Goal: Feedback & Contribution: Contribute content

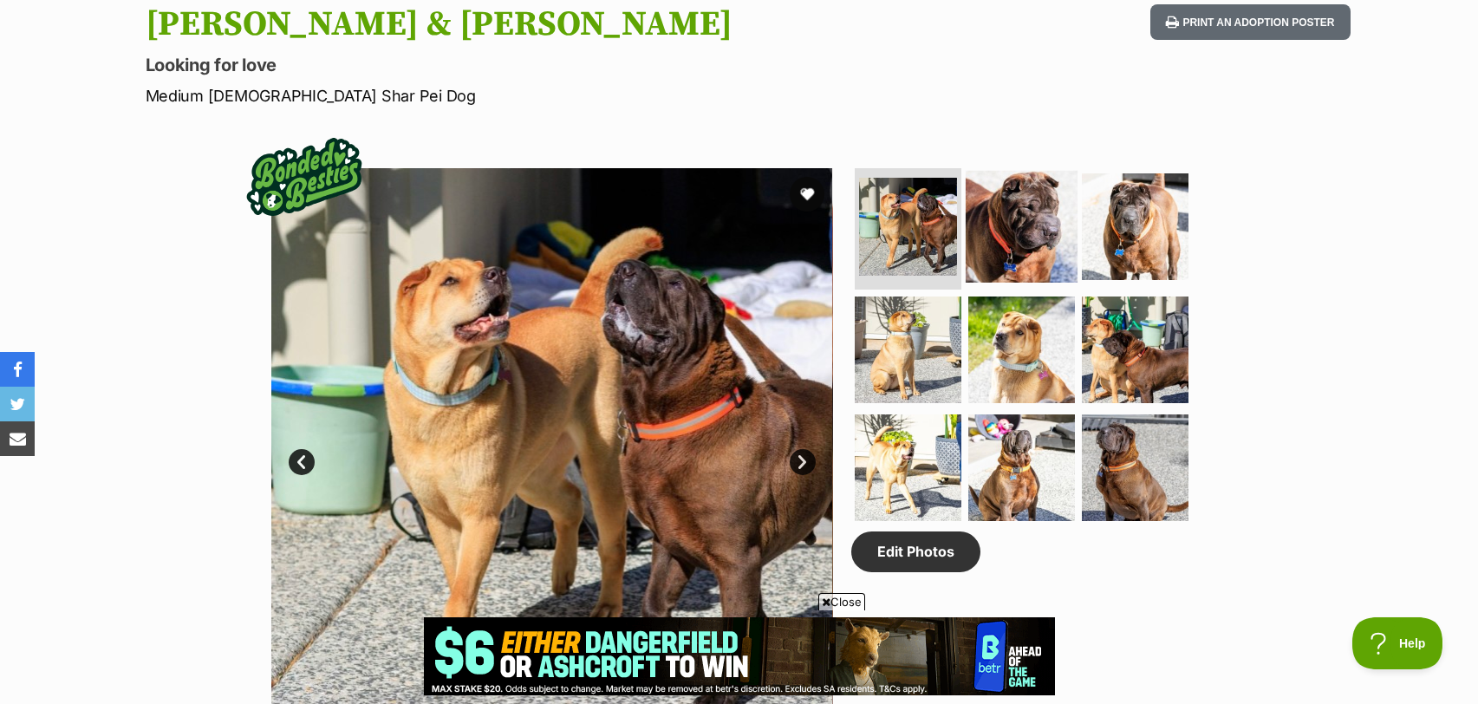
click at [1002, 218] on img at bounding box center [1022, 227] width 112 height 112
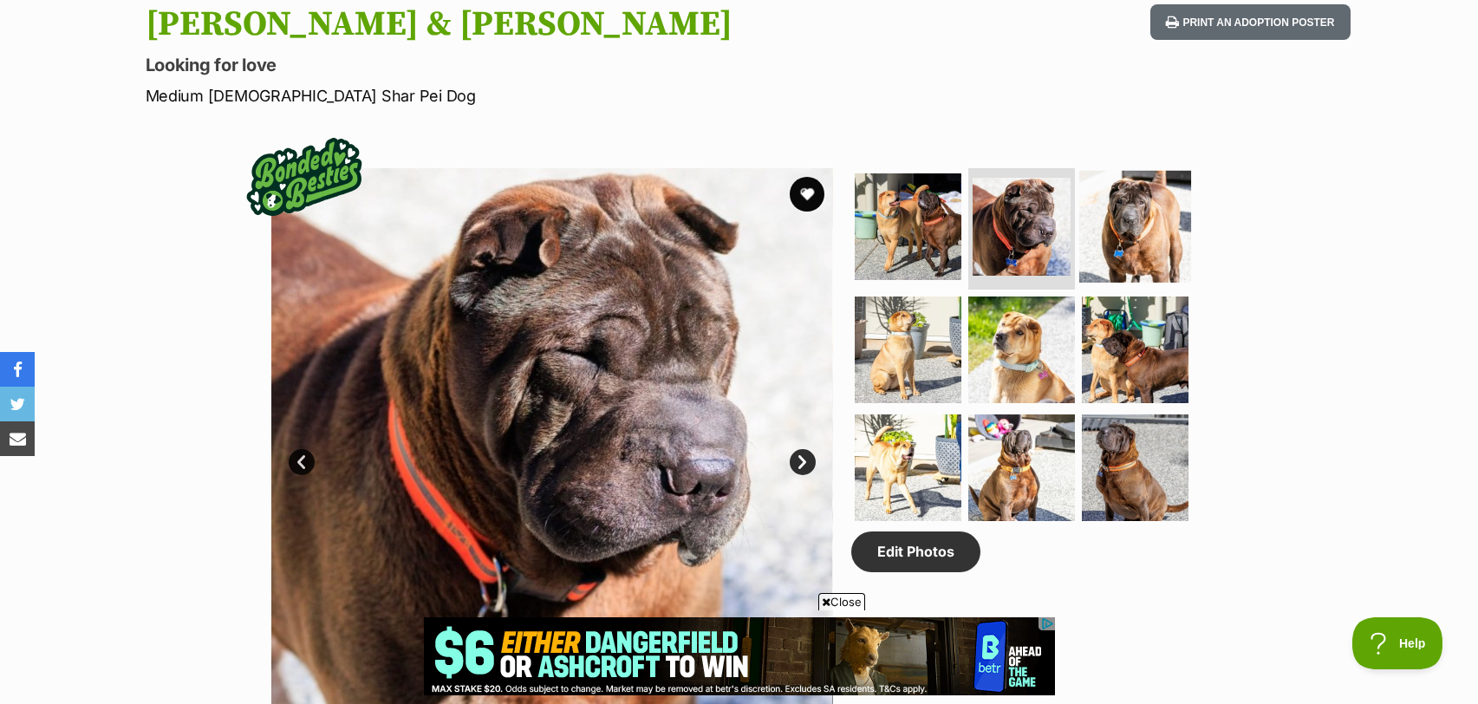
click at [1092, 227] on img at bounding box center [1135, 227] width 112 height 112
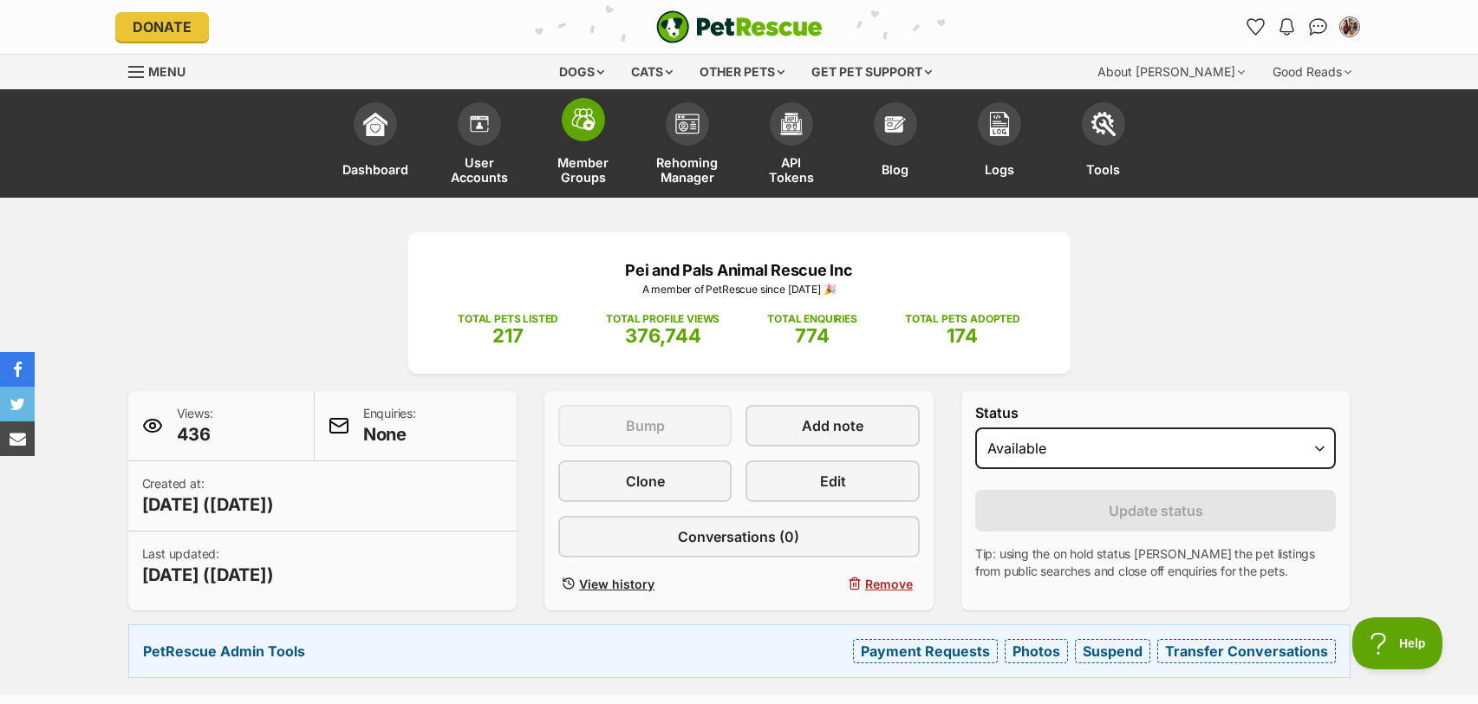
click at [581, 134] on span at bounding box center [583, 119] width 43 height 43
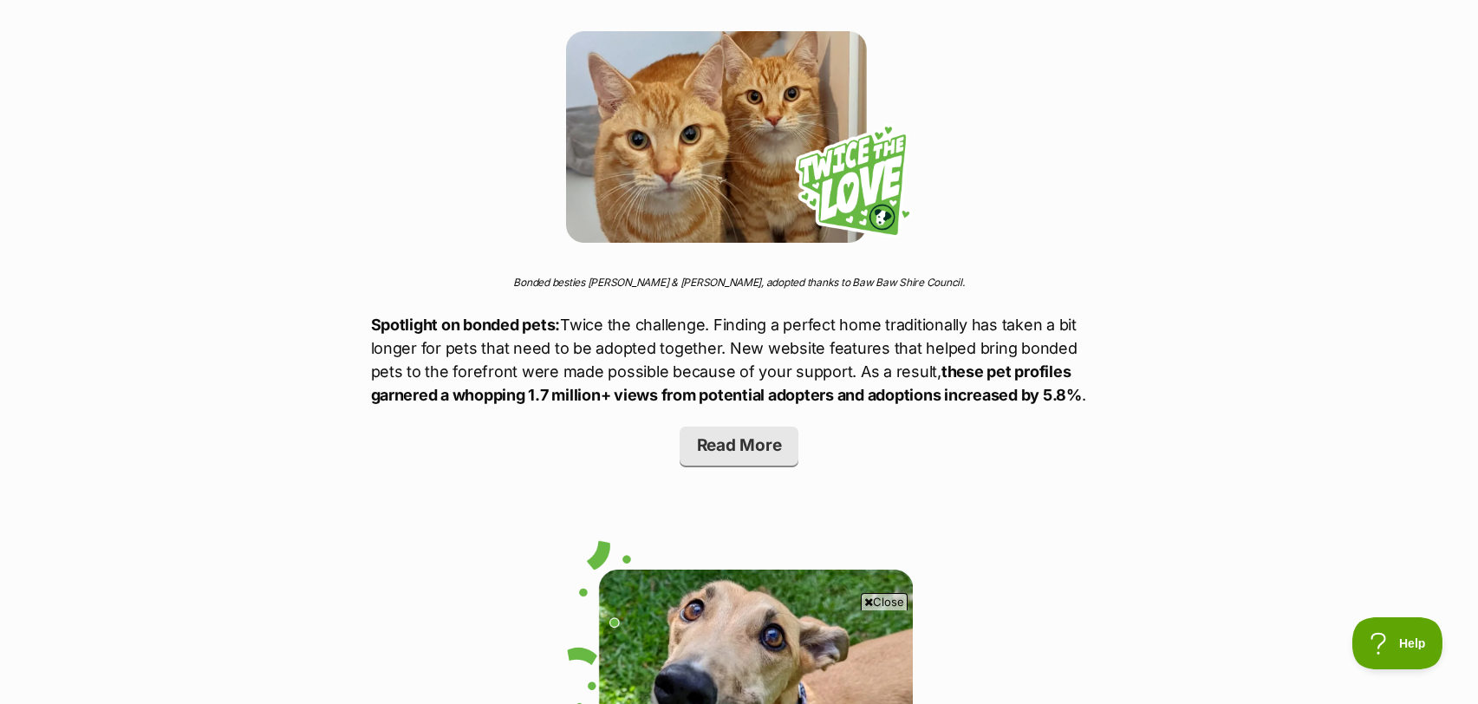
scroll to position [2398, 0]
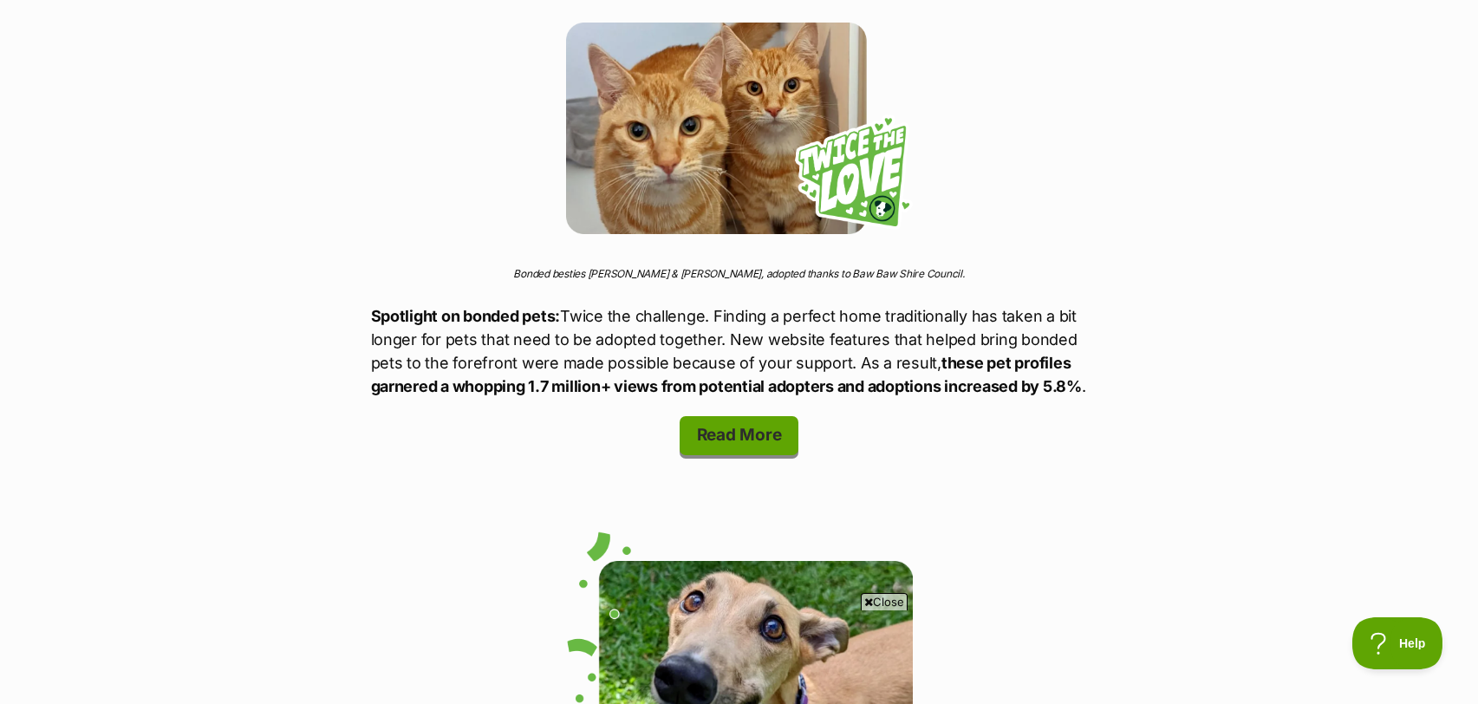
click at [714, 416] on link "Read More" at bounding box center [740, 435] width 120 height 39
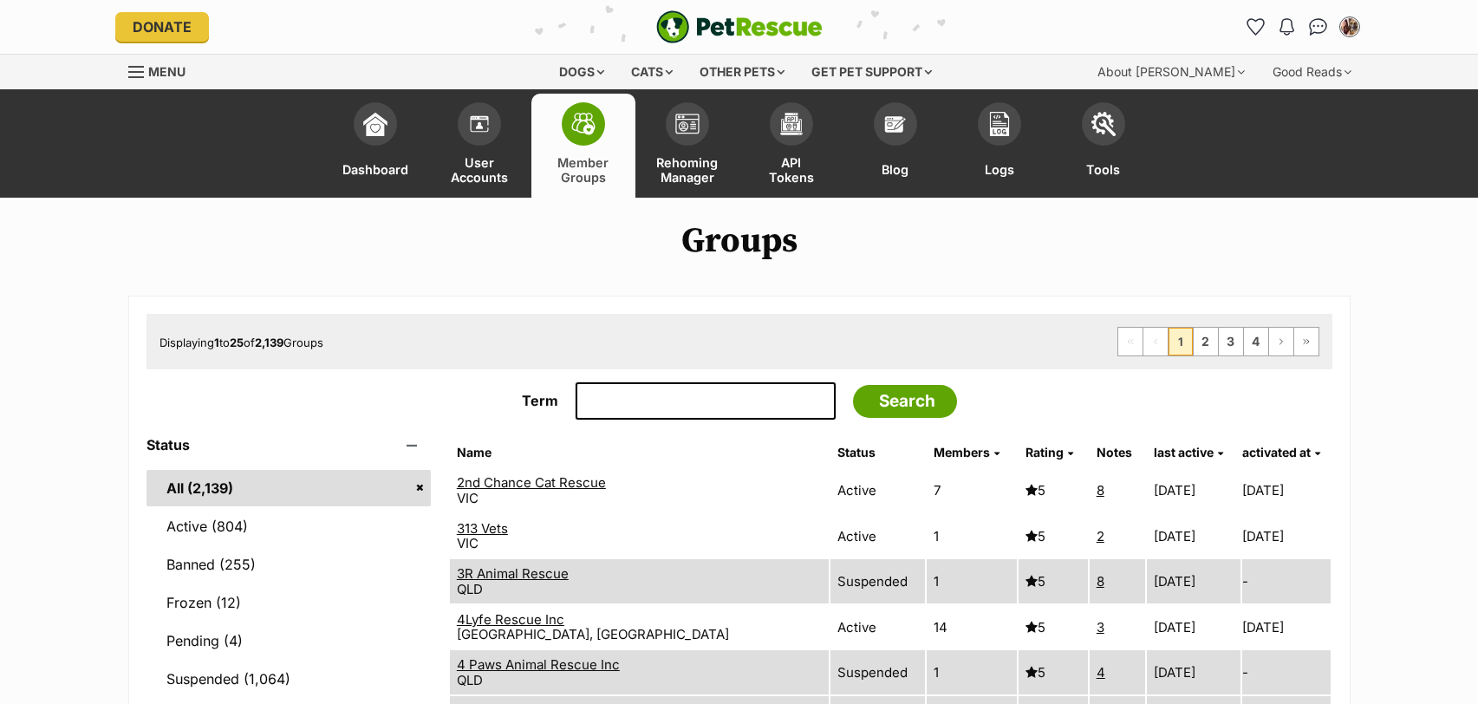
click at [602, 403] on input "Term" at bounding box center [706, 401] width 260 height 38
type input "home2home"
click at [853, 385] on input "Search" at bounding box center [905, 401] width 104 height 33
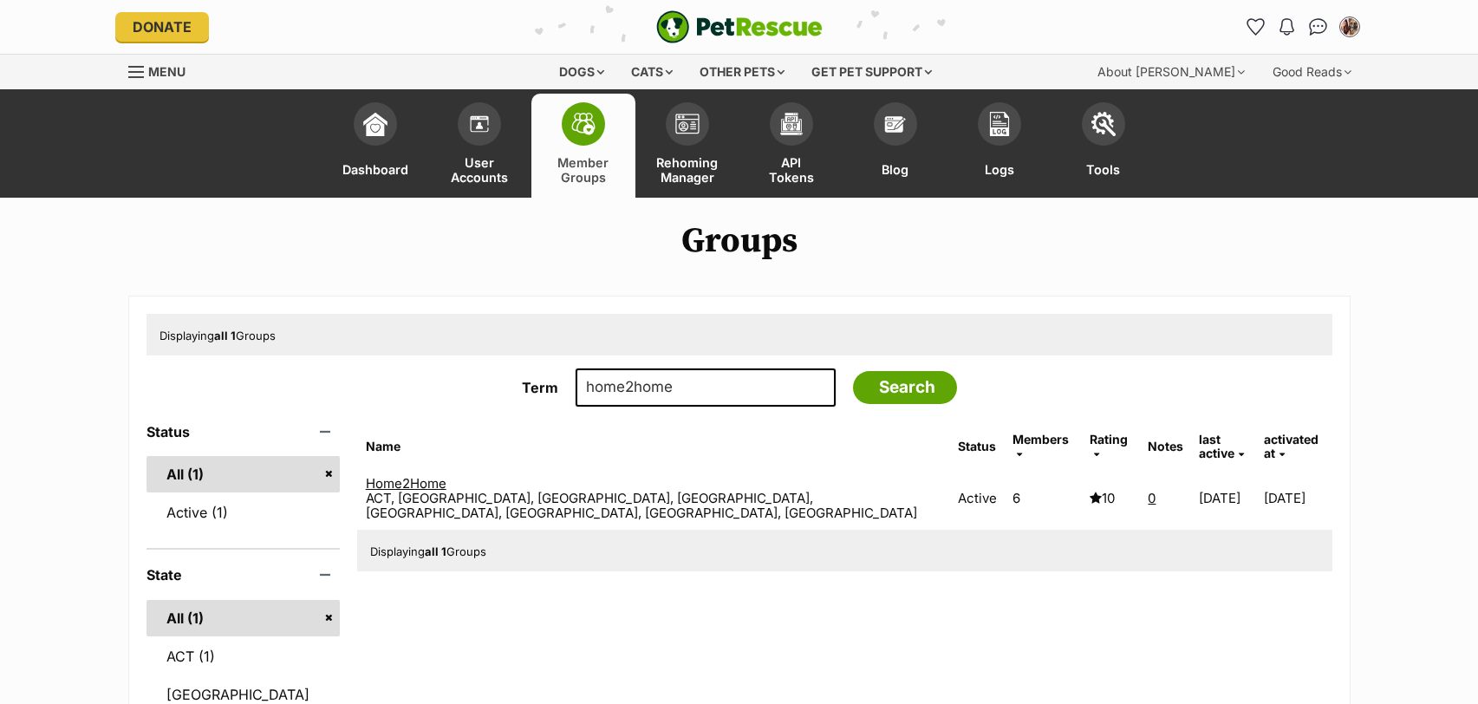
click at [446, 475] on link "Home2Home" at bounding box center [406, 483] width 81 height 16
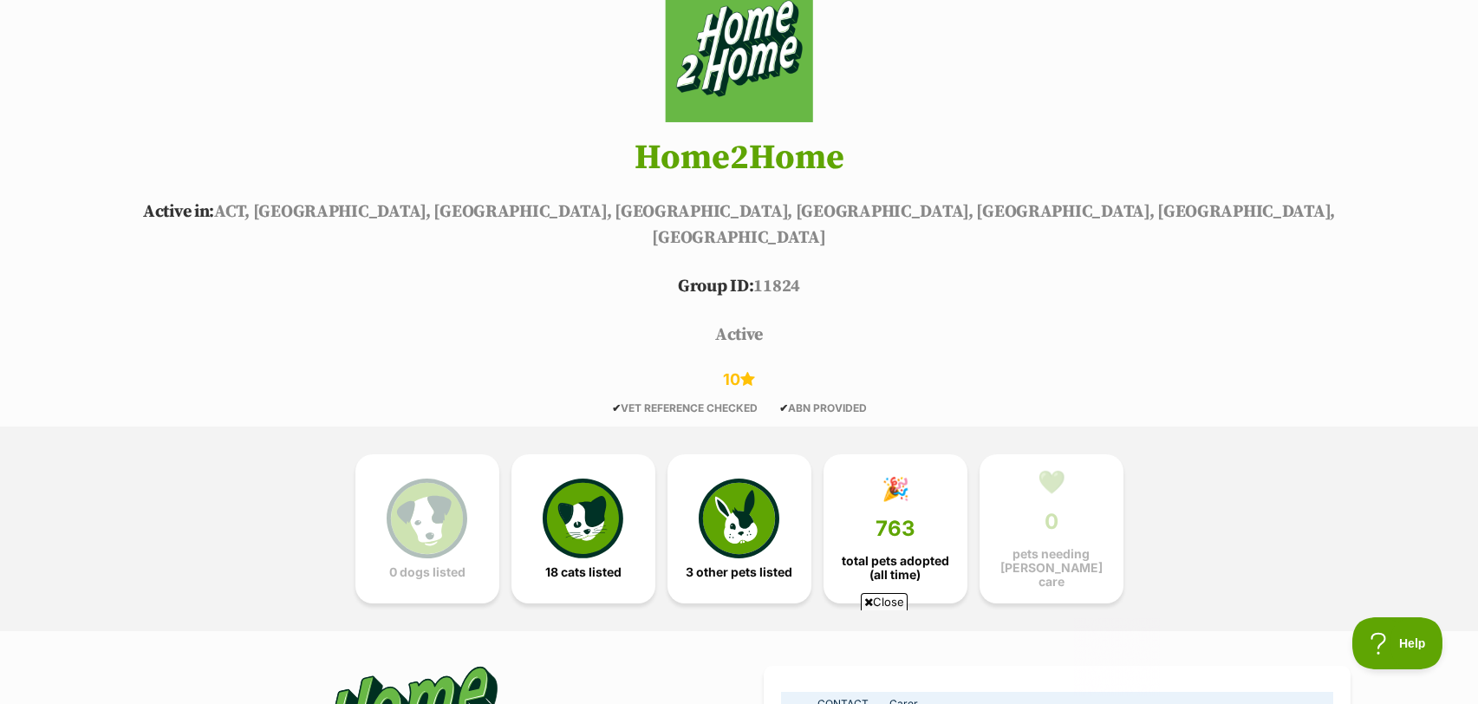
scroll to position [797, 0]
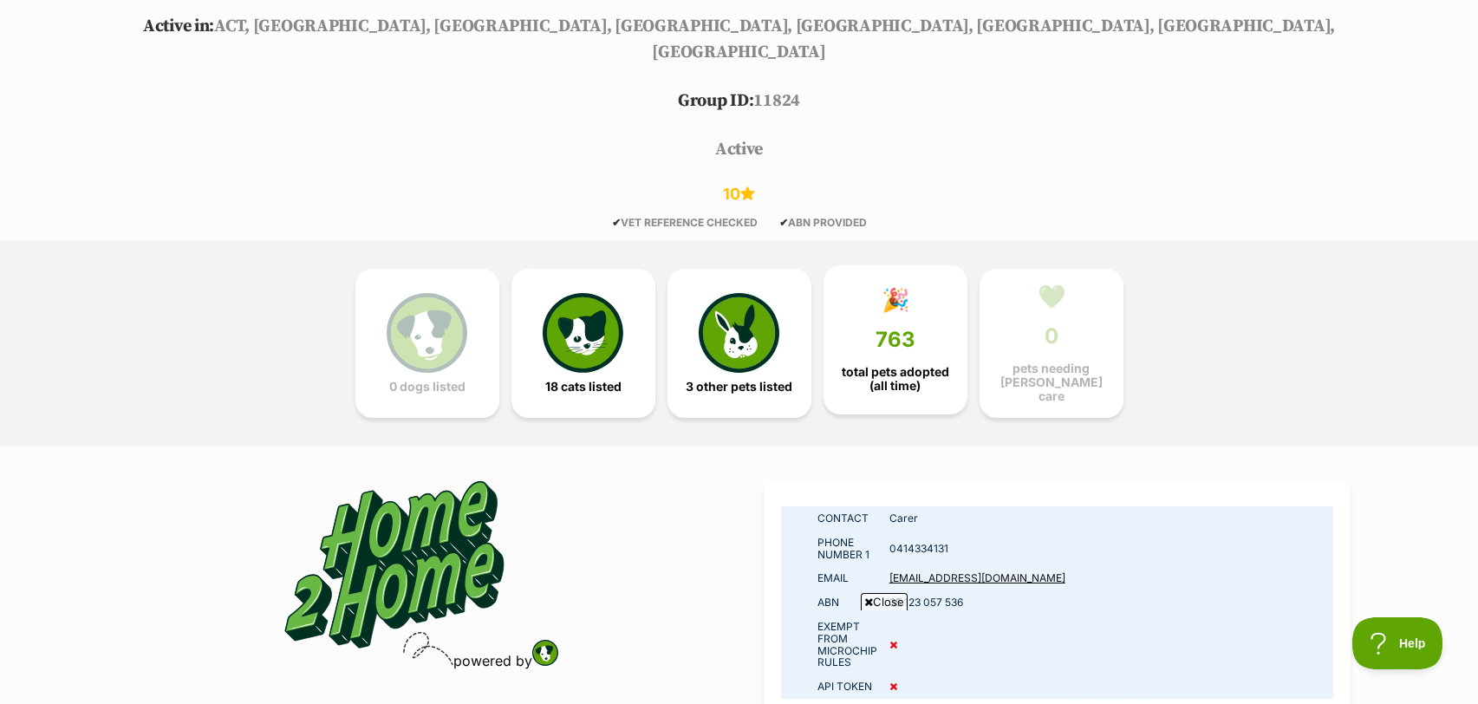
click at [901, 365] on span "total pets adopted (all time)" at bounding box center [895, 379] width 114 height 28
click at [904, 328] on span "763" at bounding box center [895, 340] width 40 height 24
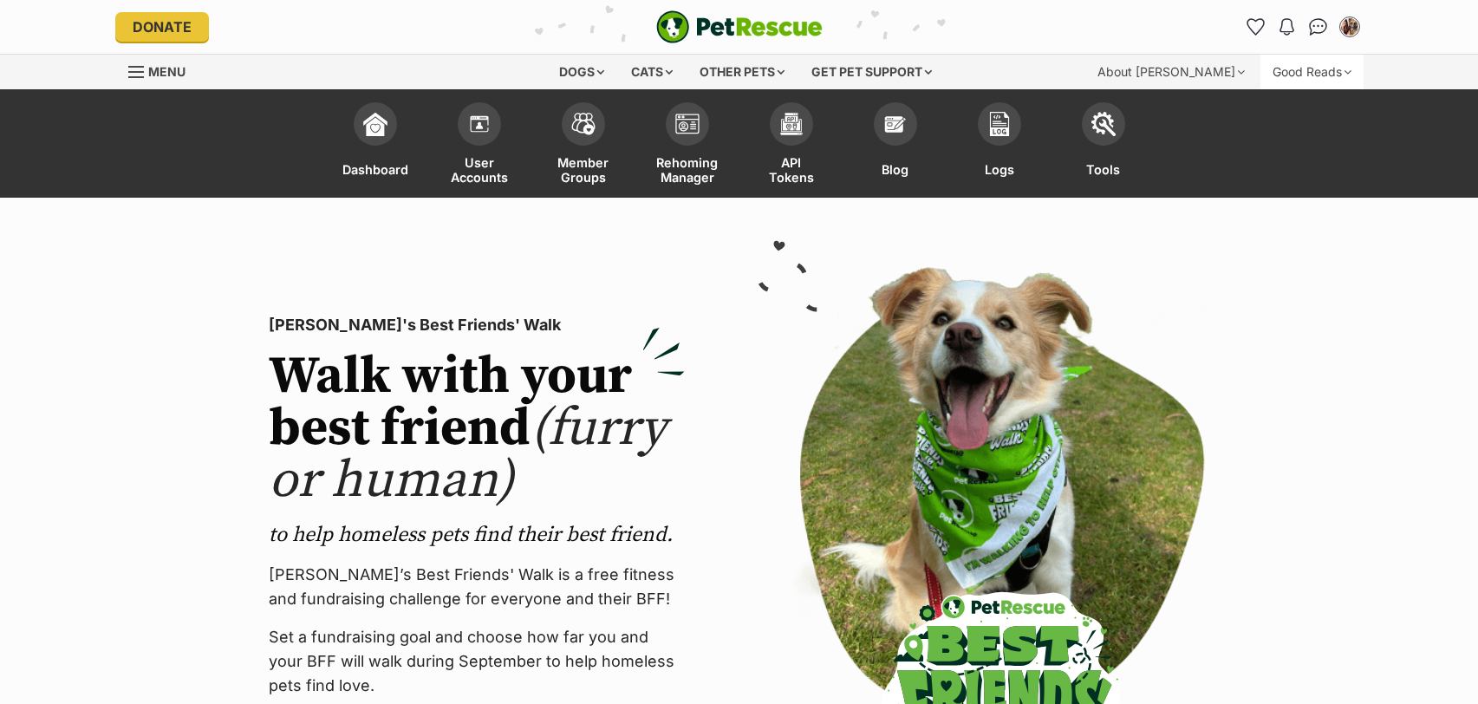
click at [1280, 80] on div "Good Reads" at bounding box center [1311, 72] width 103 height 35
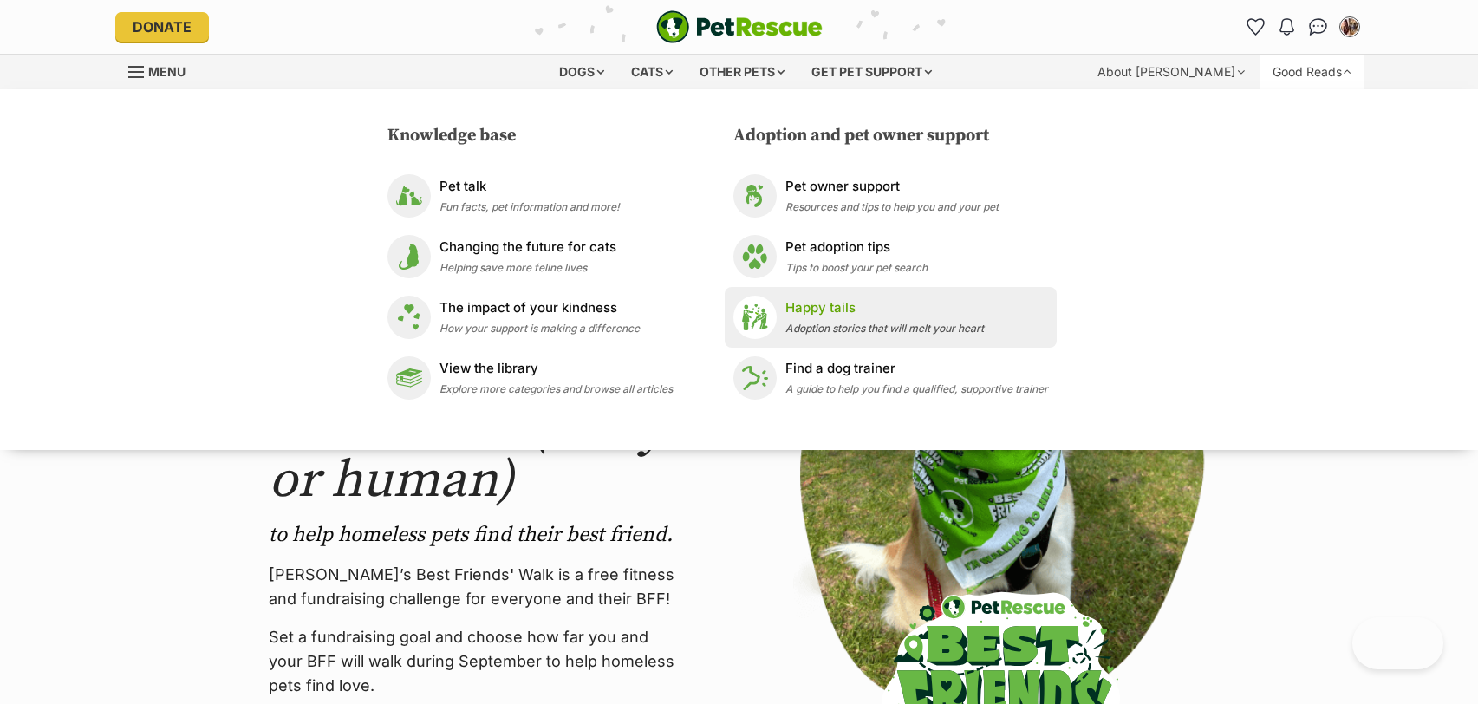
click at [813, 317] on div "Happy tails Adoption stories that will melt your heart" at bounding box center [884, 316] width 198 height 37
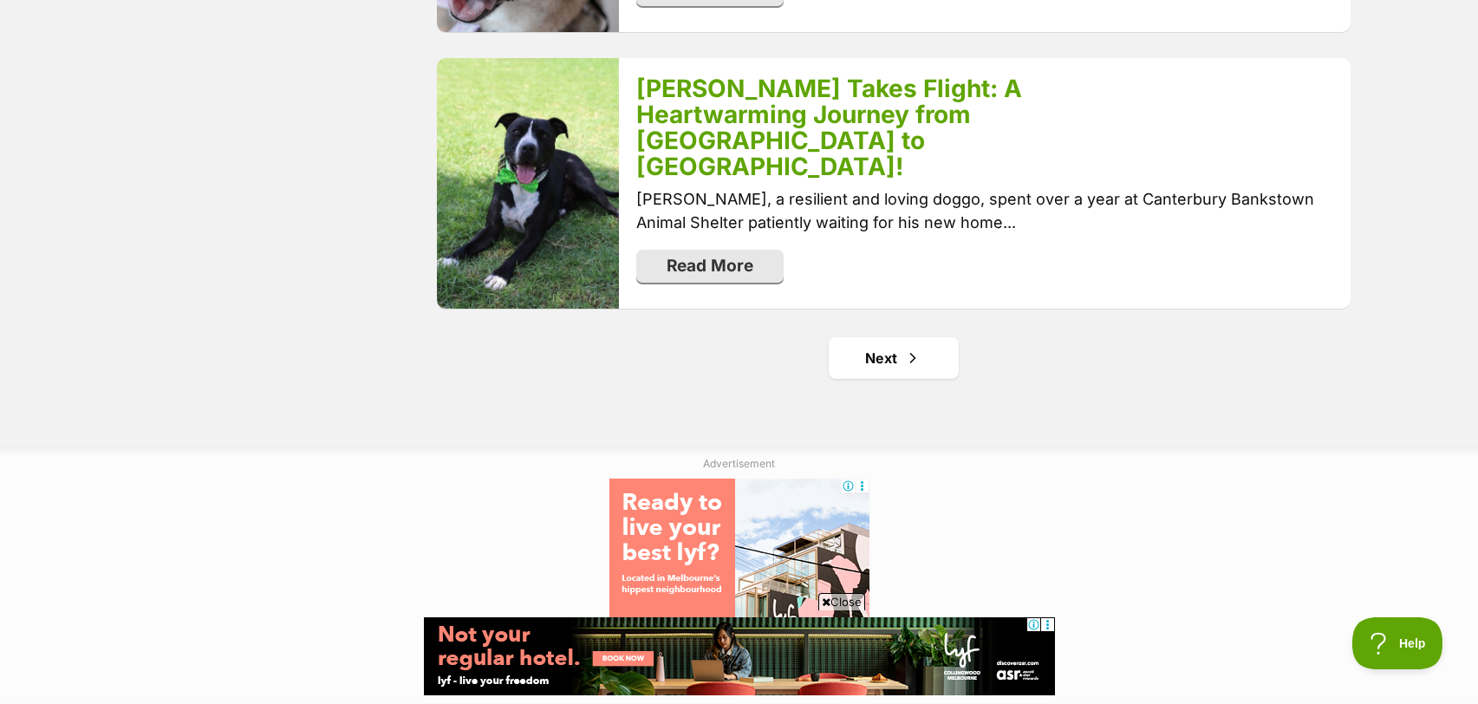
scroll to position [3647, 0]
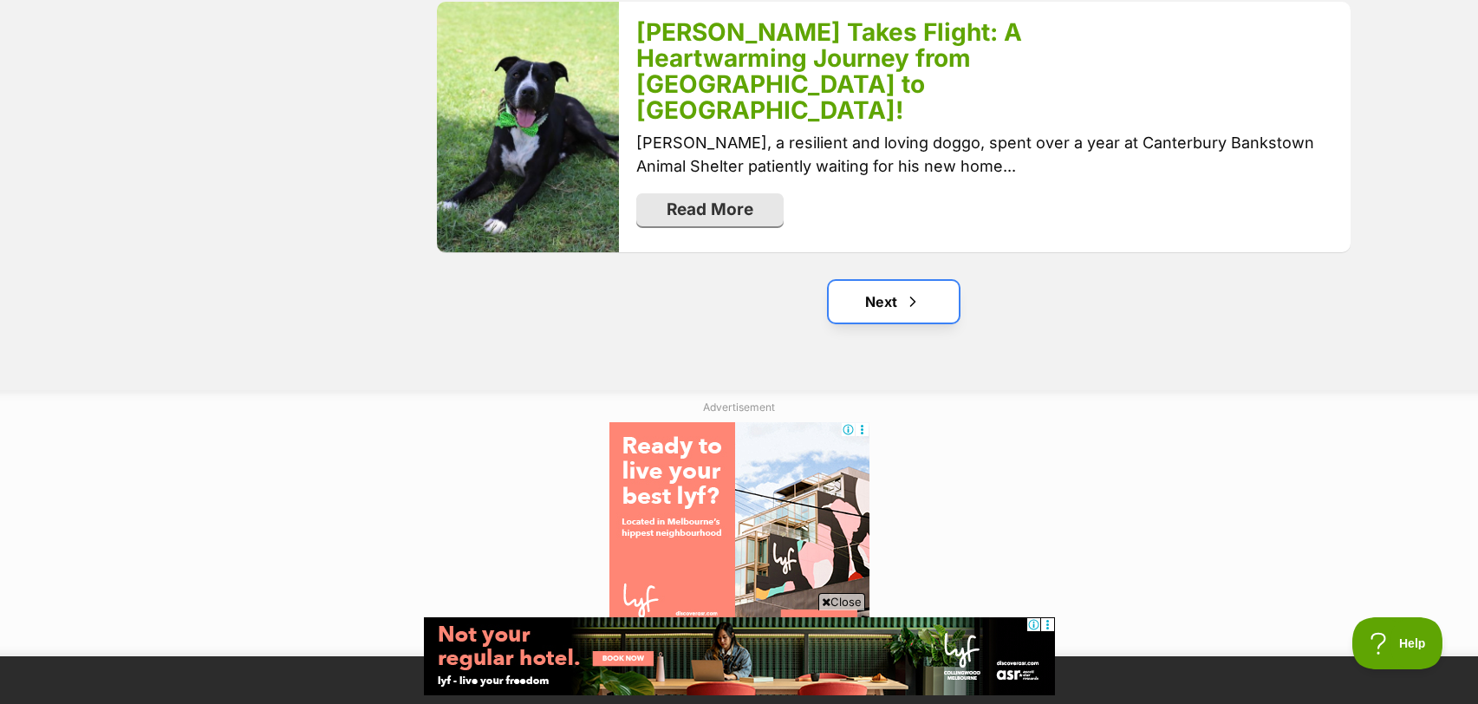
click at [896, 281] on link "Next" at bounding box center [894, 302] width 130 height 42
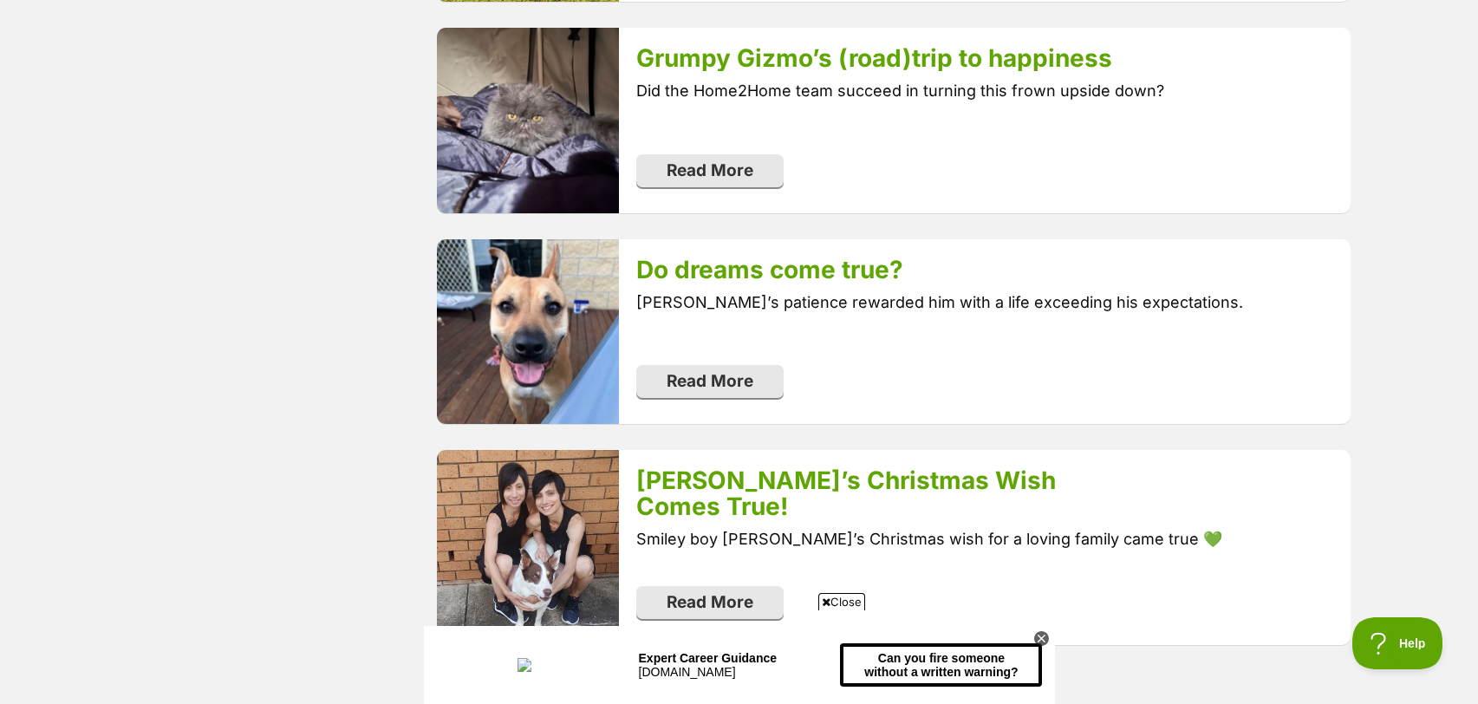
scroll to position [3286, 0]
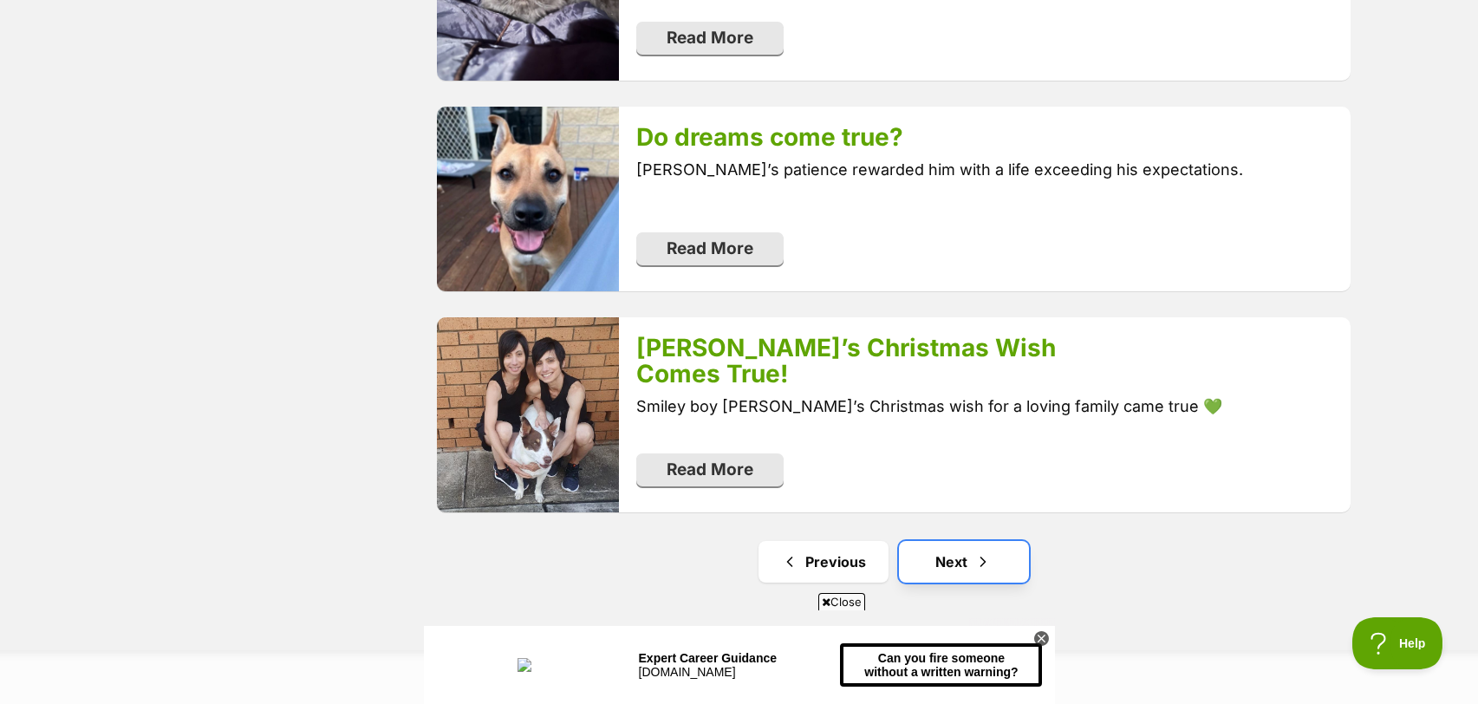
click at [959, 554] on link "Next" at bounding box center [964, 562] width 130 height 42
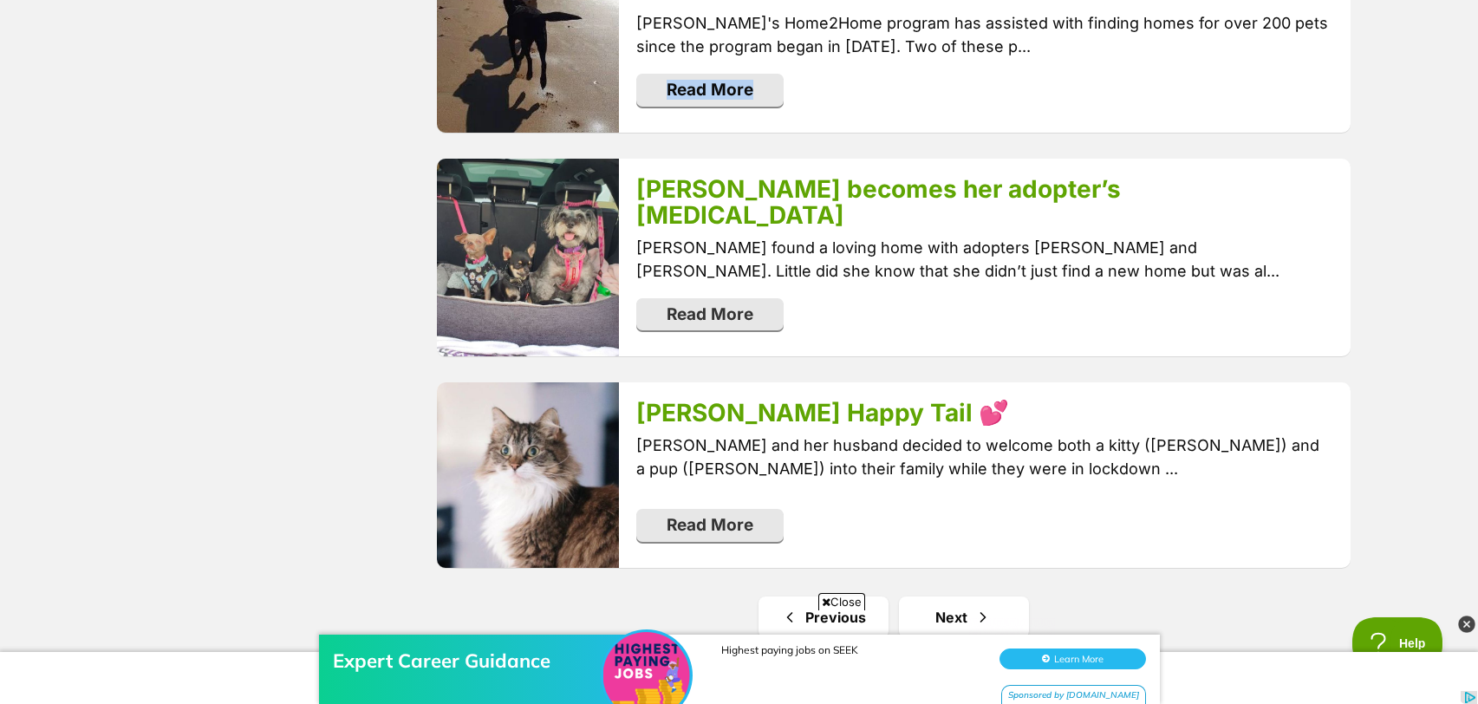
scroll to position [3292, 0]
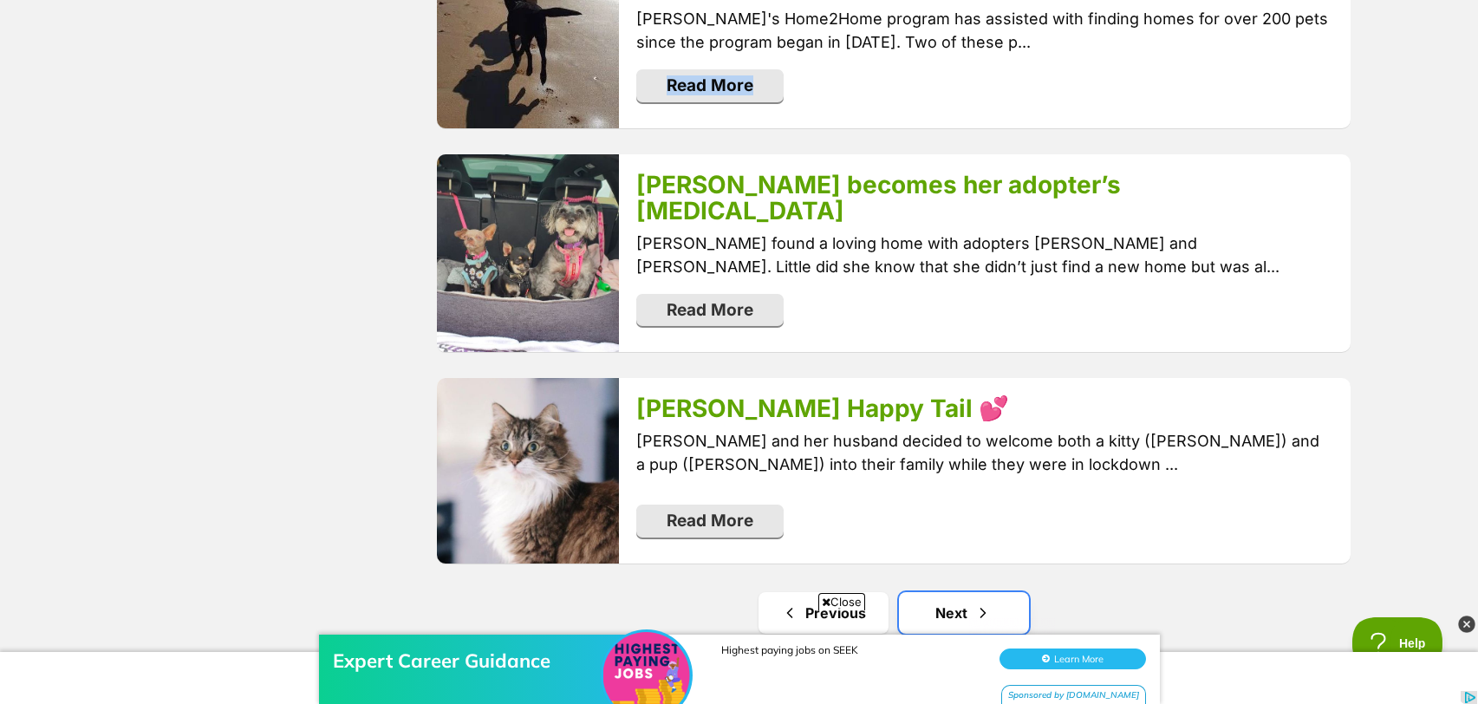
click at [942, 592] on link "Next" at bounding box center [964, 613] width 130 height 42
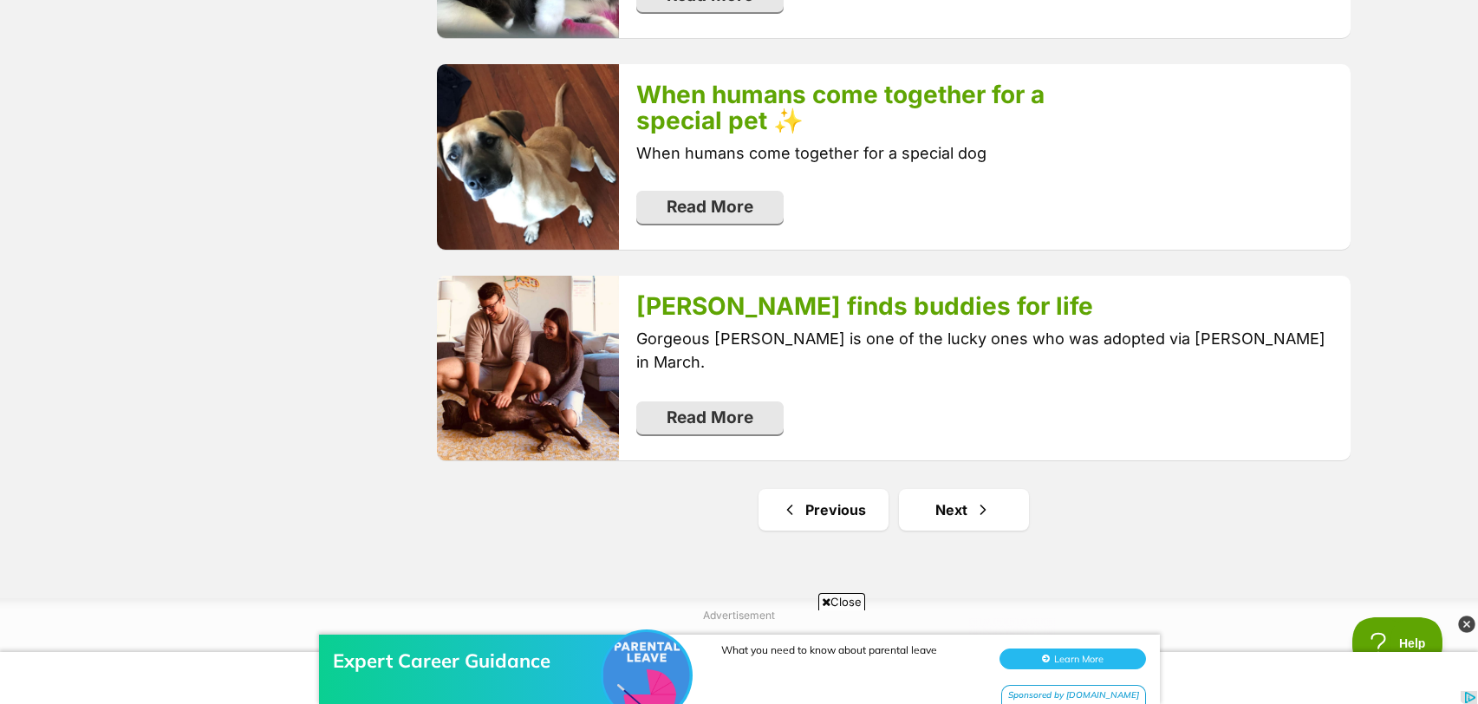
scroll to position [3489, 0]
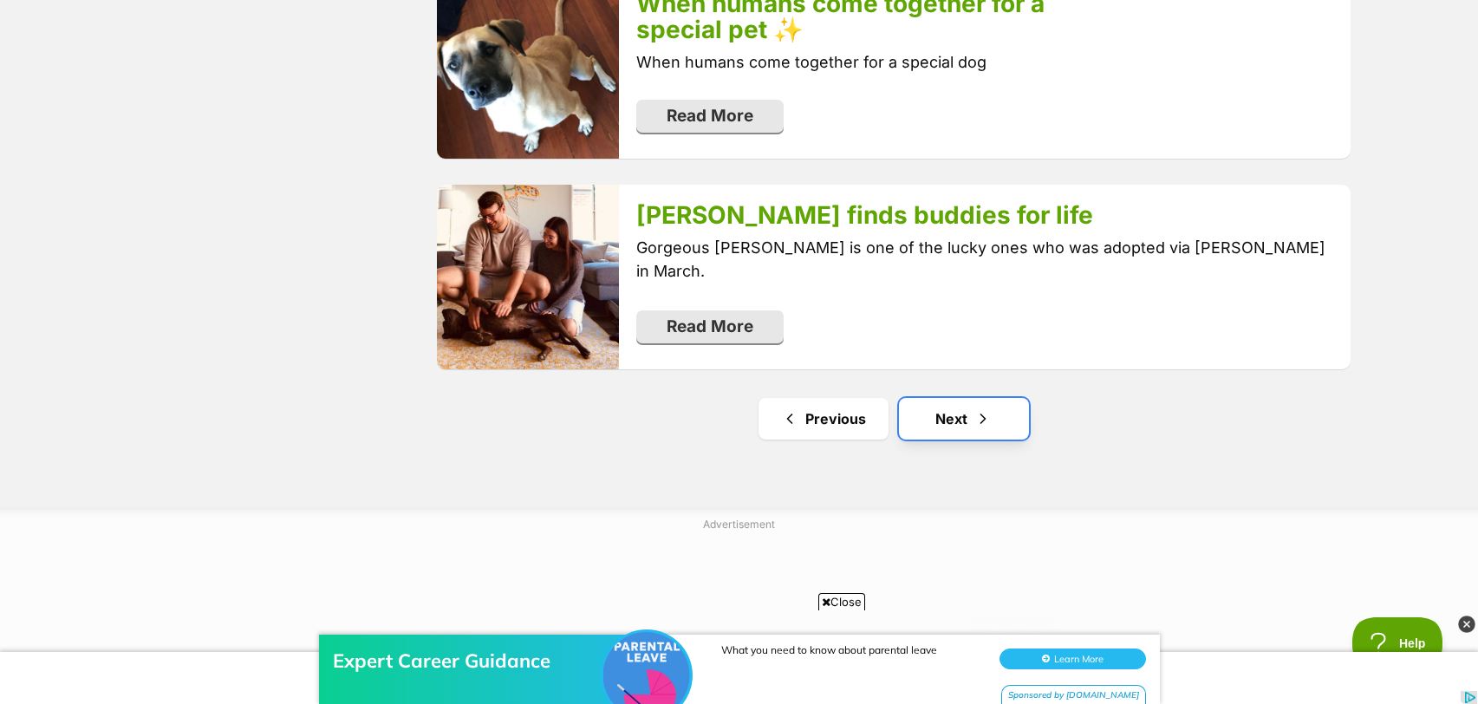
click at [962, 398] on link "Next" at bounding box center [964, 419] width 130 height 42
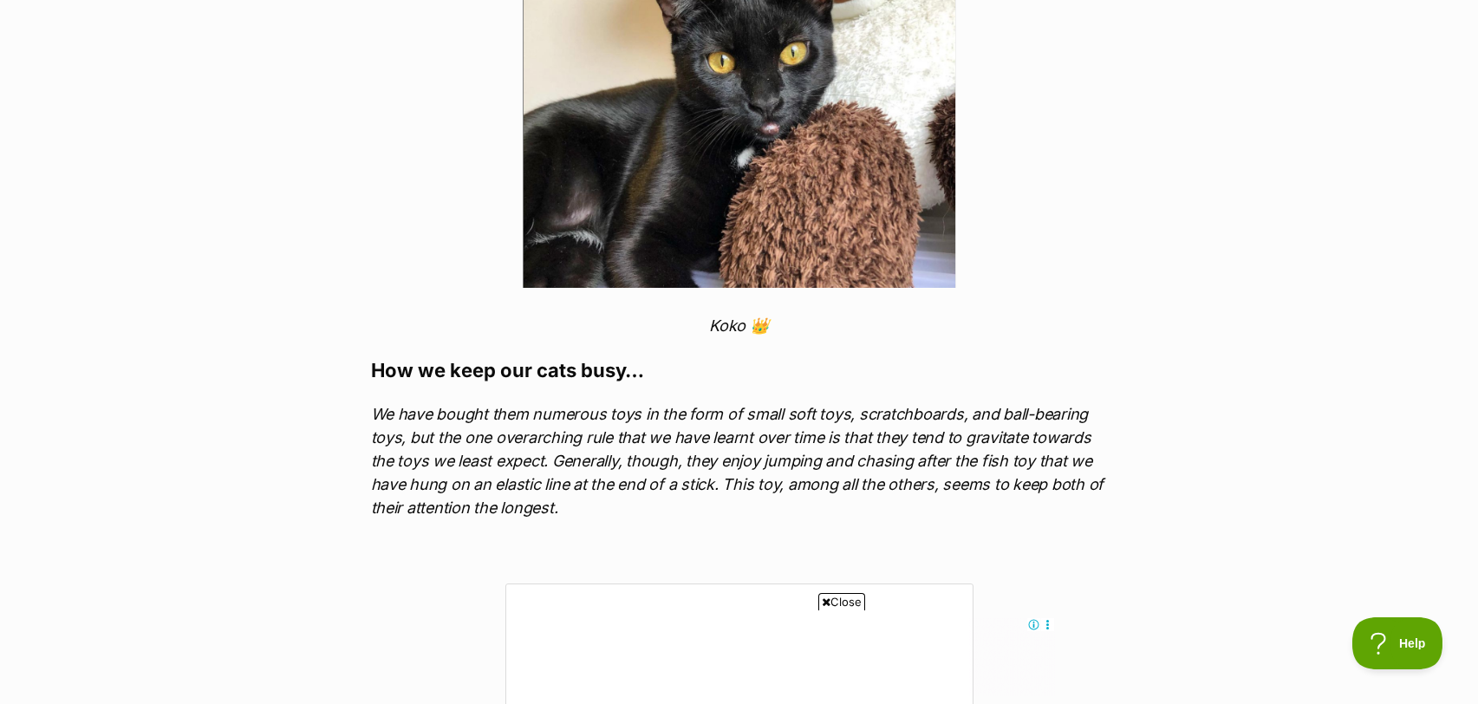
scroll to position [2928, 0]
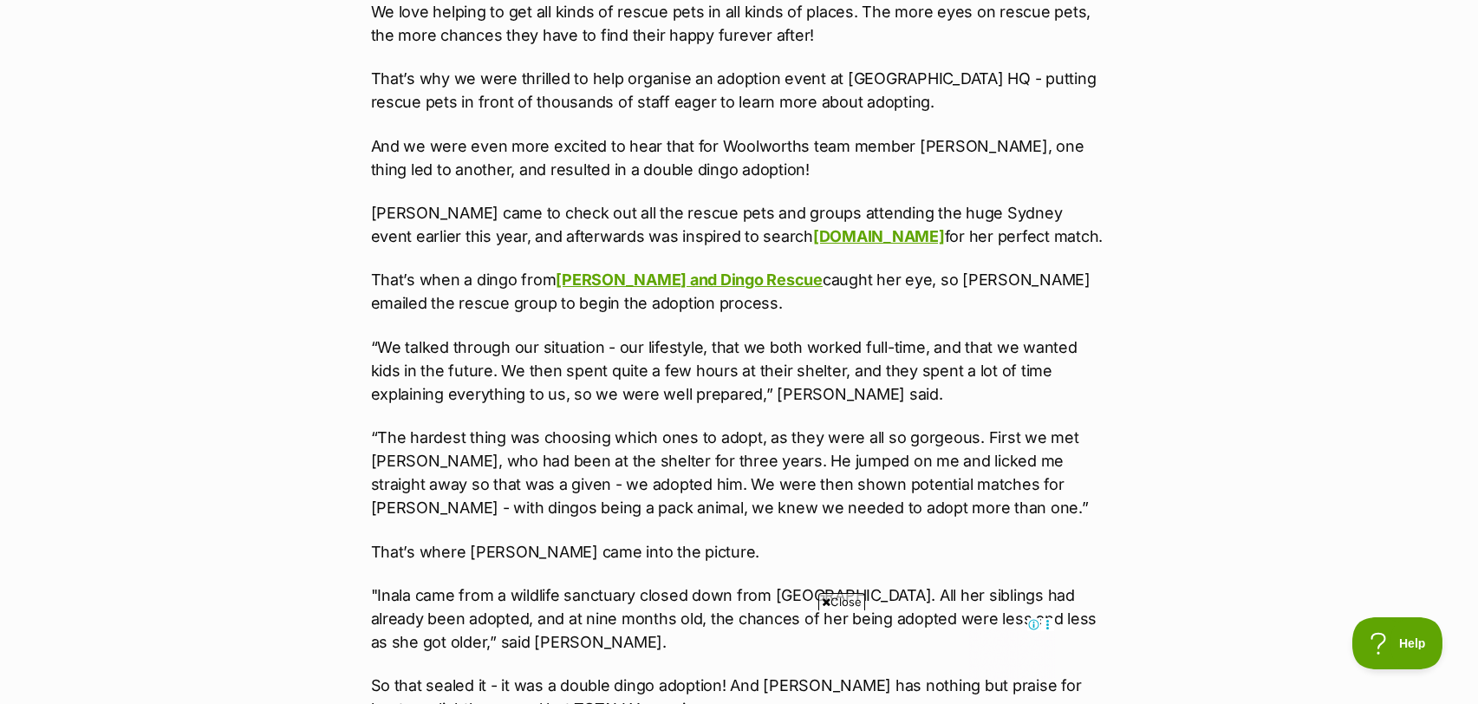
scroll to position [1310, 0]
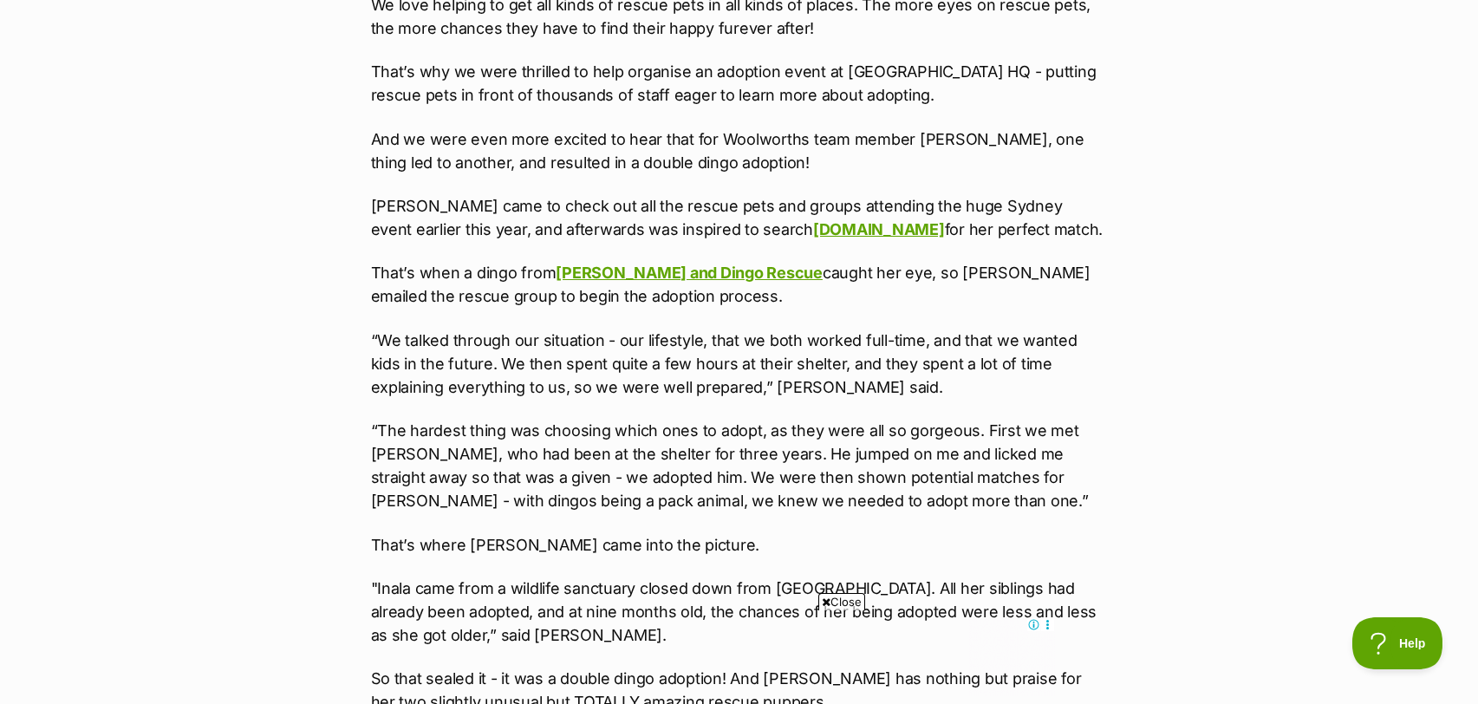
click at [838, 602] on span "Close" at bounding box center [841, 601] width 47 height 17
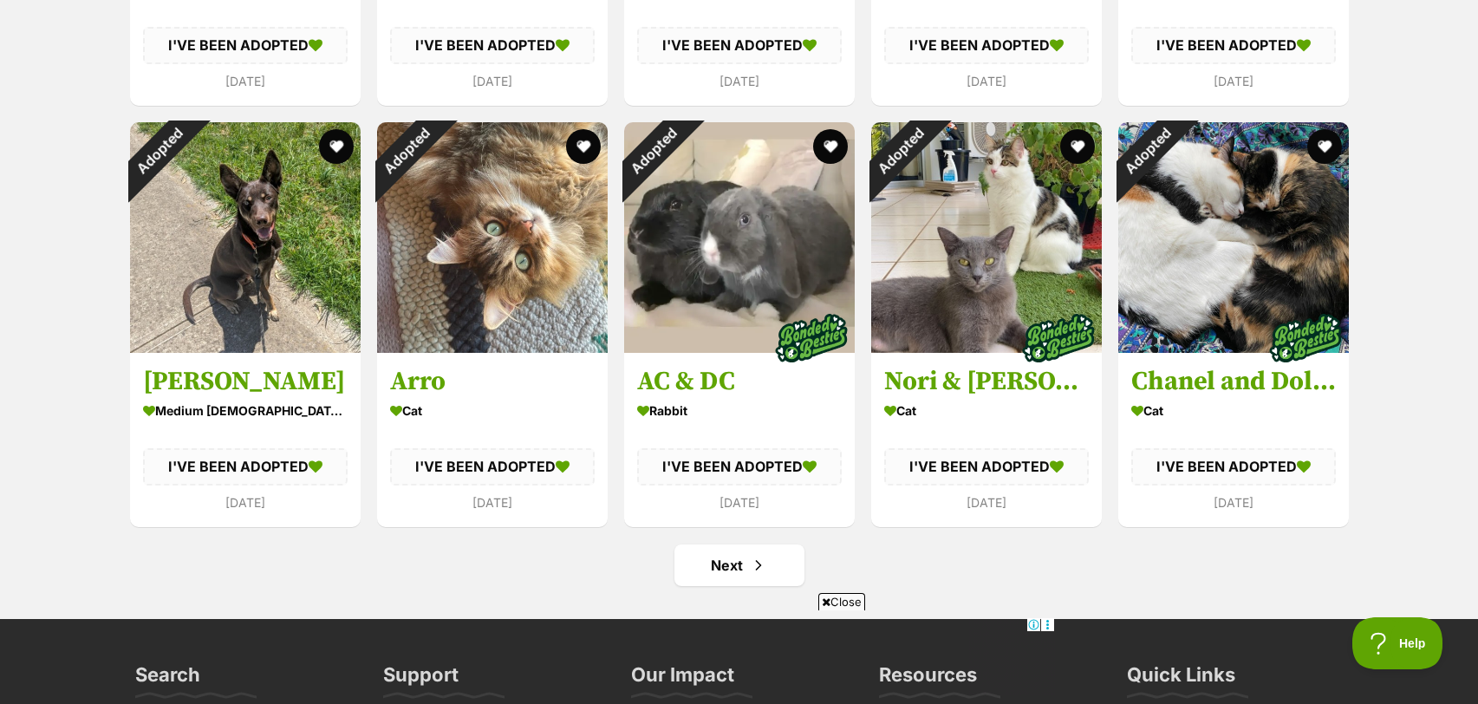
scroll to position [7474, 0]
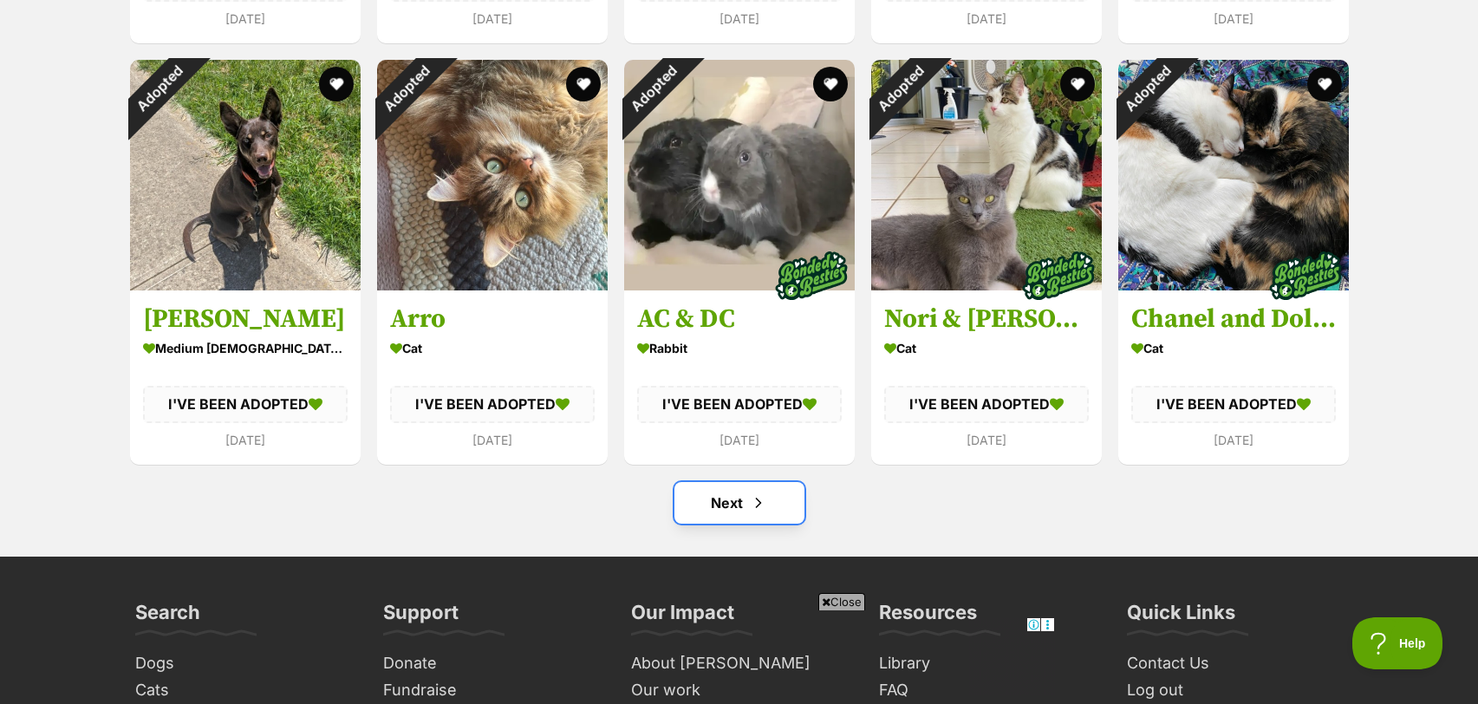
click at [778, 482] on link "Next" at bounding box center [739, 503] width 130 height 42
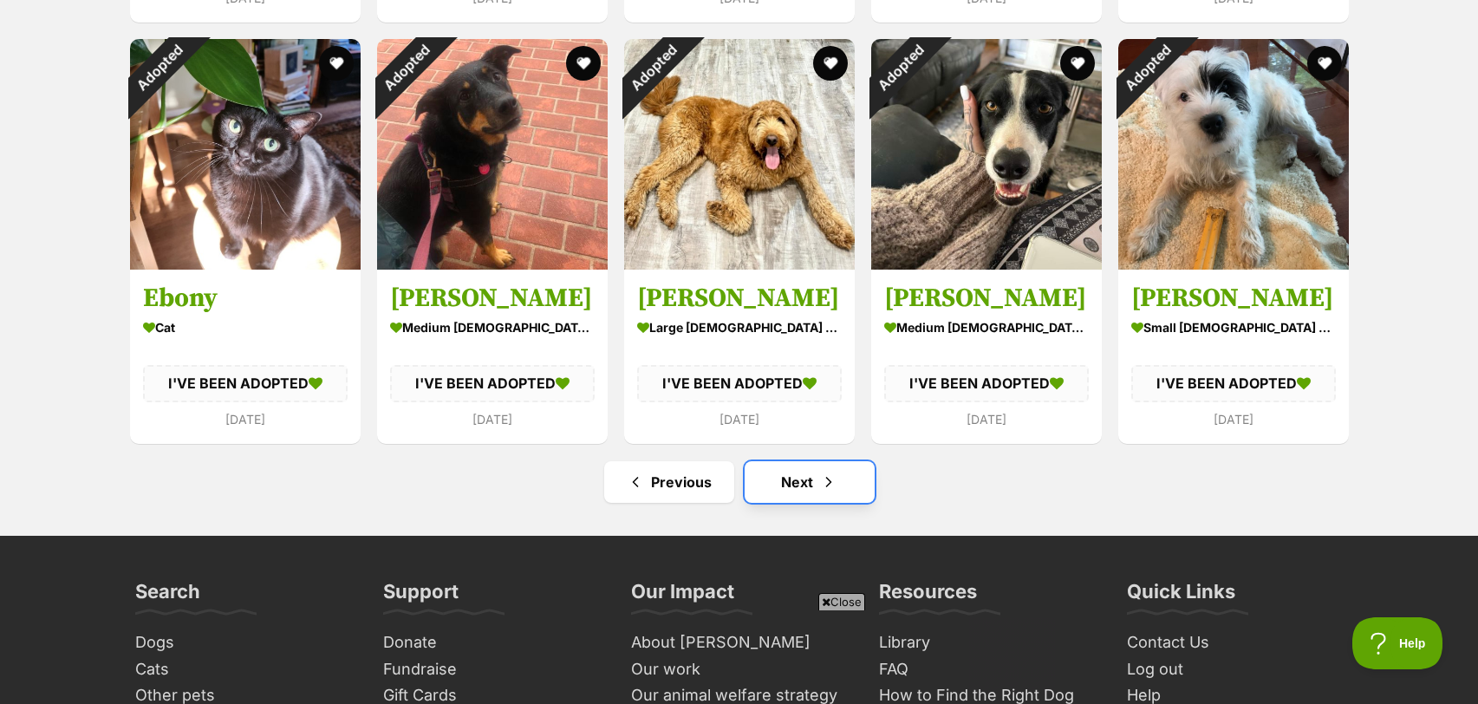
click at [811, 461] on link "Next" at bounding box center [810, 482] width 130 height 42
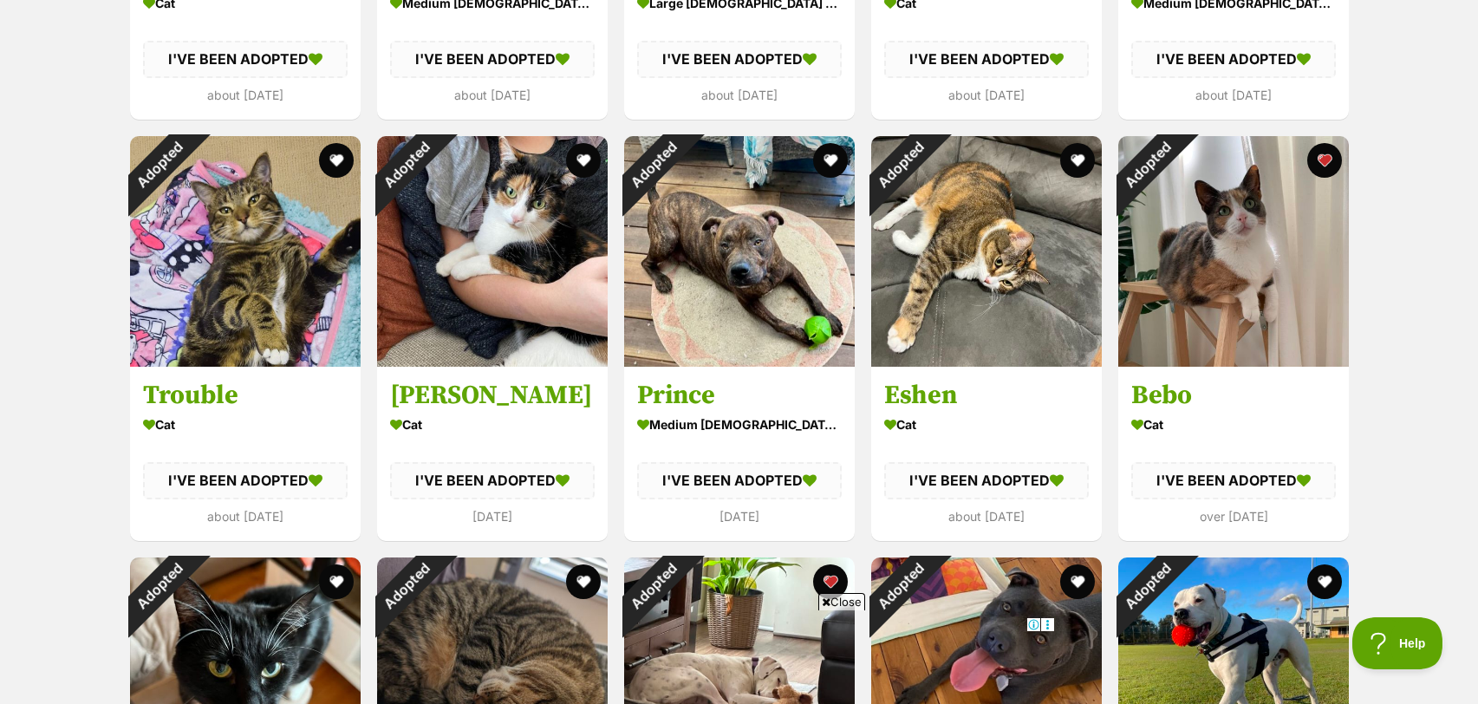
scroll to position [6077, 0]
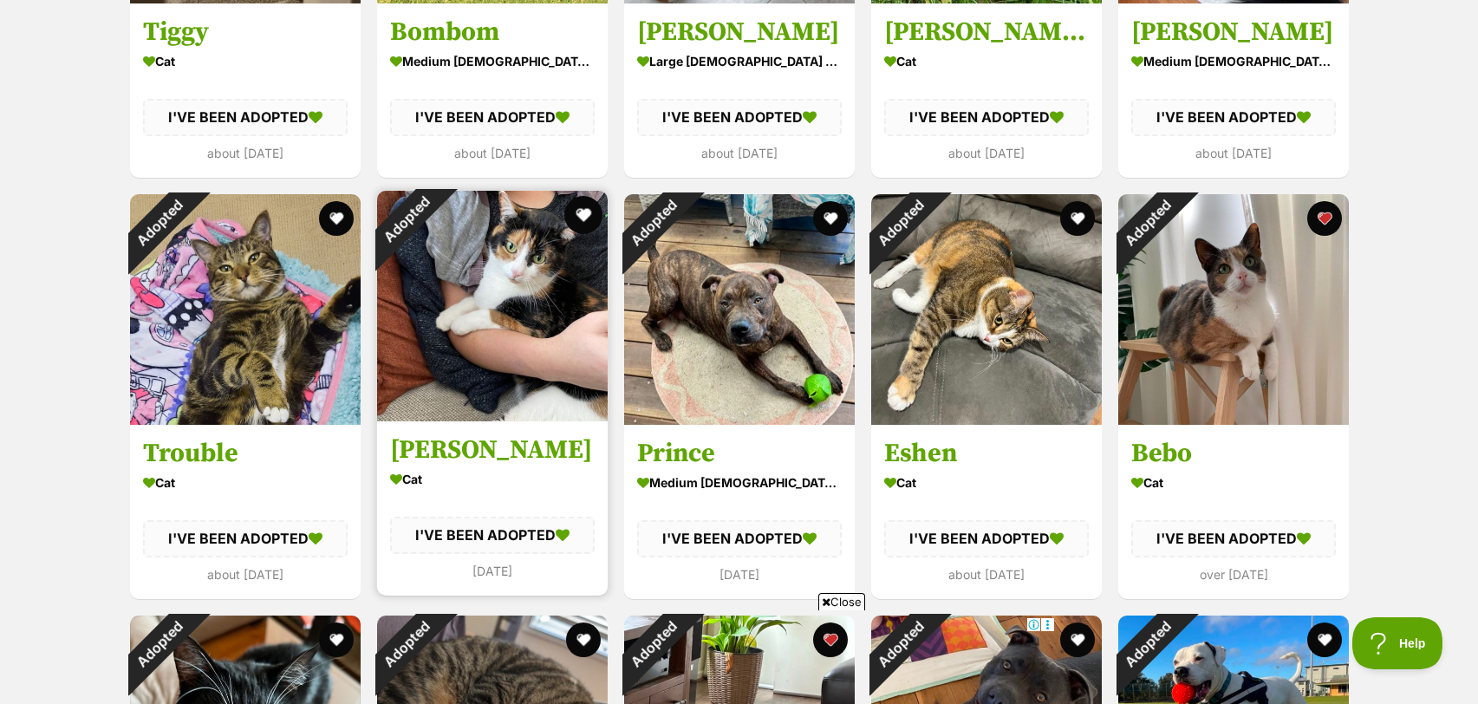
click at [581, 196] on button "favourite" at bounding box center [583, 215] width 38 height 38
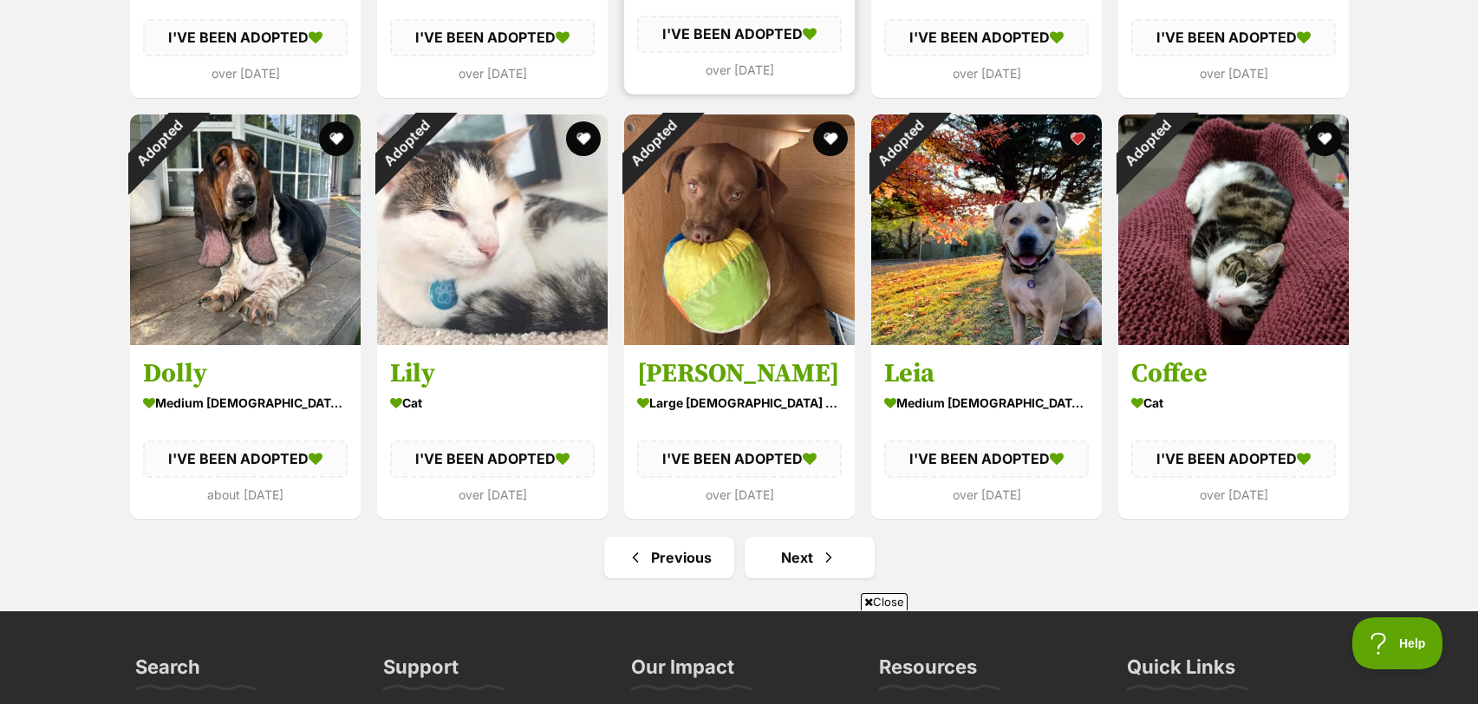
scroll to position [7551, 0]
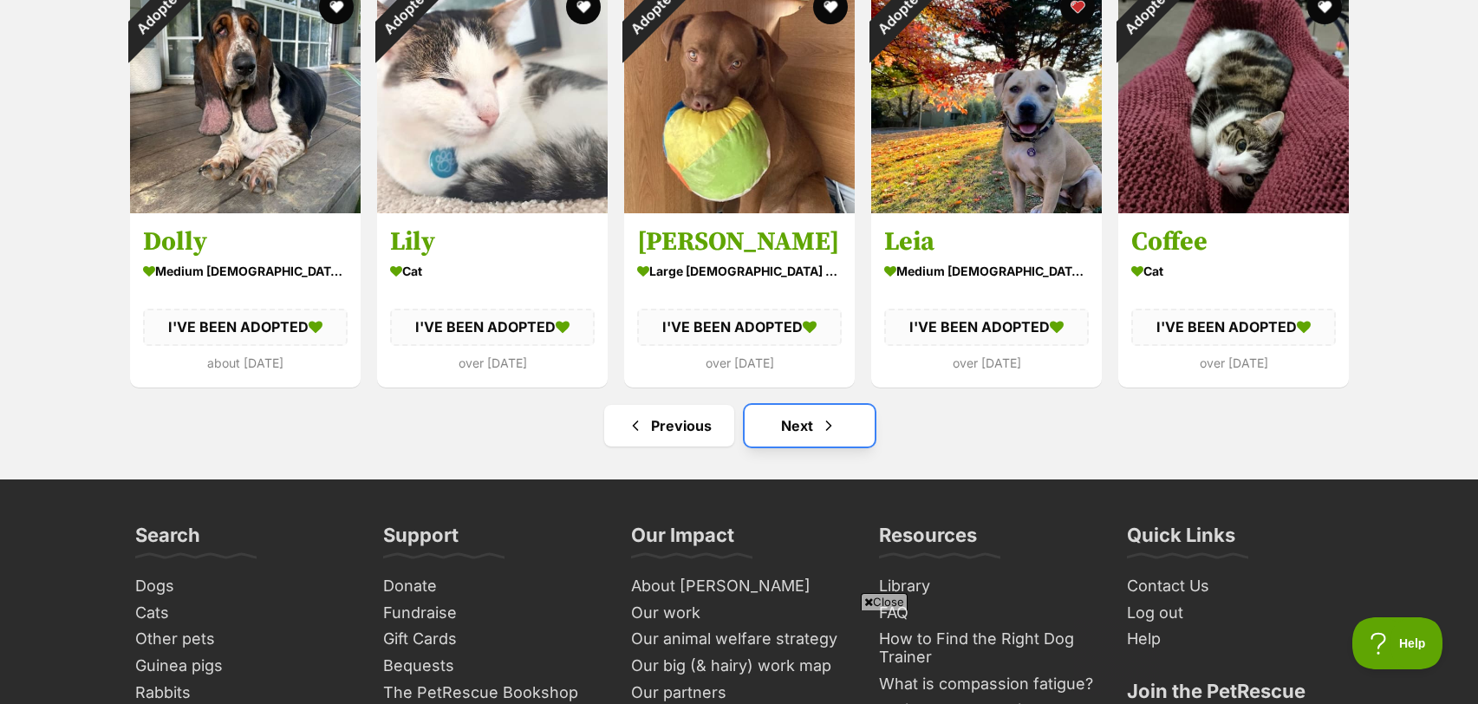
click at [800, 405] on link "Next" at bounding box center [810, 426] width 130 height 42
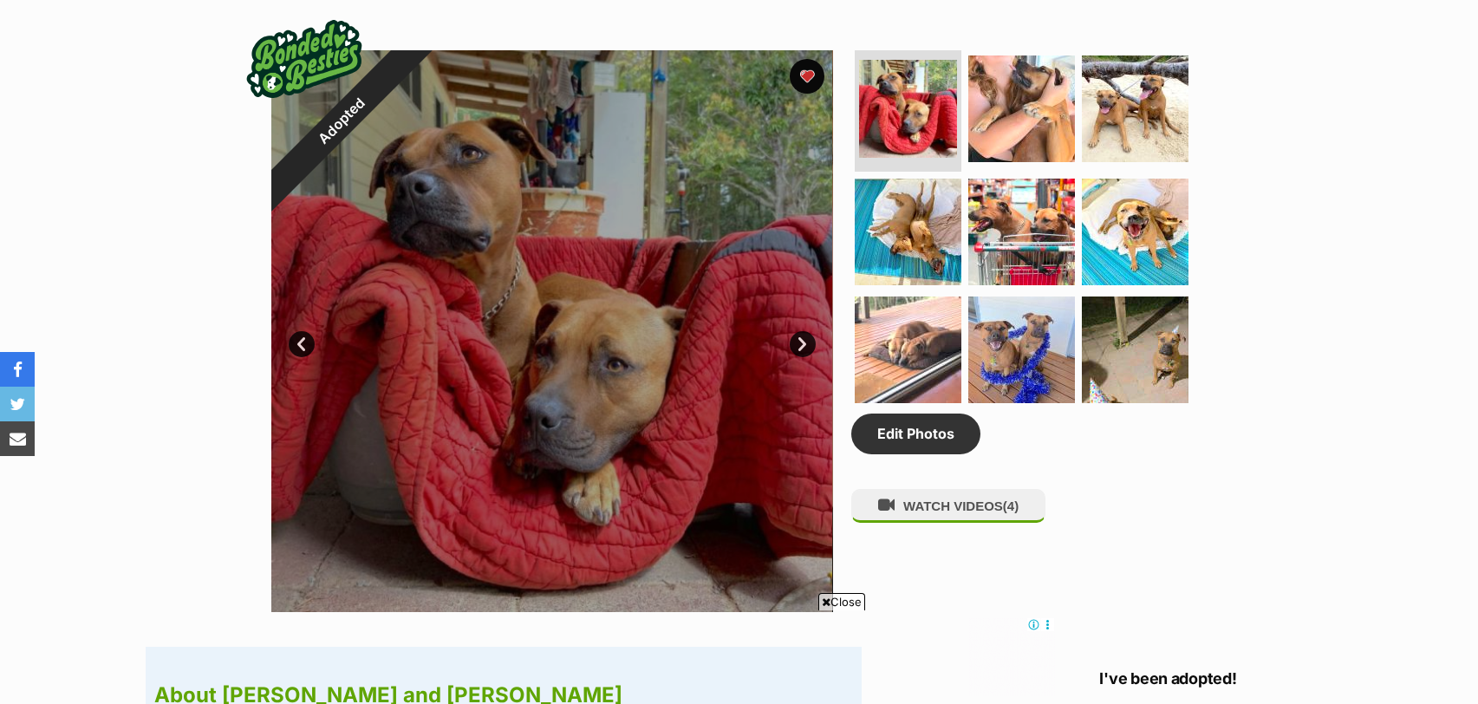
scroll to position [904, 0]
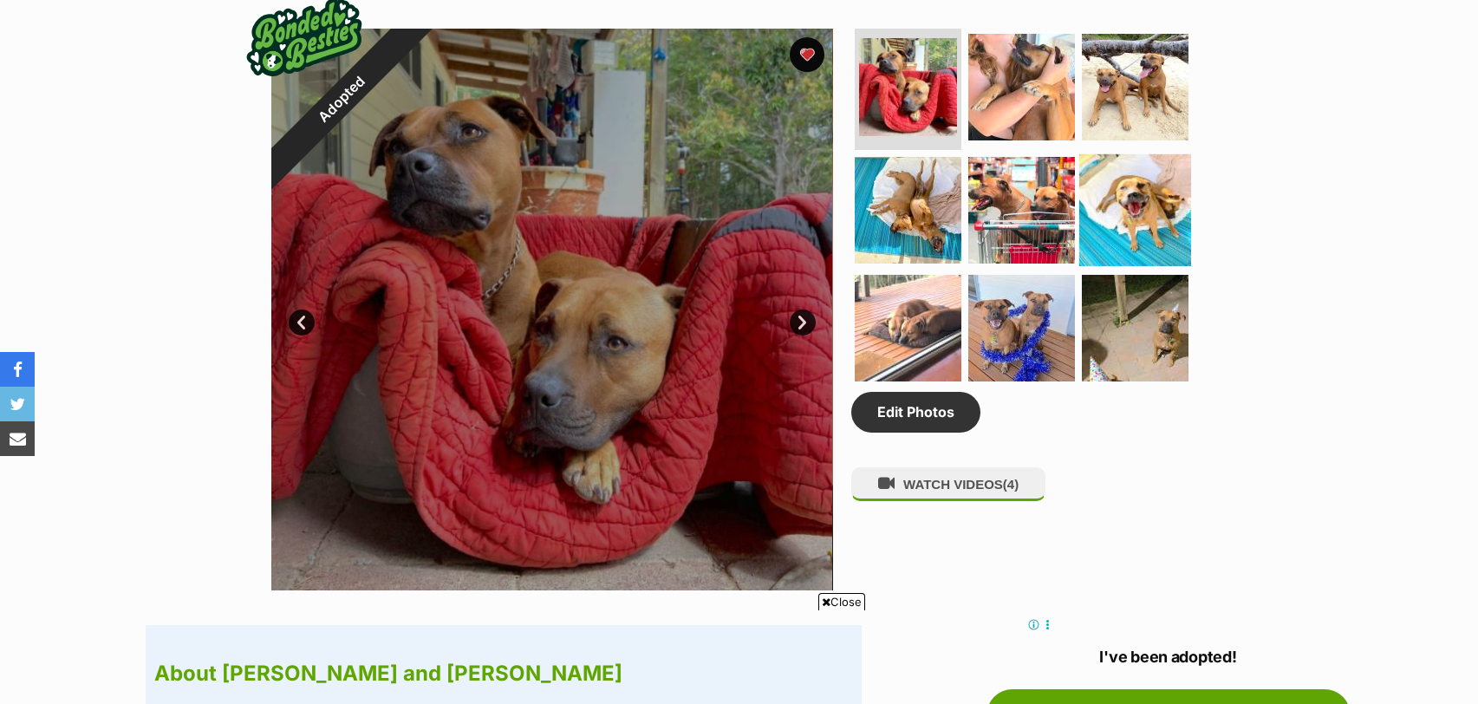
click at [1138, 194] on img at bounding box center [1135, 210] width 112 height 112
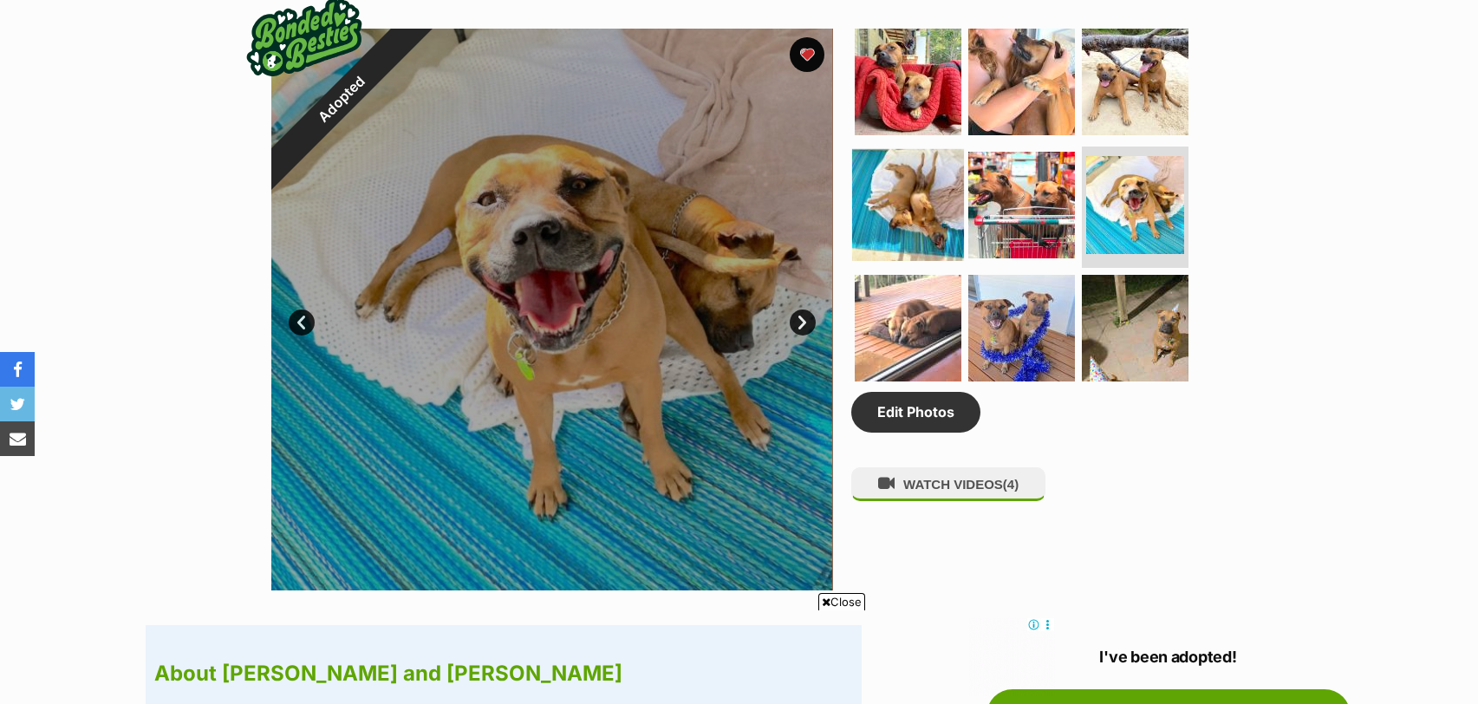
click at [933, 209] on img at bounding box center [908, 205] width 112 height 112
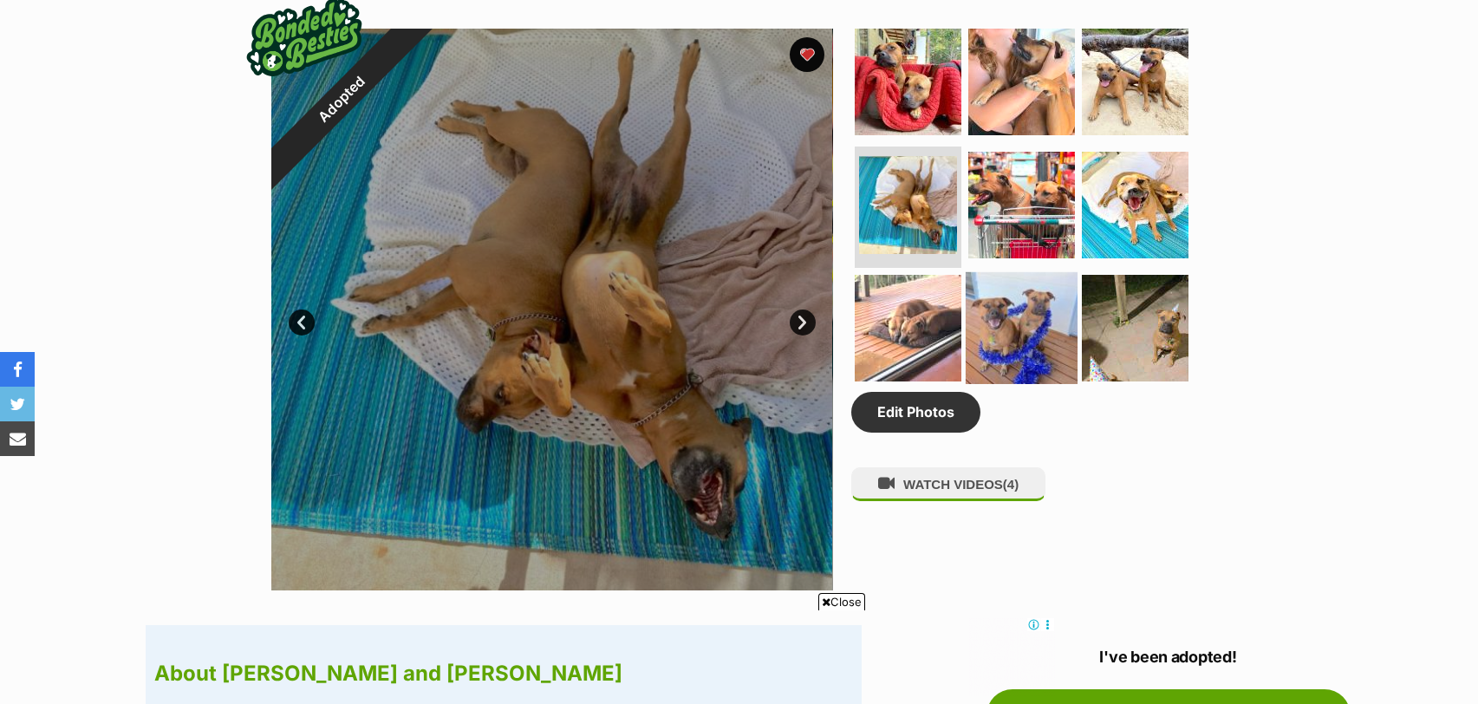
click at [1024, 271] on img at bounding box center [1022, 327] width 112 height 112
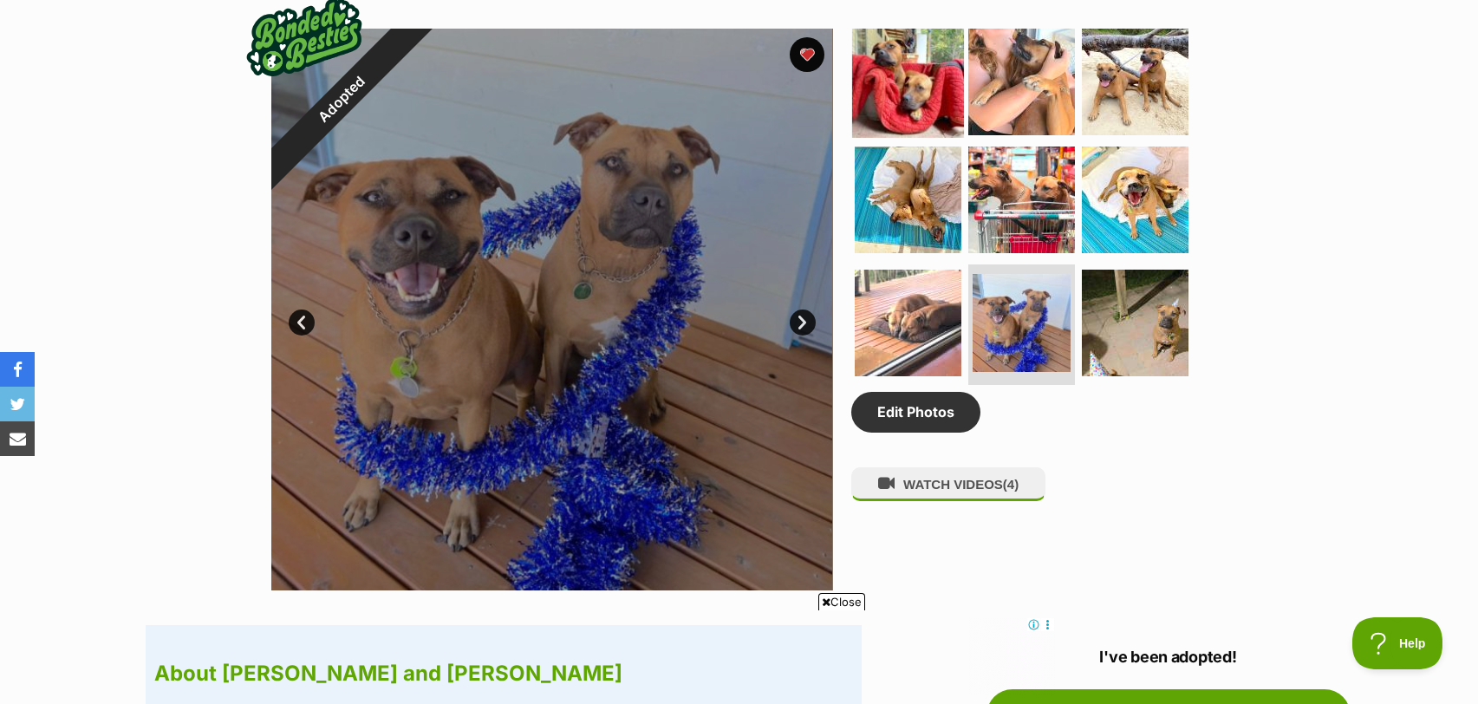
scroll to position [0, 0]
click at [886, 92] on img at bounding box center [908, 82] width 112 height 112
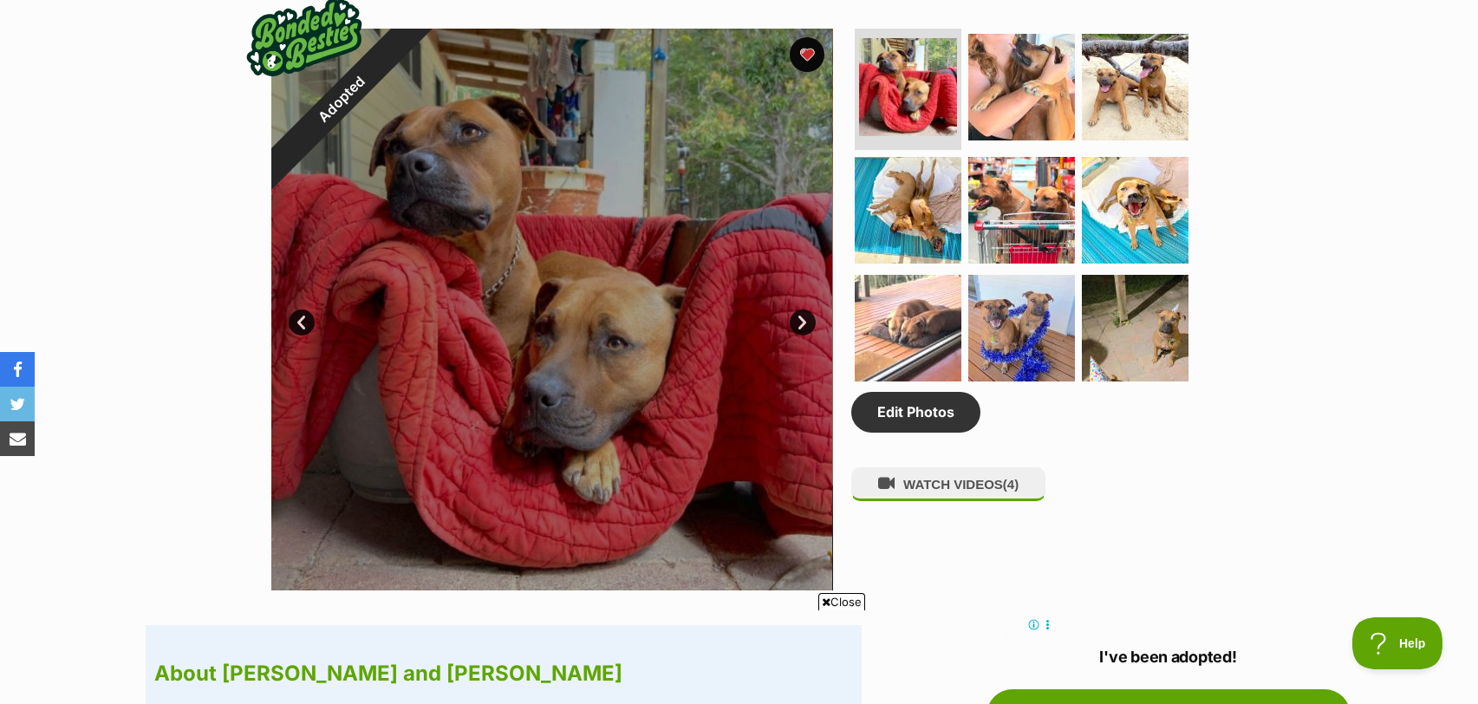
click at [841, 603] on span "Close" at bounding box center [841, 601] width 47 height 17
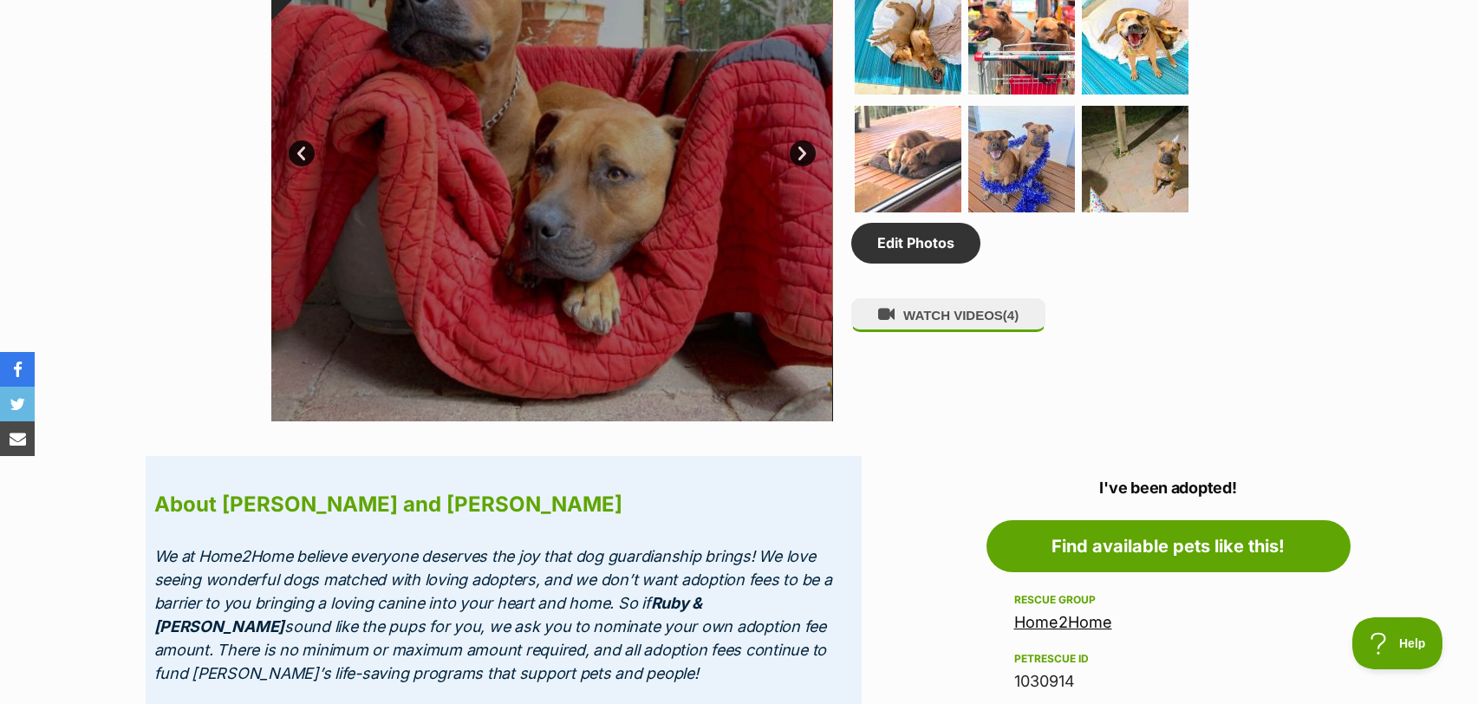
scroll to position [1055, 0]
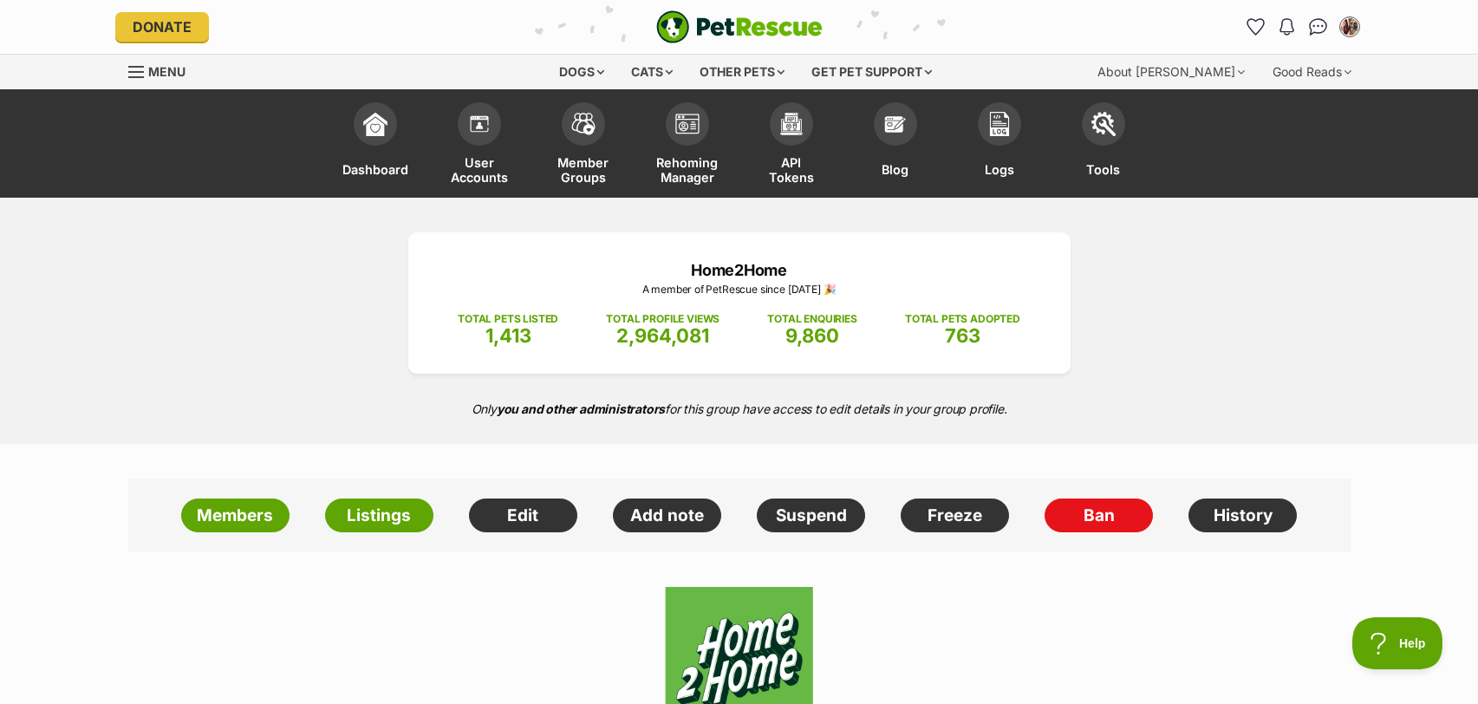
drag, startPoint x: 274, startPoint y: 641, endPoint x: 274, endPoint y: 630, distance: 11.3
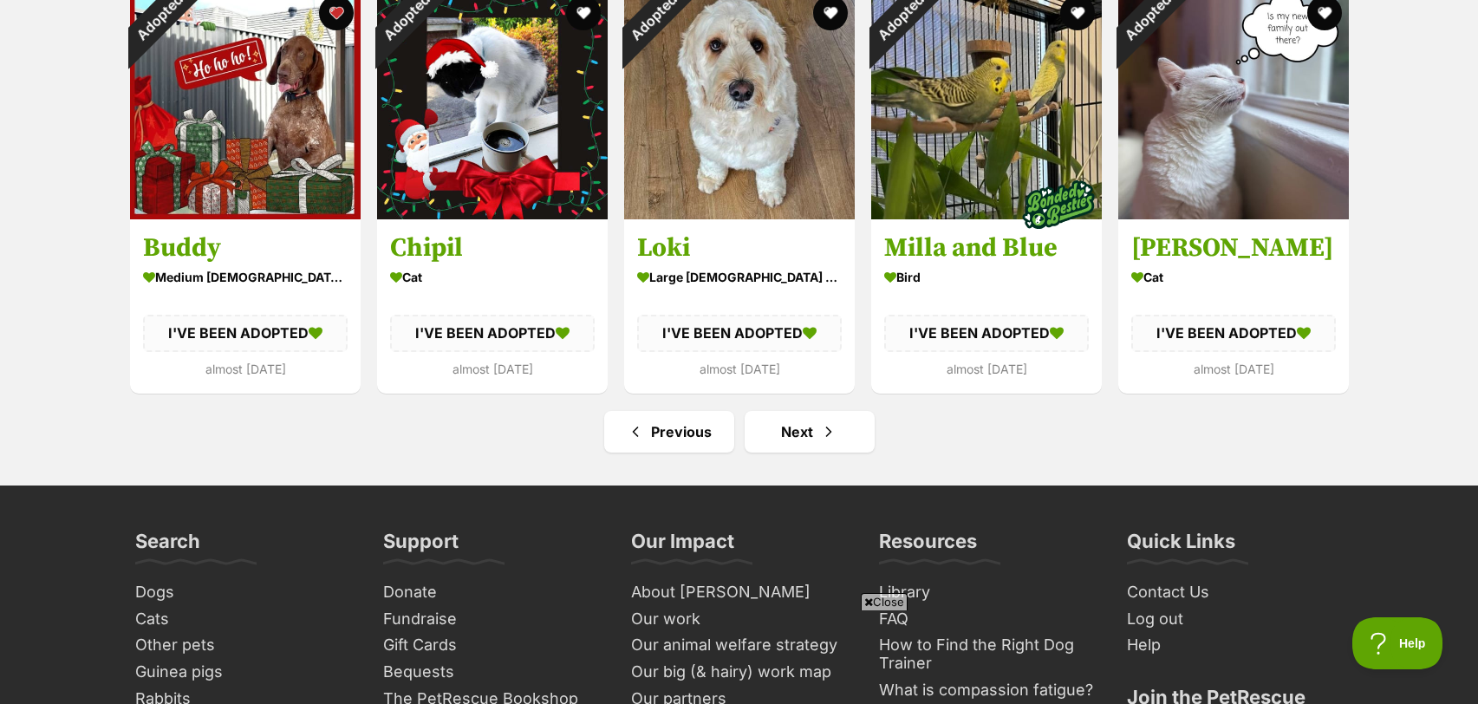
scroll to position [7551, 0]
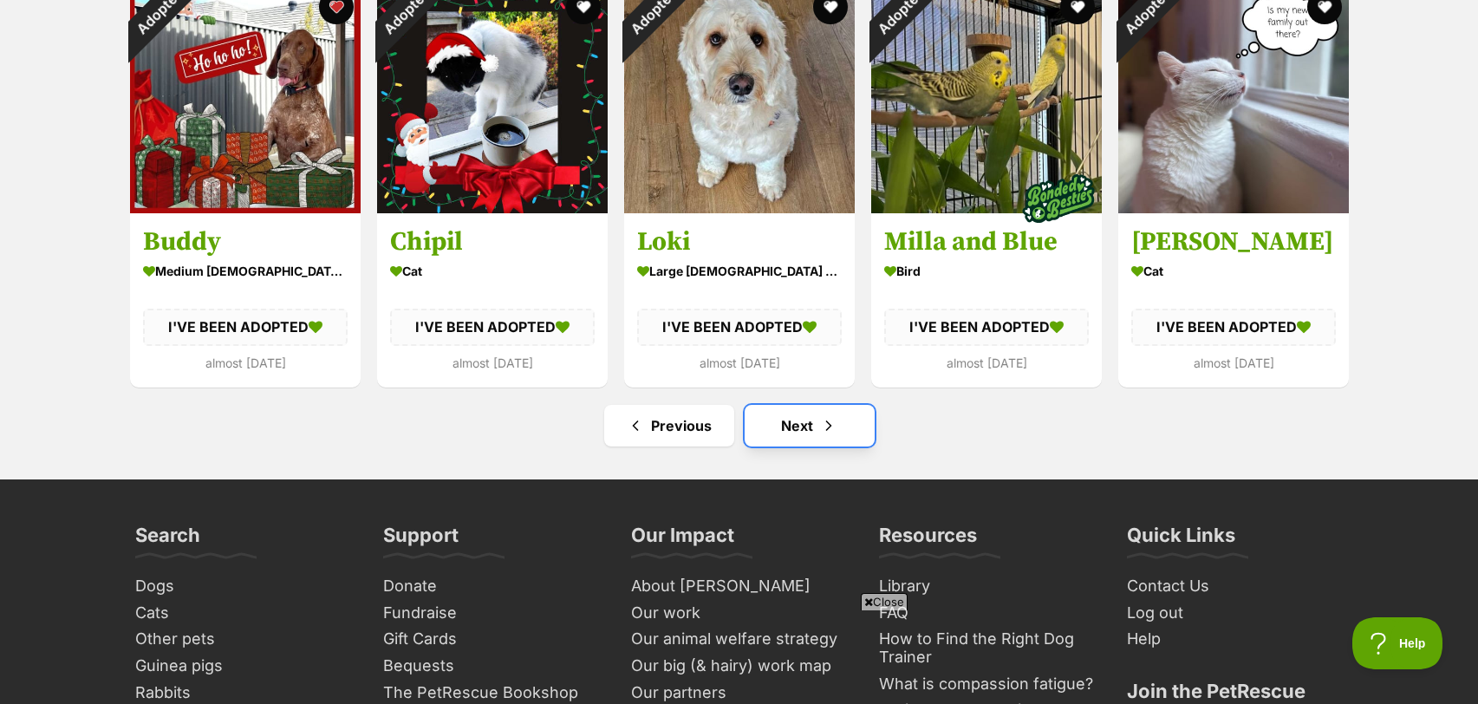
click at [825, 415] on span "Next page" at bounding box center [828, 425] width 17 height 21
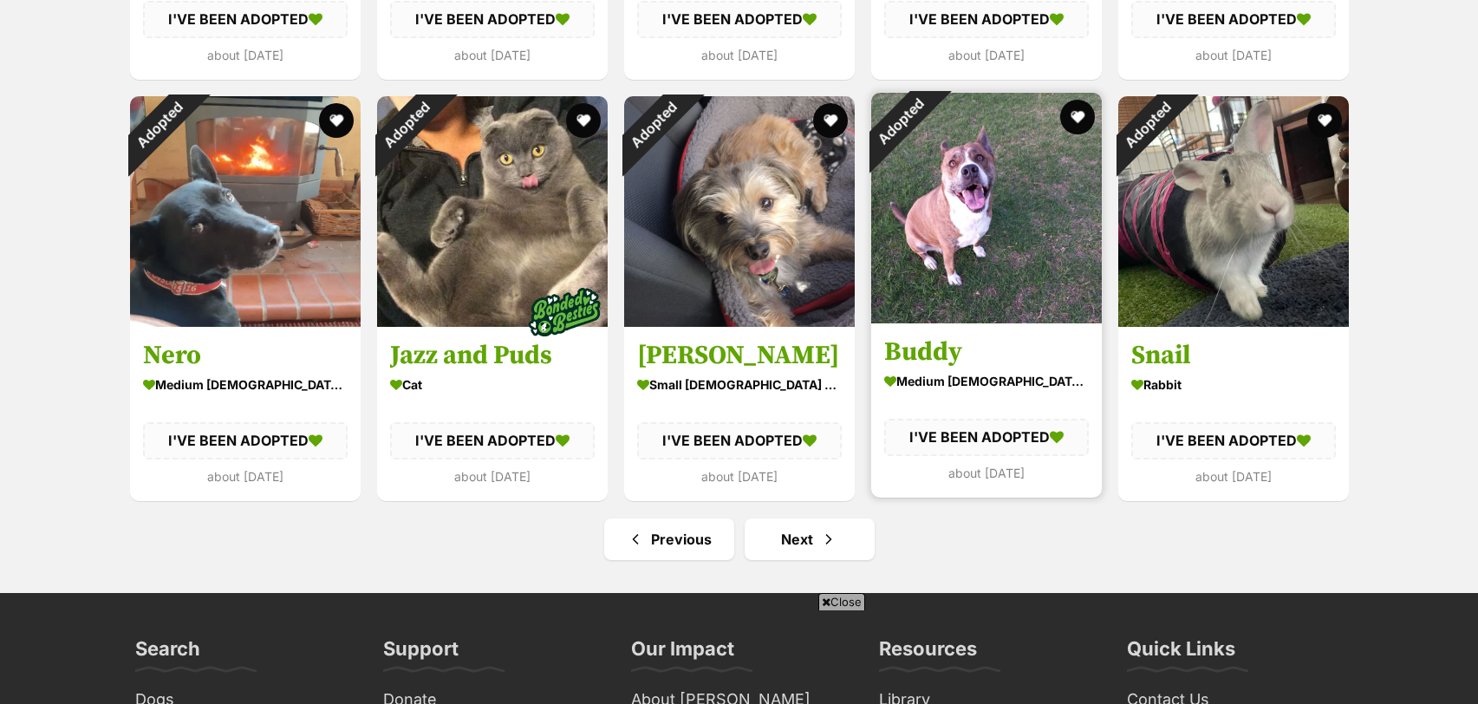
scroll to position [7438, 0]
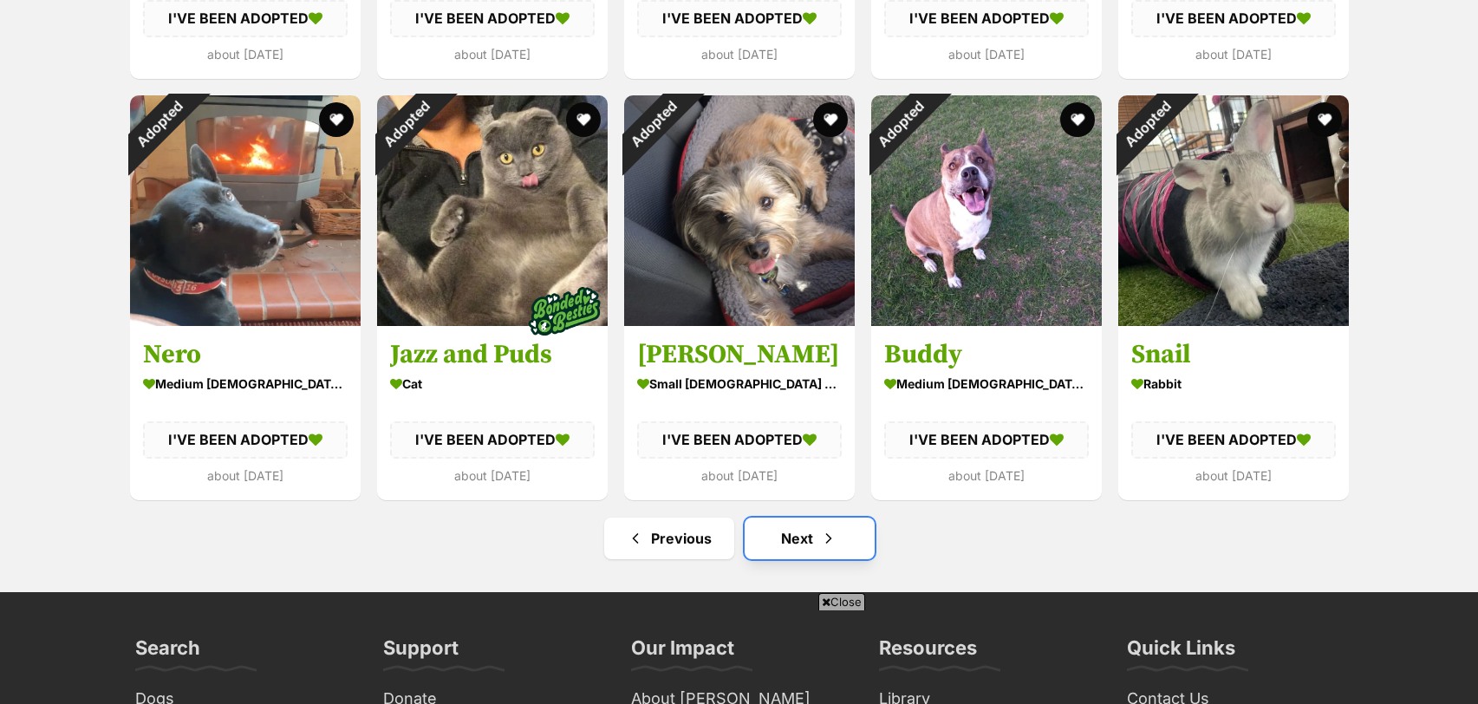
click at [850, 517] on link "Next" at bounding box center [810, 538] width 130 height 42
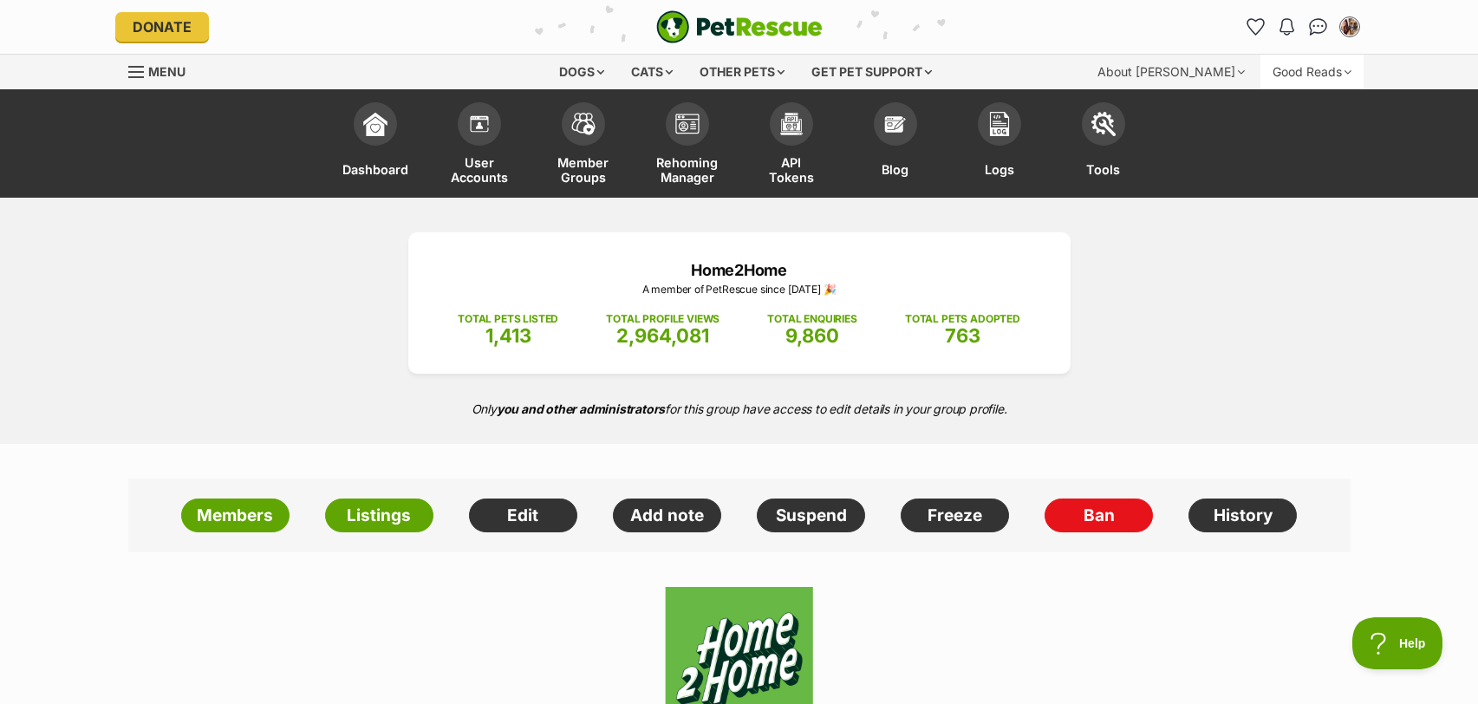
click at [1260, 85] on div "Good Reads" at bounding box center [1311, 72] width 103 height 35
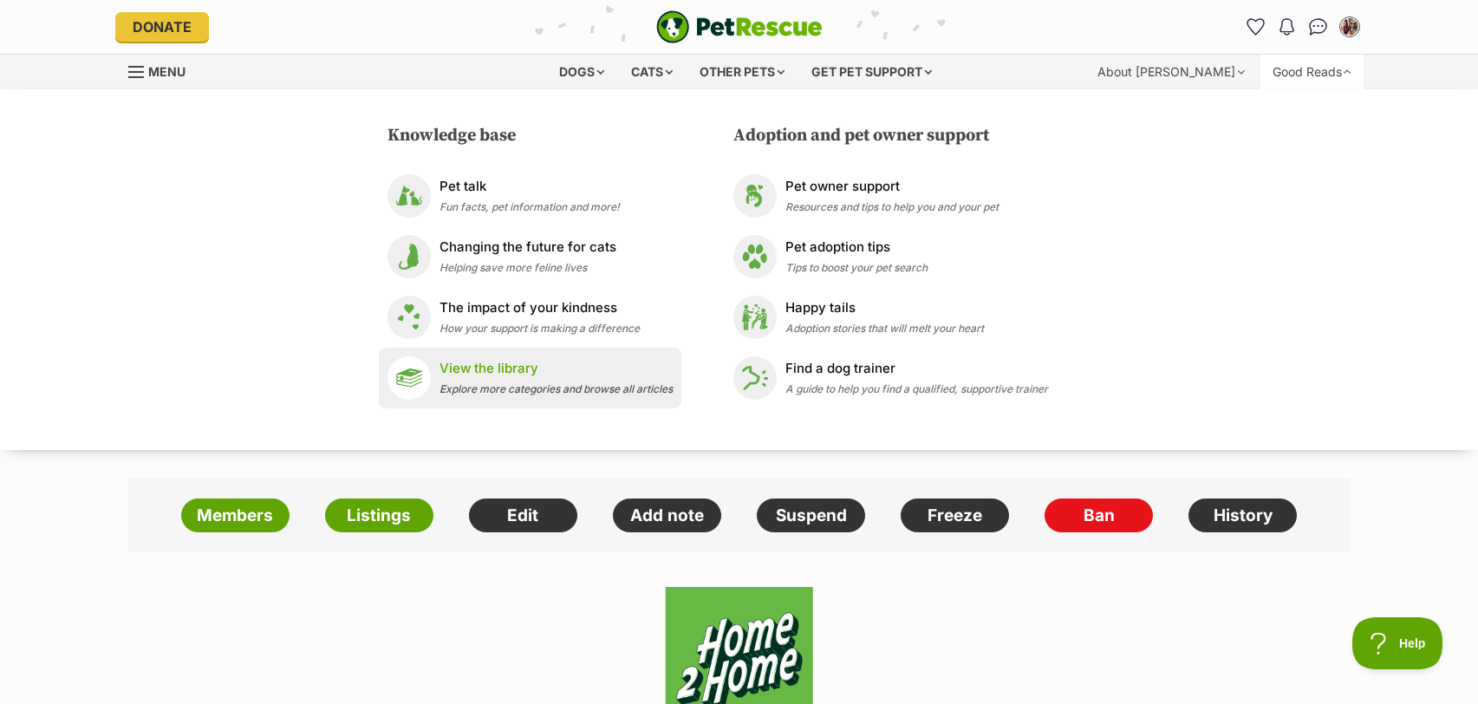
click at [585, 374] on p "View the library" at bounding box center [555, 369] width 233 height 20
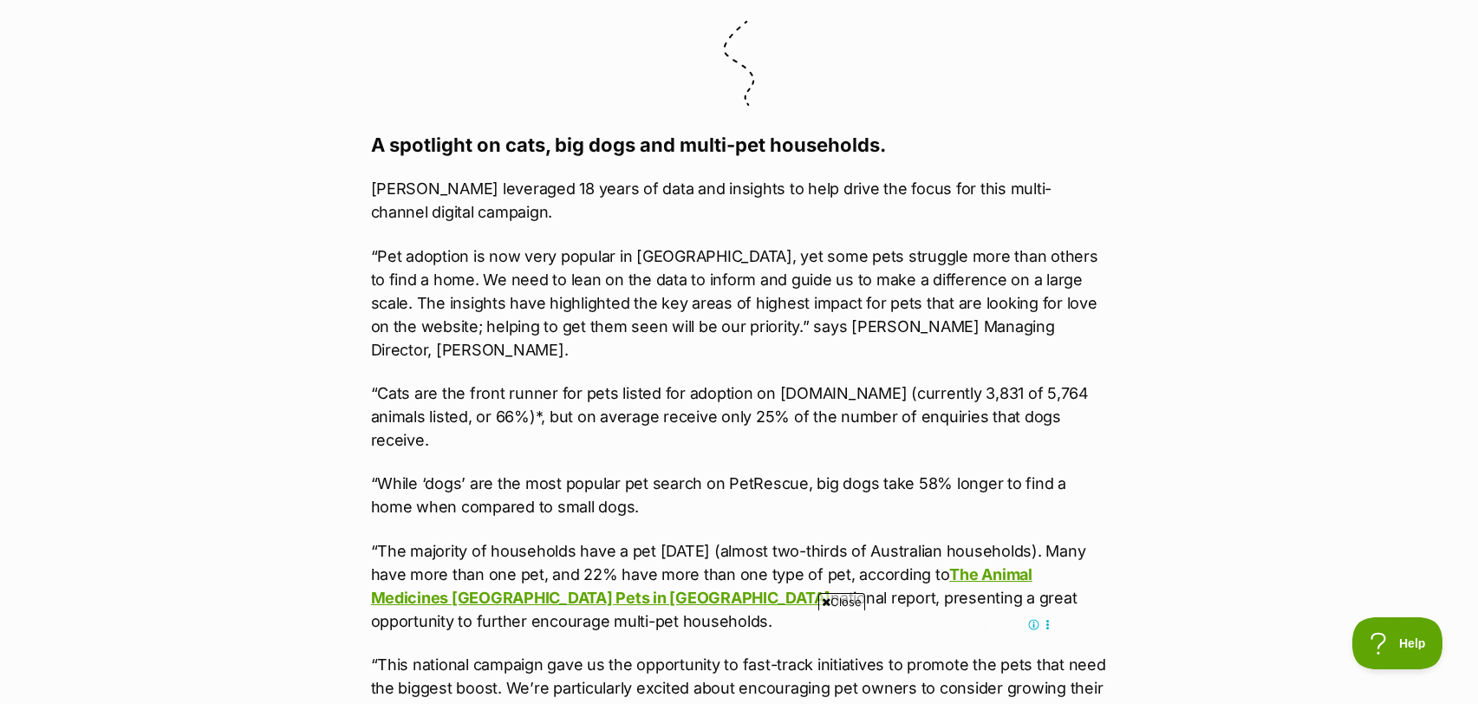
click at [837, 602] on span "Close" at bounding box center [841, 601] width 47 height 17
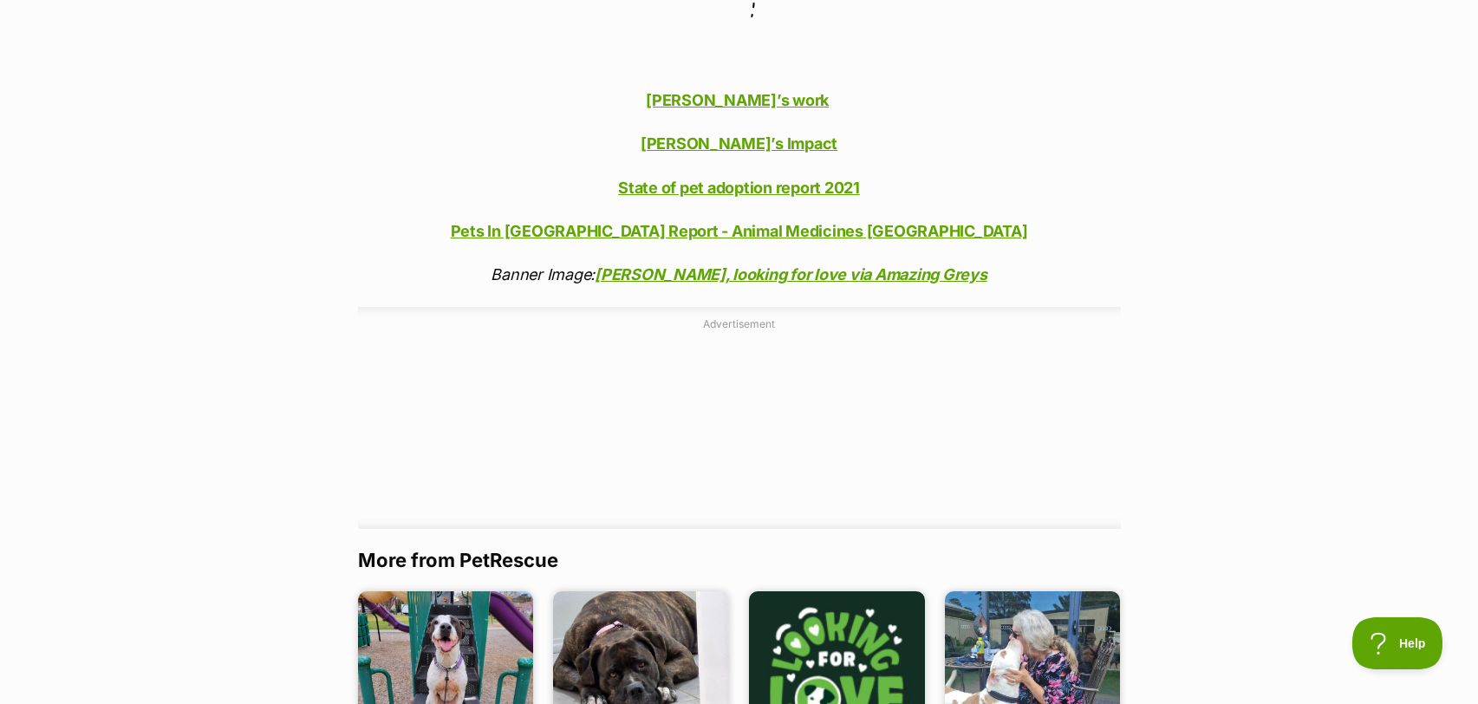
scroll to position [4053, 0]
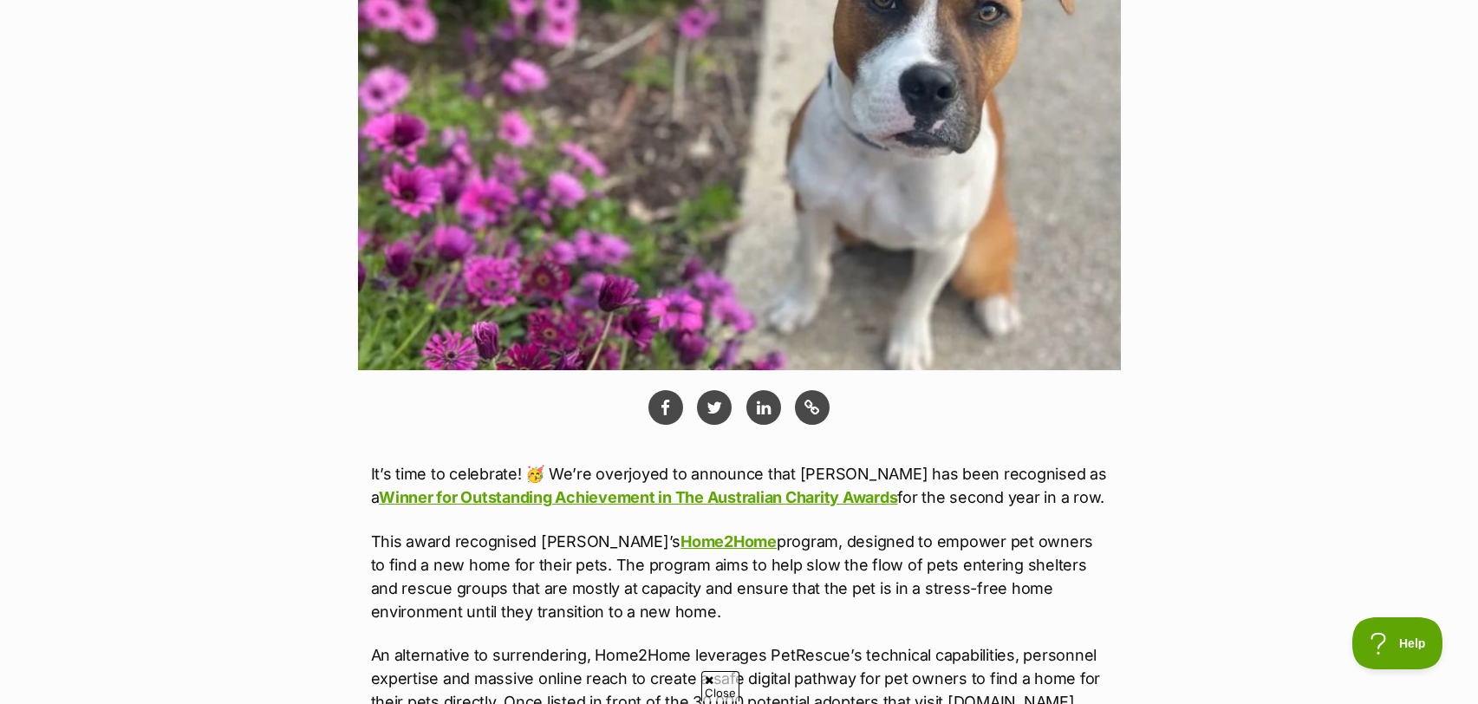
scroll to position [673, 0]
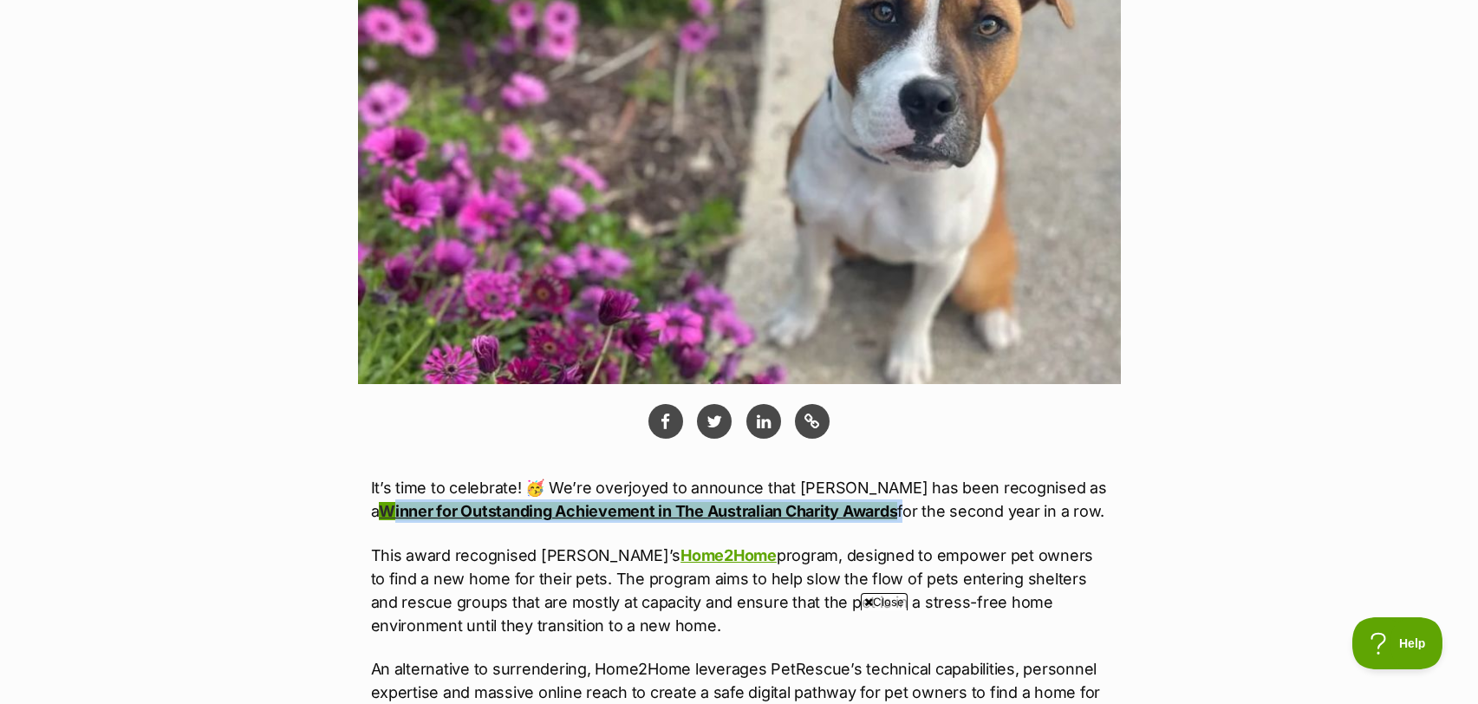
drag, startPoint x: 896, startPoint y: 516, endPoint x: 378, endPoint y: 517, distance: 518.3
click at [378, 517] on p "It’s time to celebrate! 🥳️ We’re overjoyed to announce that [PERSON_NAME] has b…" at bounding box center [739, 499] width 737 height 47
copy p "inner for Outstanding Achievement in The Australian Charity Awards"
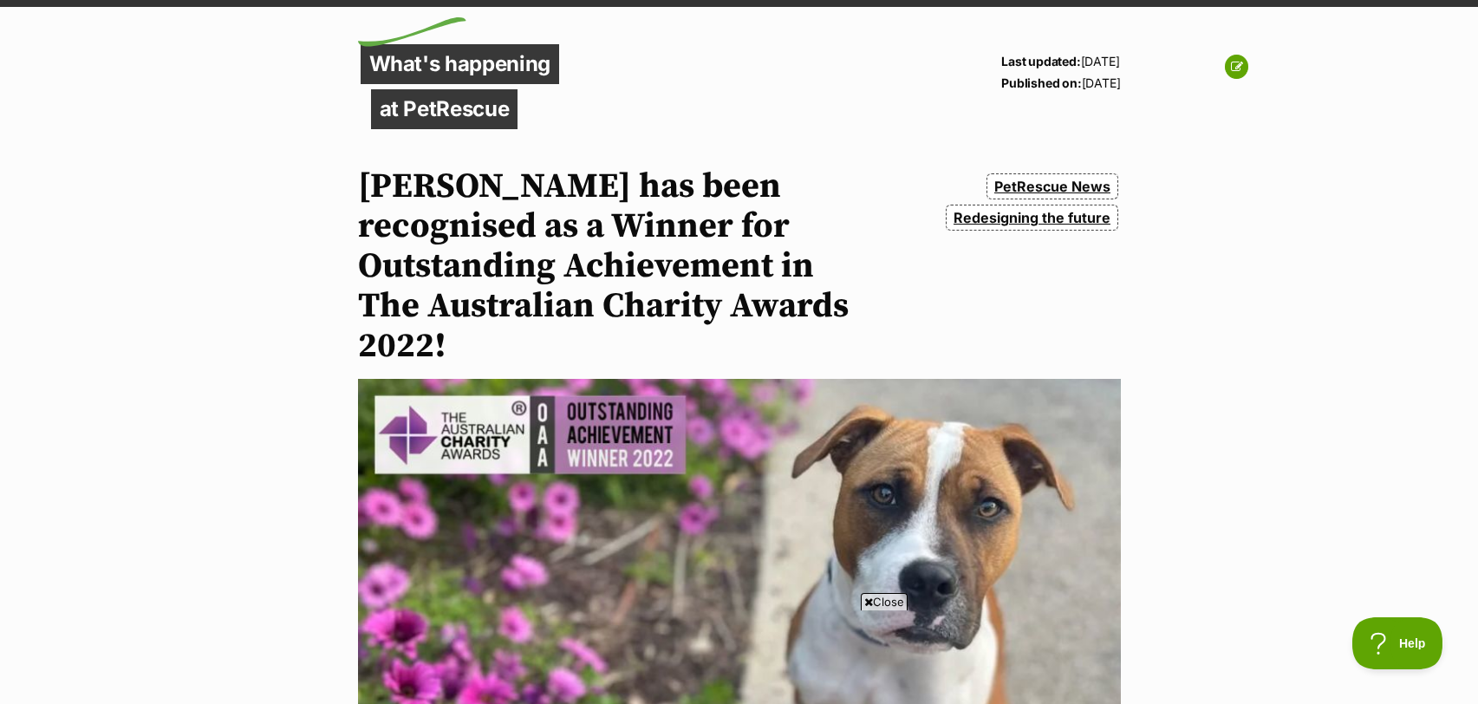
scroll to position [227, 0]
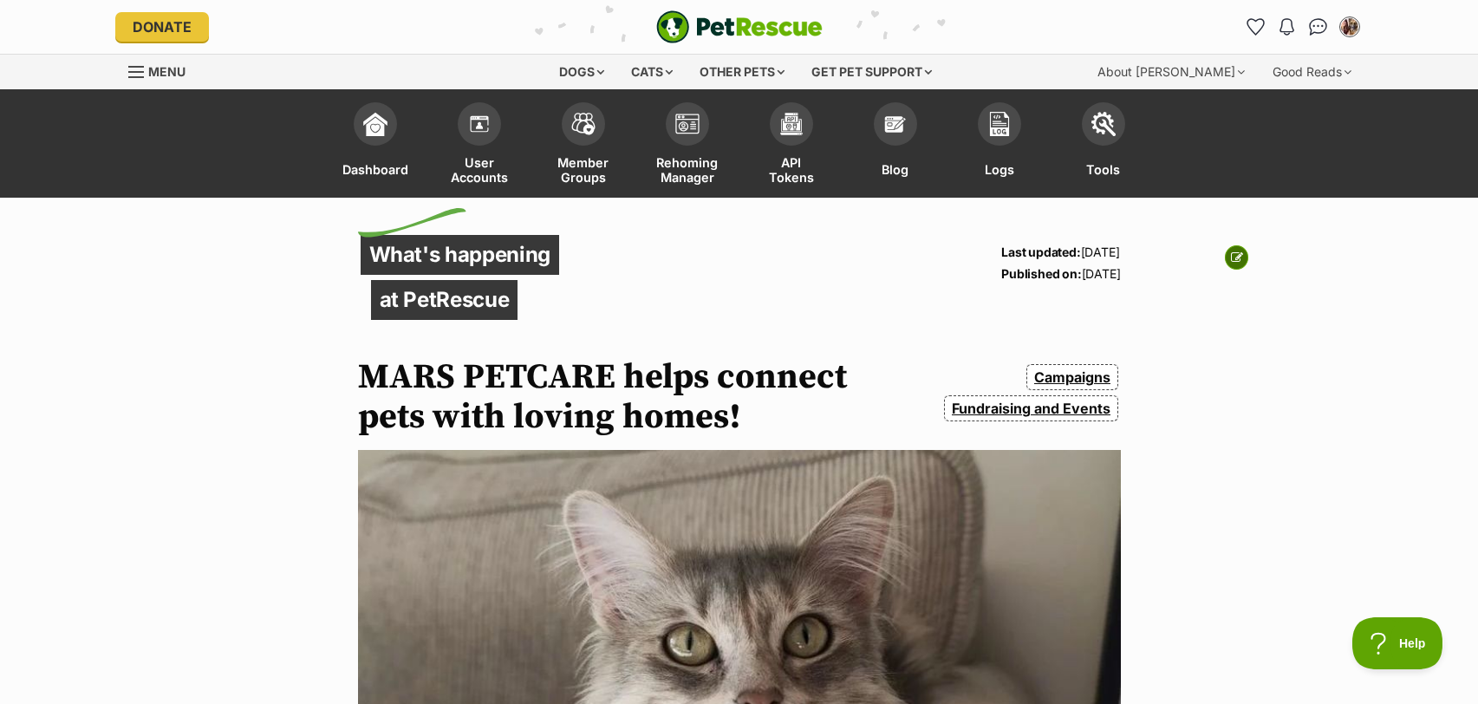
click at [1234, 255] on icon at bounding box center [1237, 257] width 12 height 12
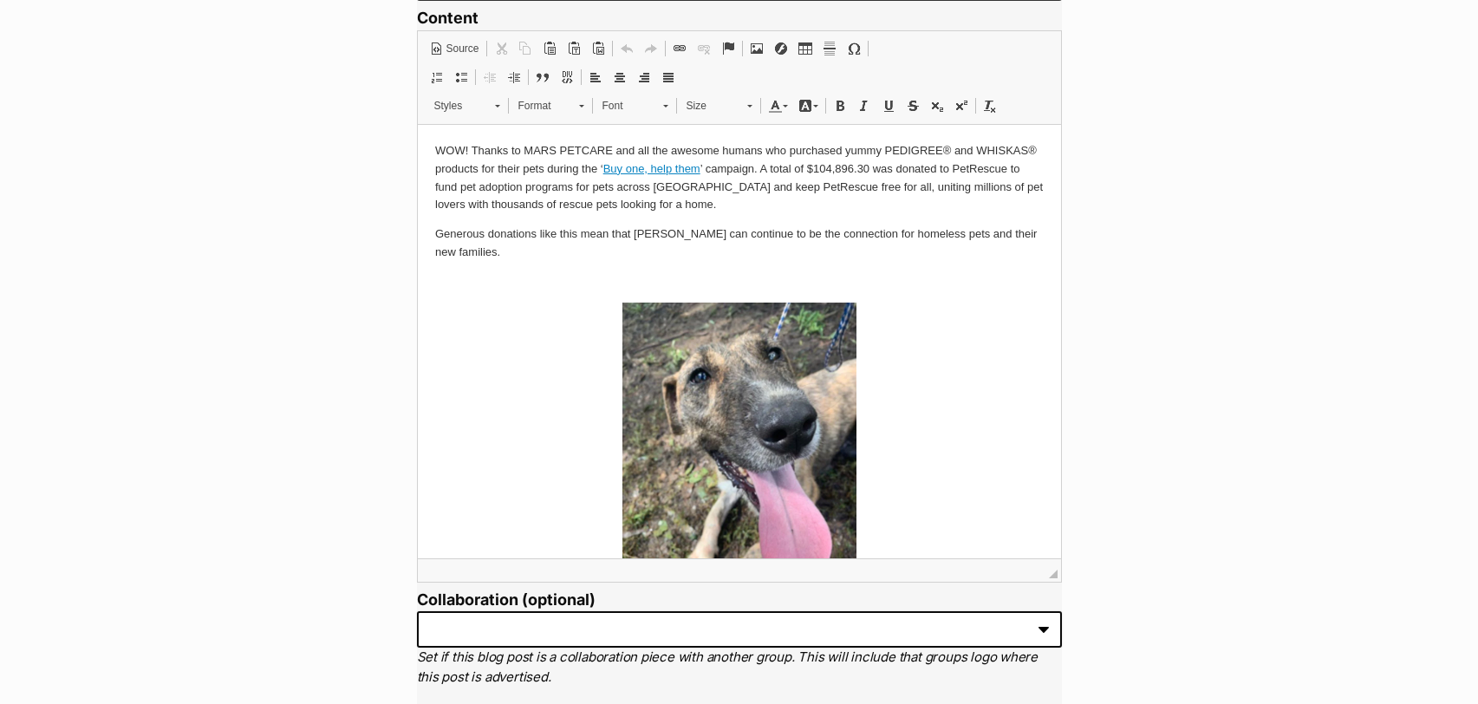
scroll to position [309, 0]
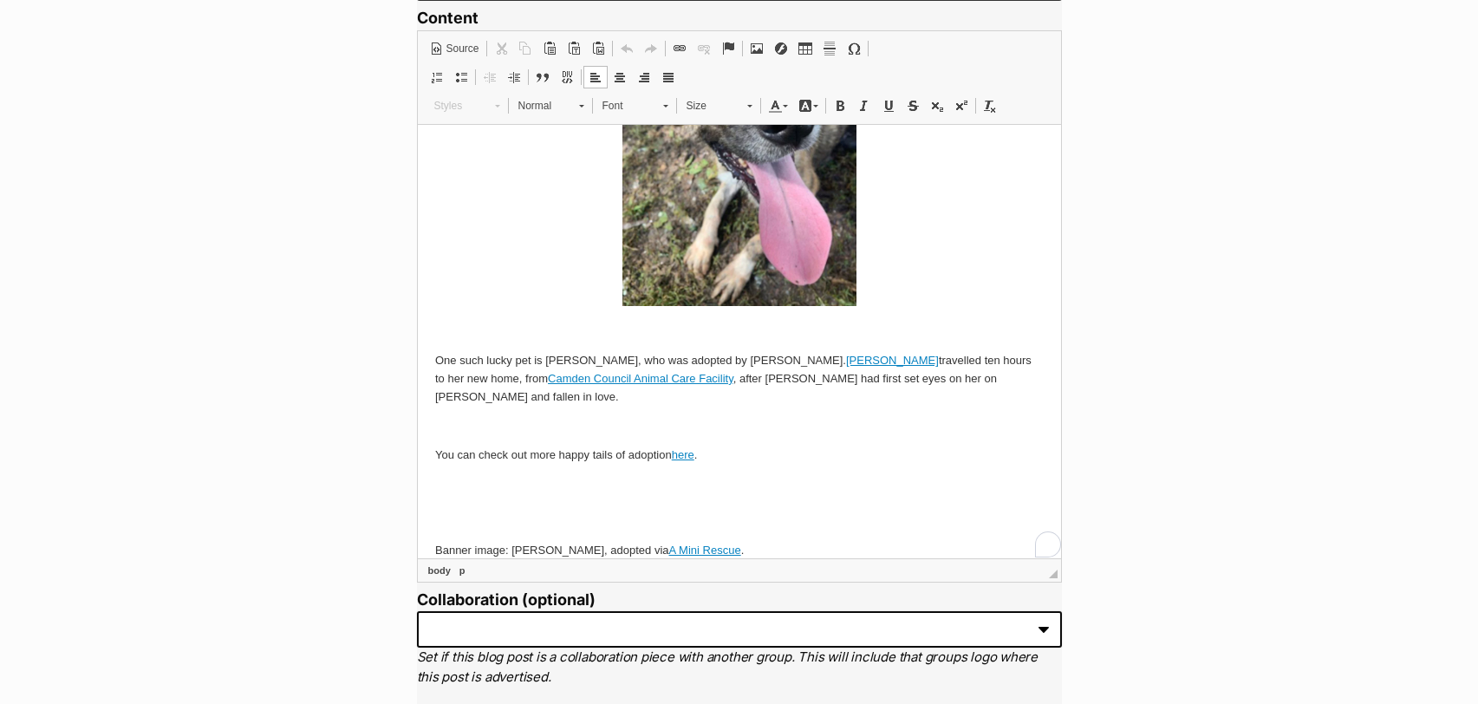
drag, startPoint x: 671, startPoint y: 438, endPoint x: 614, endPoint y: 438, distance: 57.2
click at [614, 446] on p "You can check out more happy tails of adoption here ." at bounding box center [738, 455] width 608 height 18
click at [521, 541] on p "Banner image: [PERSON_NAME], adopted via A Mini Rescue ." at bounding box center [738, 550] width 608 height 18
click at [521, 541] on p "Banner image: Leigh, adopted via A Mini Rescue ." at bounding box center [738, 550] width 608 height 18
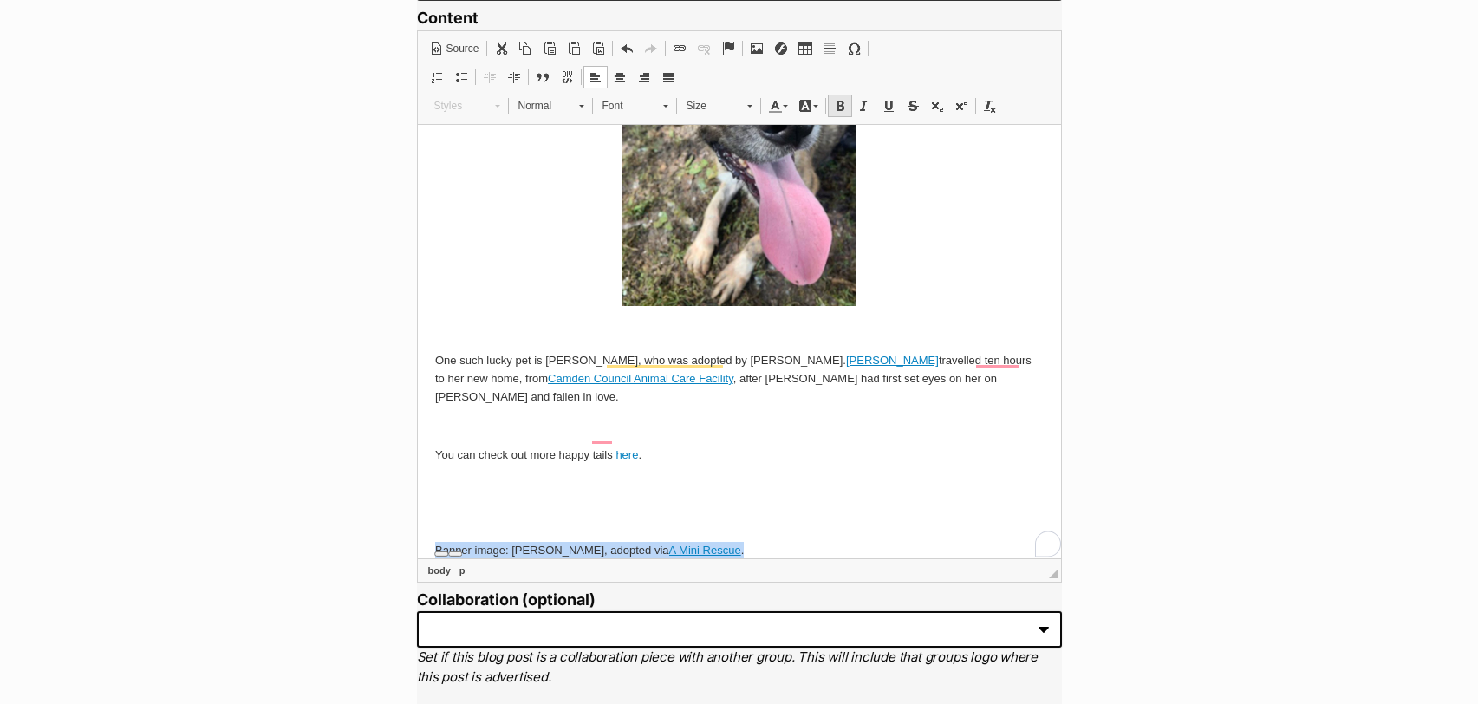
click at [846, 105] on link "Bold Keyboard shortcut Command+B" at bounding box center [840, 105] width 24 height 23
click at [835, 107] on span at bounding box center [840, 106] width 14 height 14
click at [857, 107] on span at bounding box center [864, 106] width 14 height 14
click at [721, 107] on span "Size" at bounding box center [708, 105] width 61 height 23
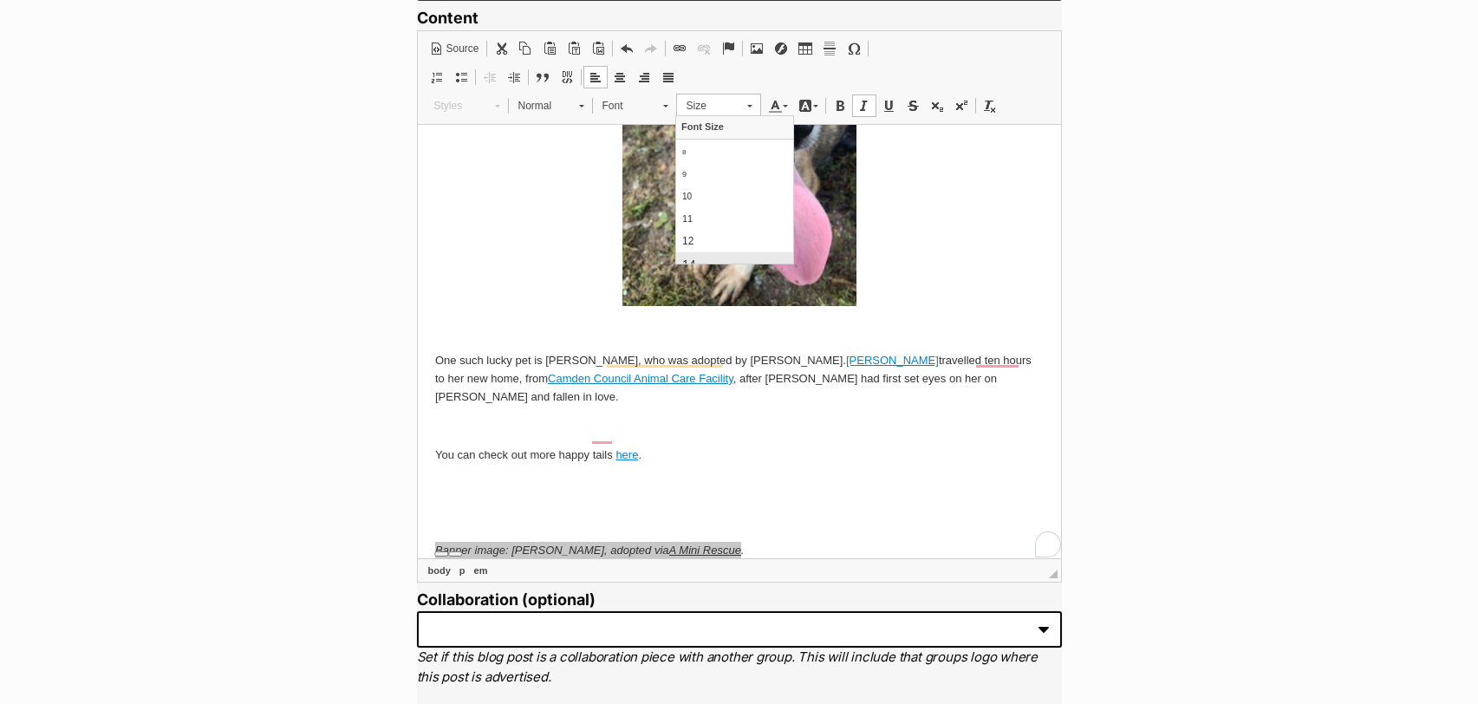
scroll to position [0, 0]
click at [701, 215] on link "11" at bounding box center [734, 217] width 117 height 23
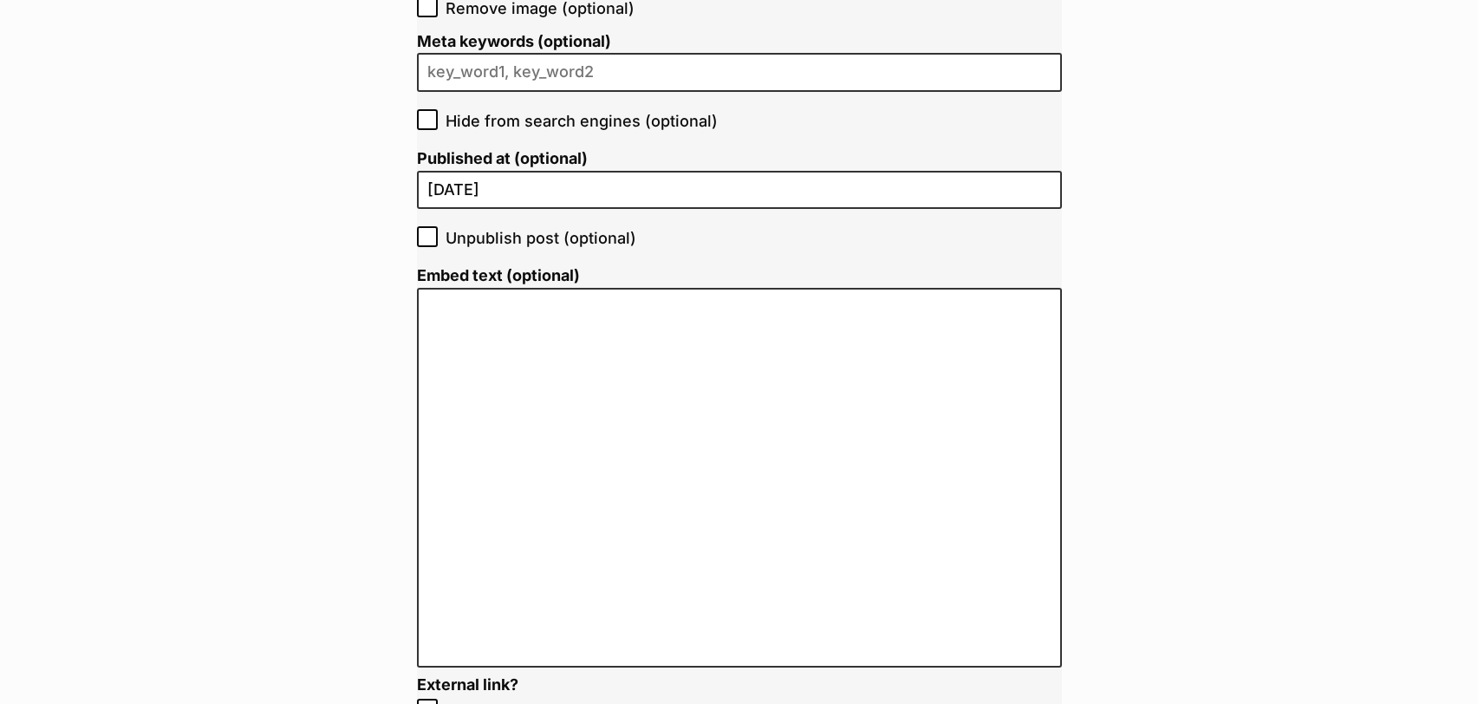
scroll to position [3928, 0]
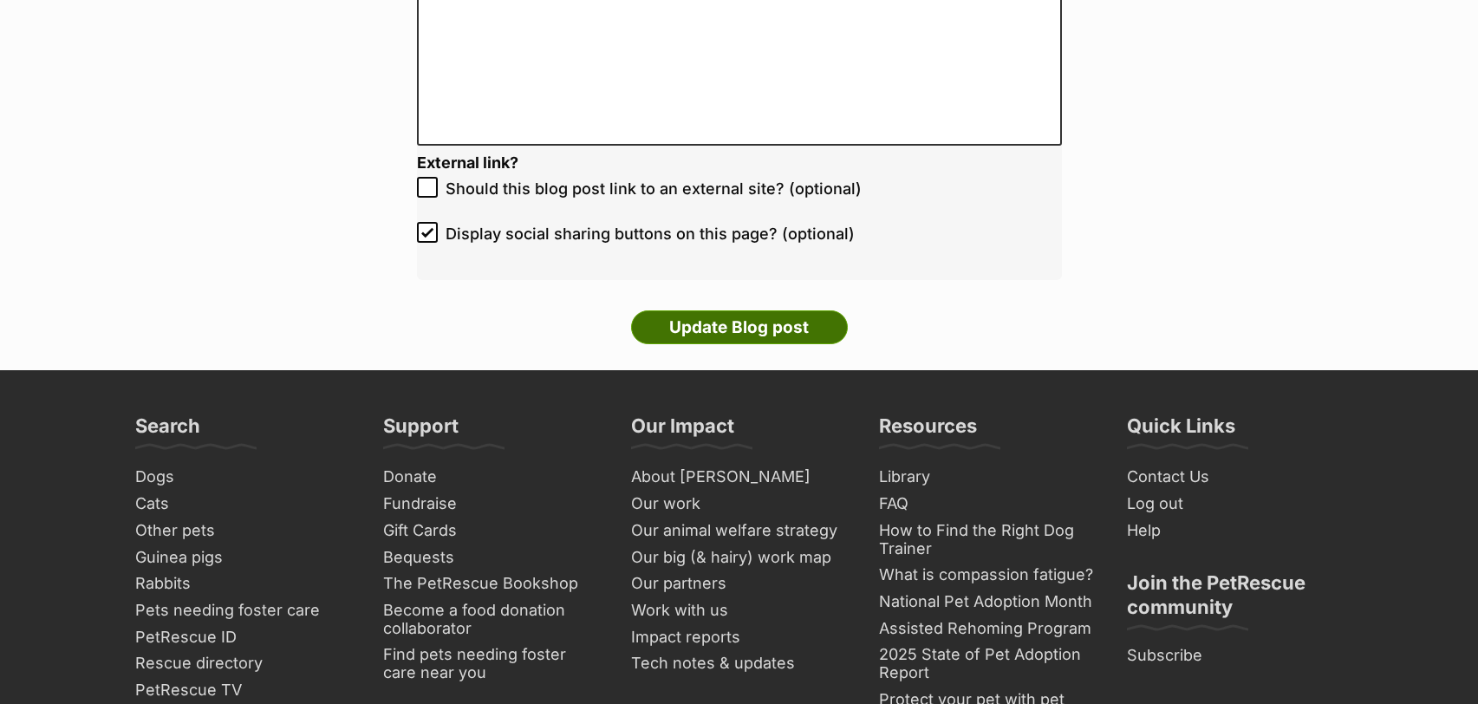
click at [716, 323] on input "Update Blog post" at bounding box center [739, 327] width 217 height 35
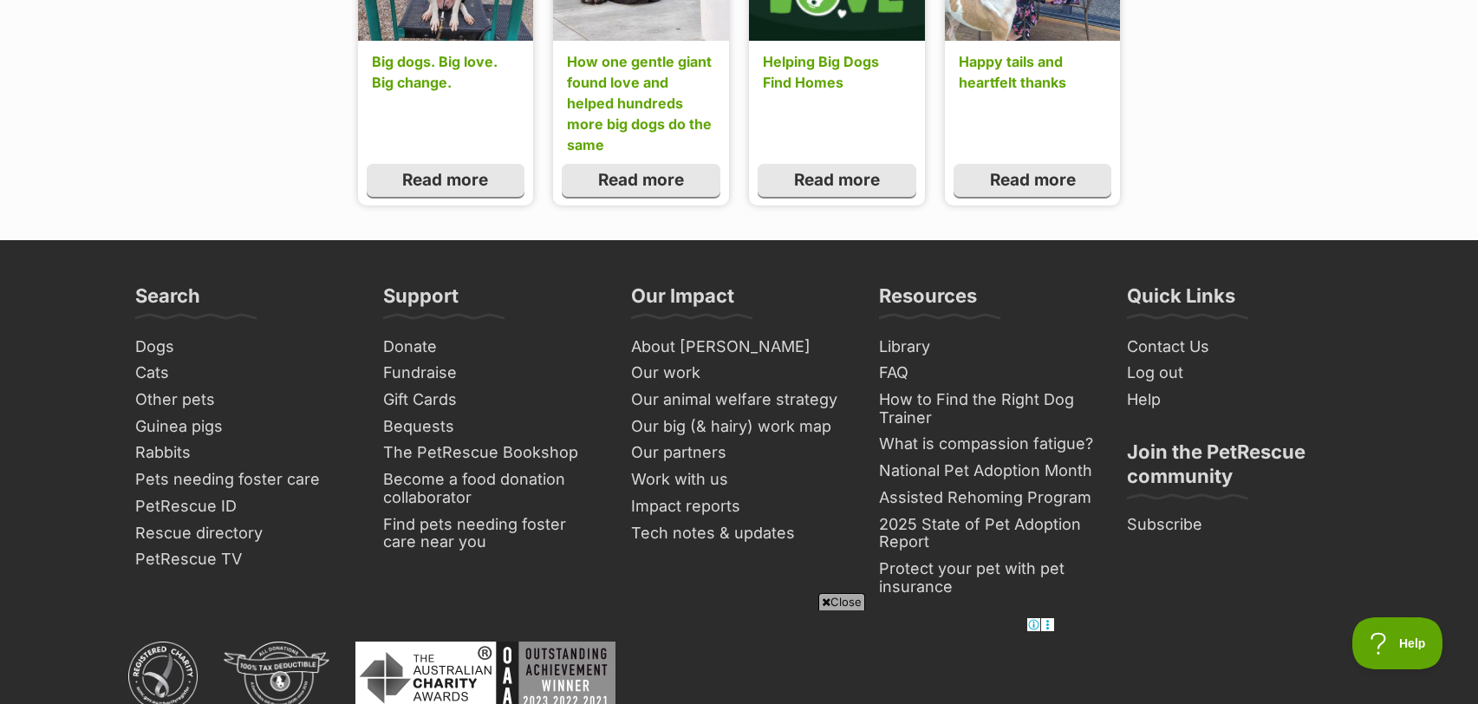
scroll to position [3048, 0]
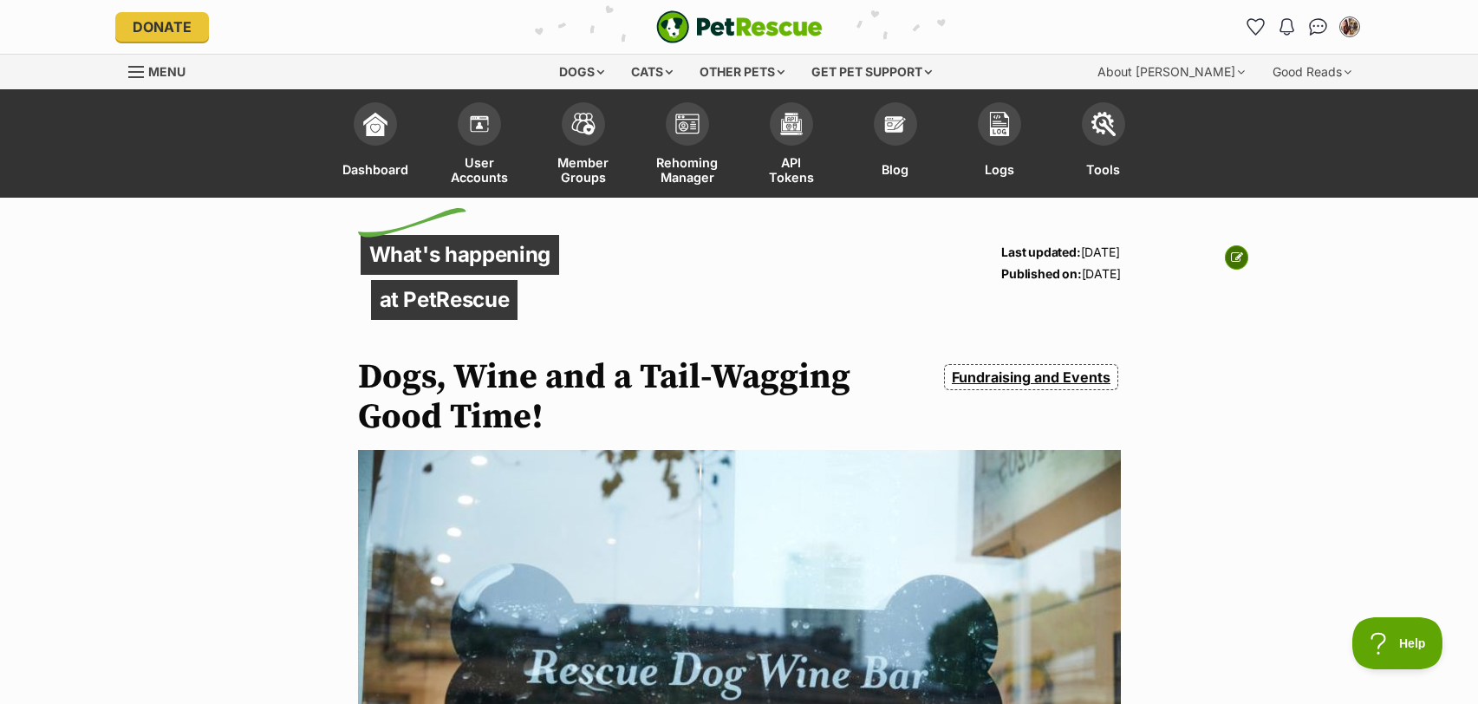
click at [1233, 263] on link at bounding box center [1236, 257] width 23 height 24
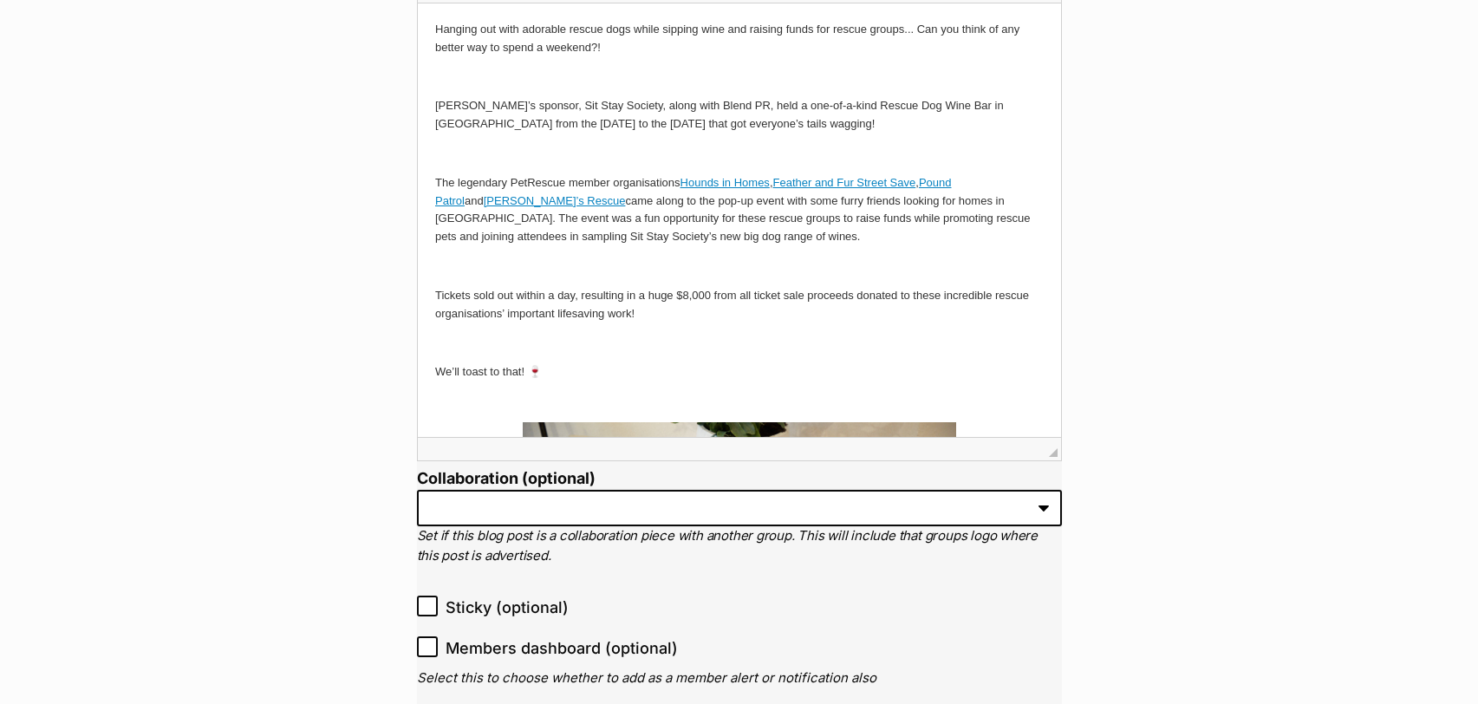
scroll to position [166, 0]
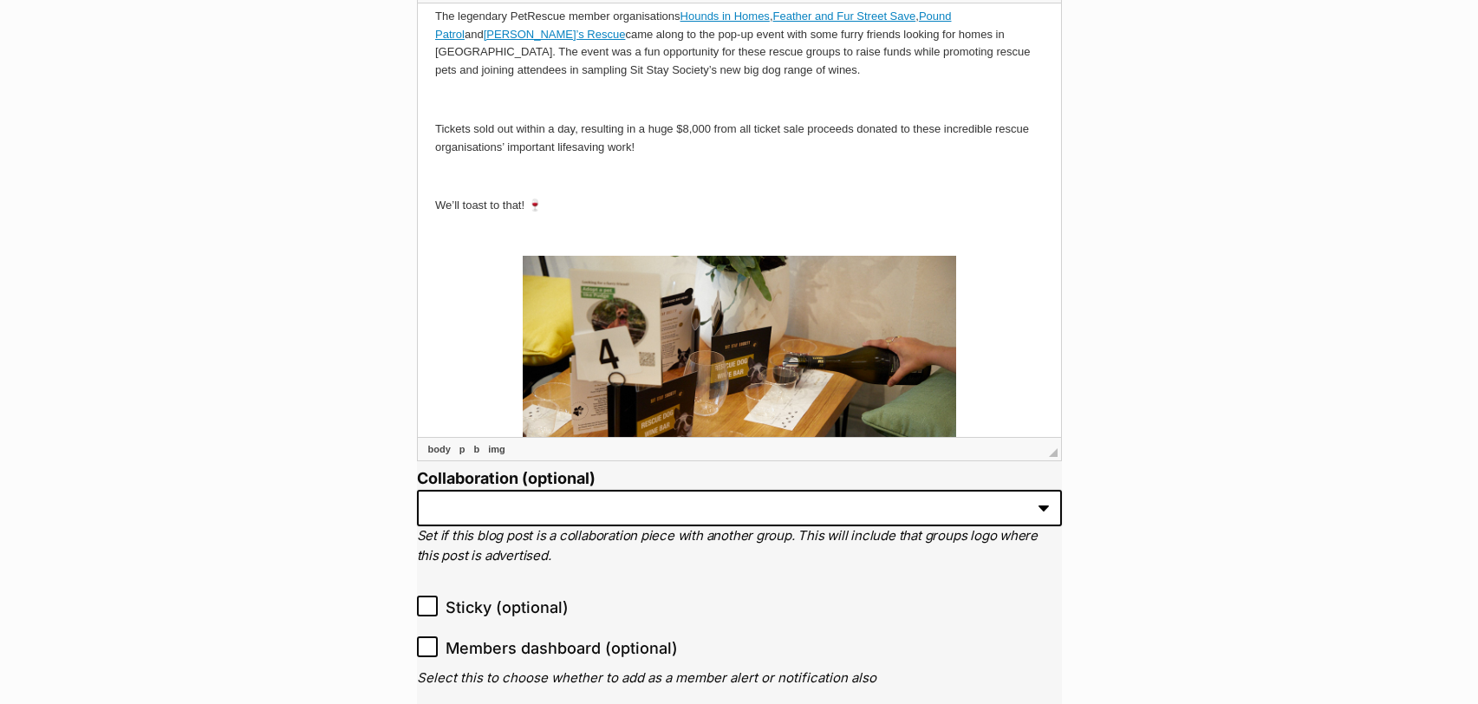
click at [617, 322] on img at bounding box center [738, 399] width 433 height 289
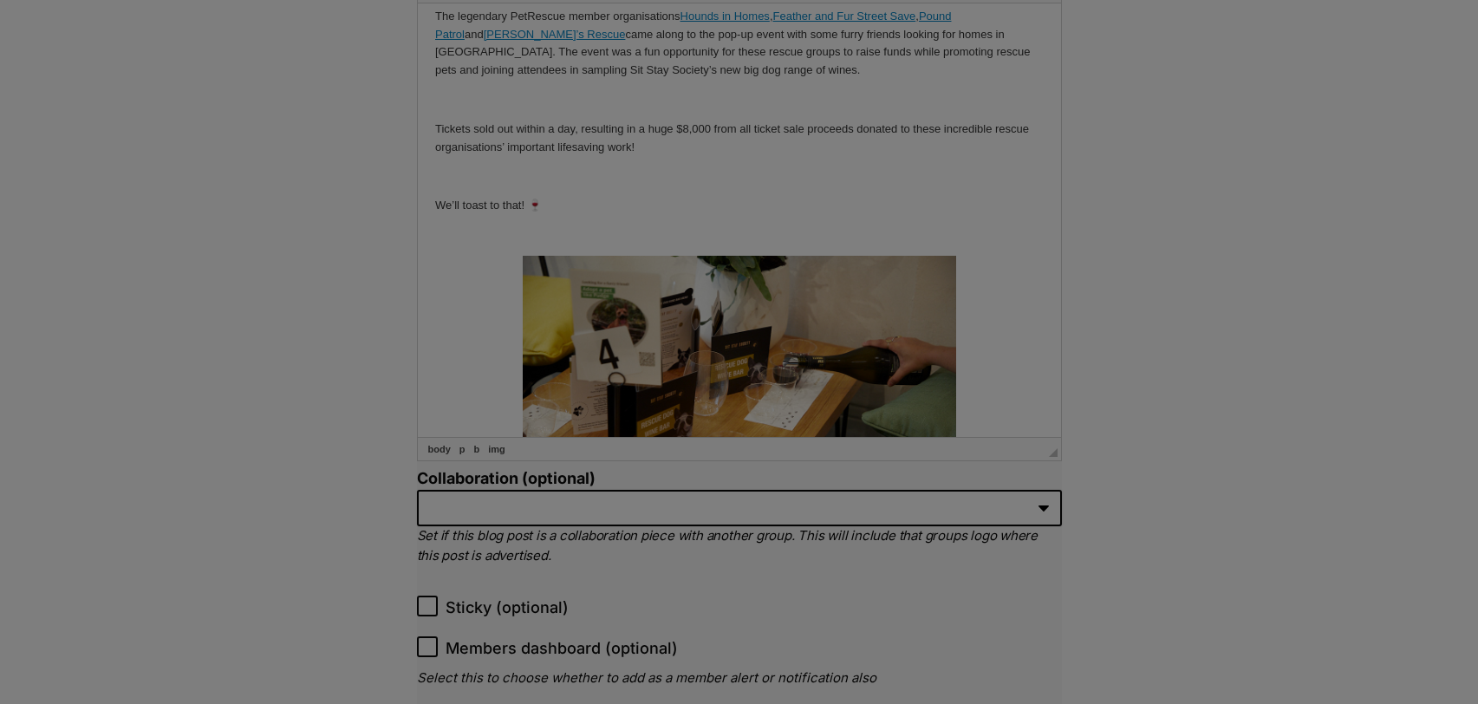
scroll to position [0, 0]
type input "[URL][DOMAIN_NAME]"
type input "A table setting at the event"
type input "500"
type input "333"
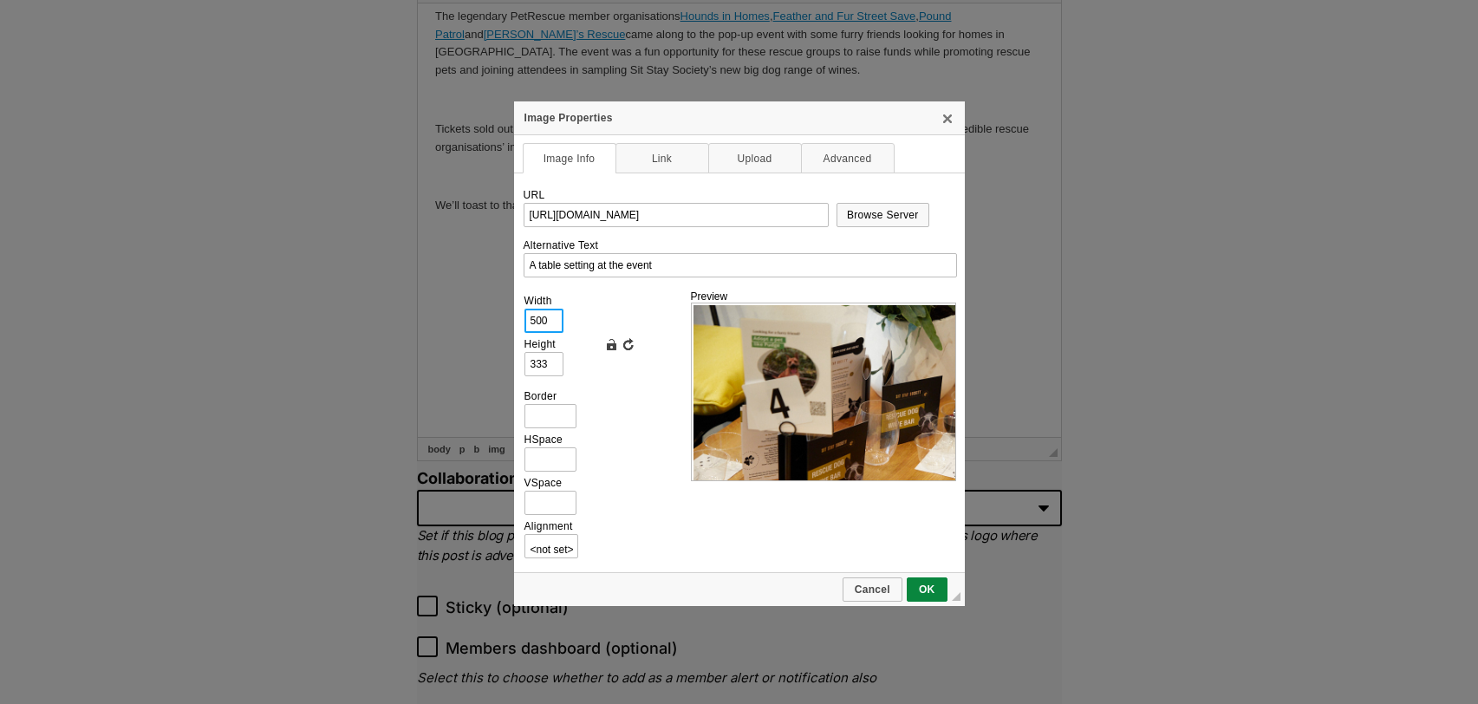
click at [547, 311] on input "500" at bounding box center [543, 321] width 39 height 24
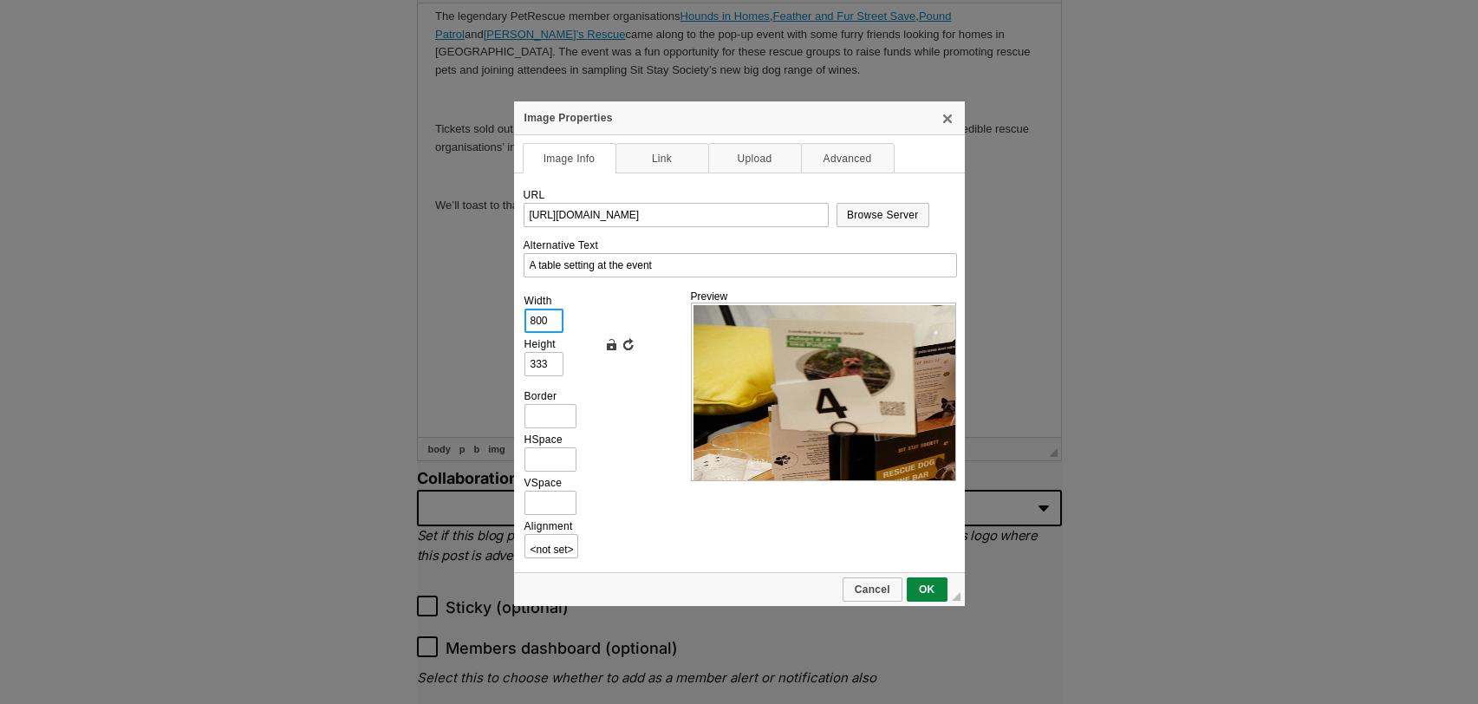
type input "800"
click at [610, 347] on link "Lock Ratio" at bounding box center [610, 343] width 17 height 17
type input "533"
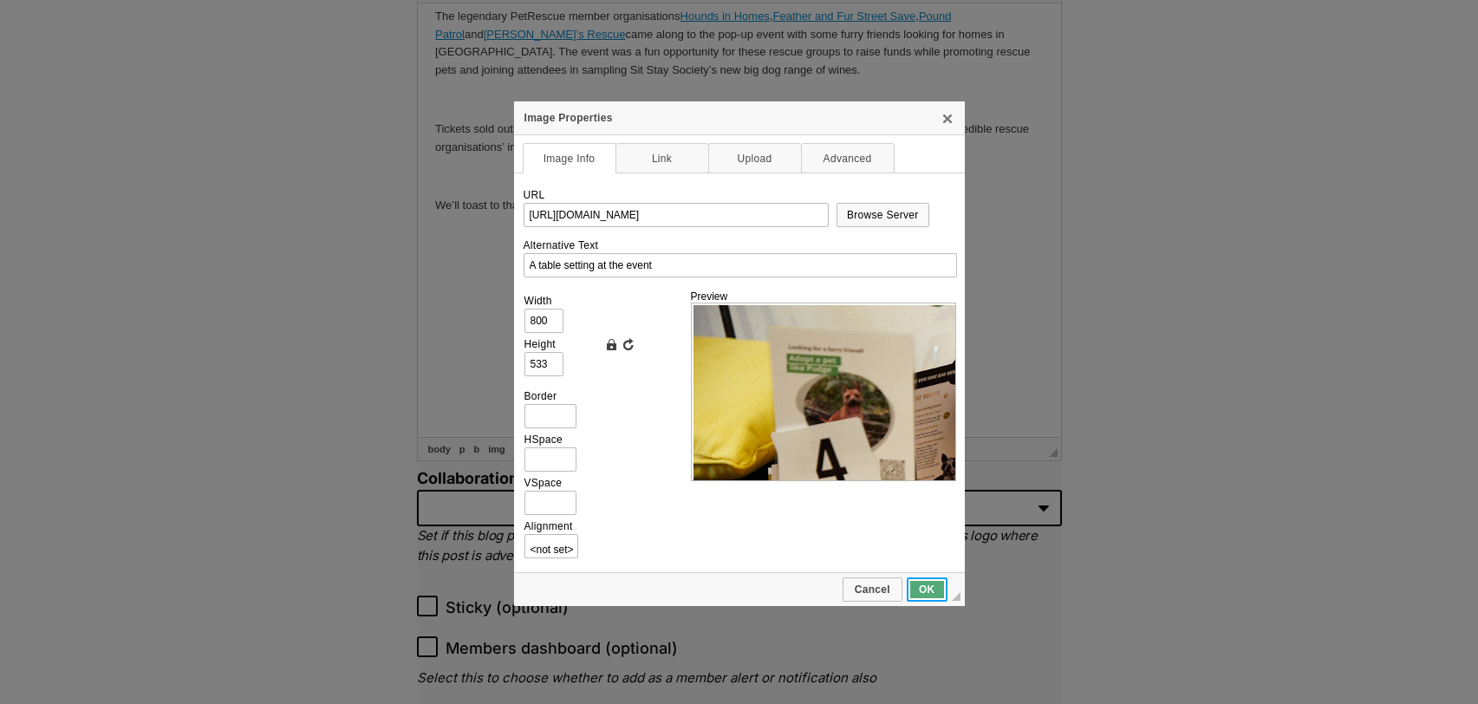
click at [933, 583] on span "OK" at bounding box center [926, 589] width 37 height 12
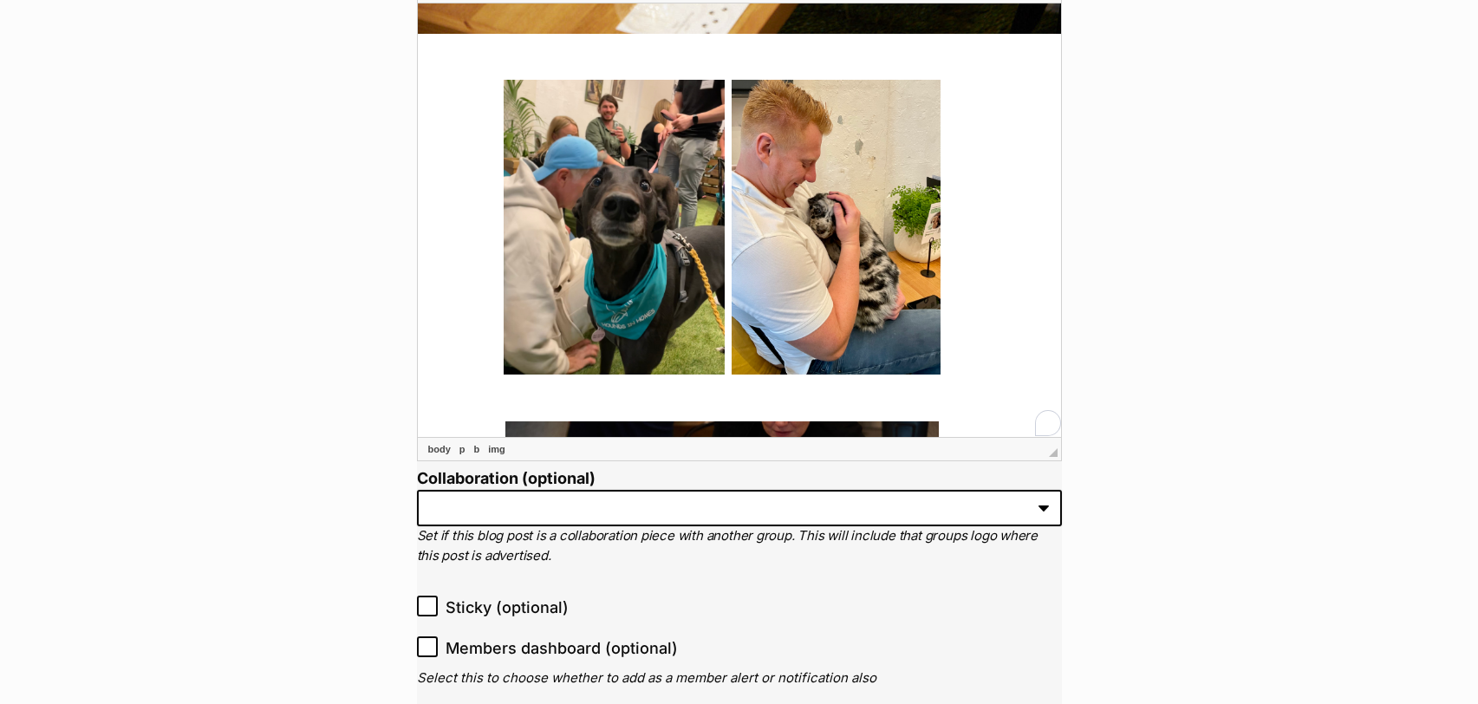
scroll to position [850, 17]
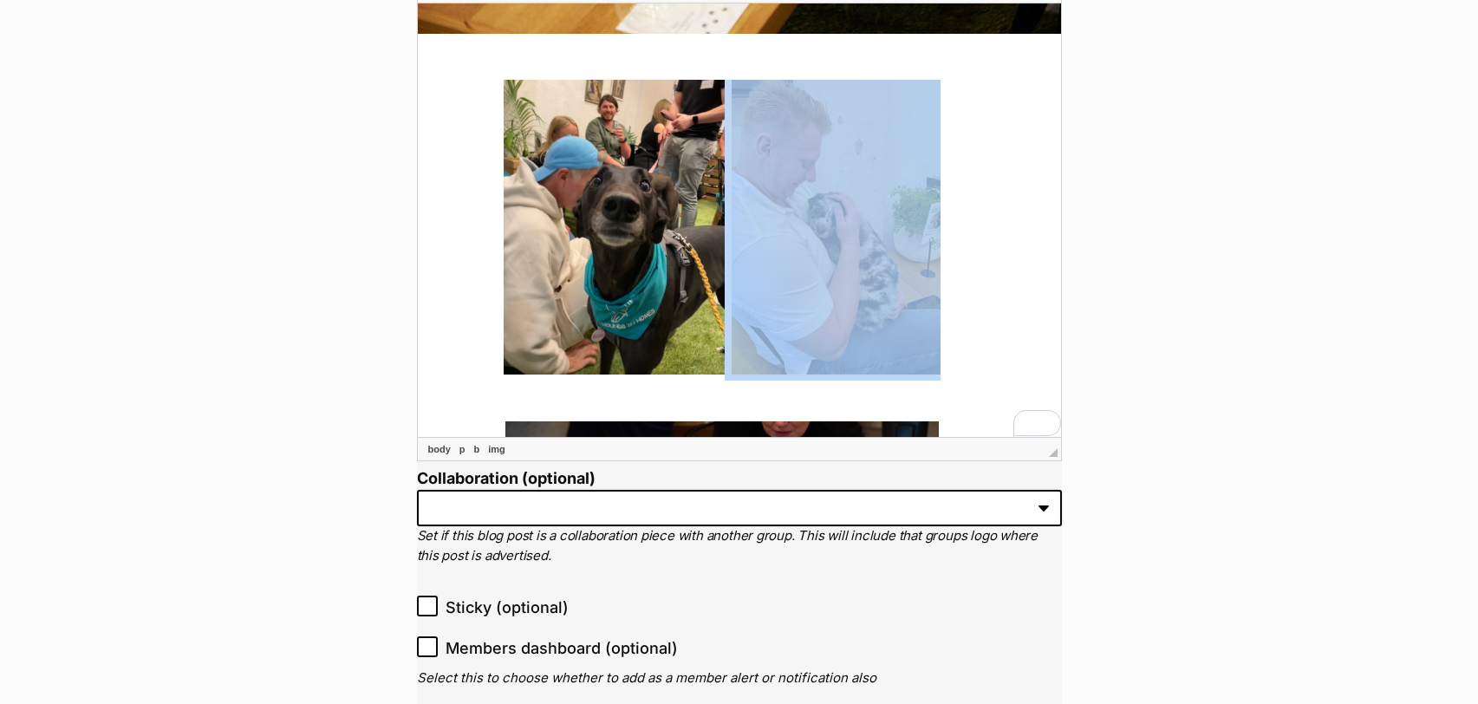
click at [757, 264] on img "To enrich screen reader interactions, please activate Accessibility in Grammarl…" at bounding box center [835, 226] width 209 height 295
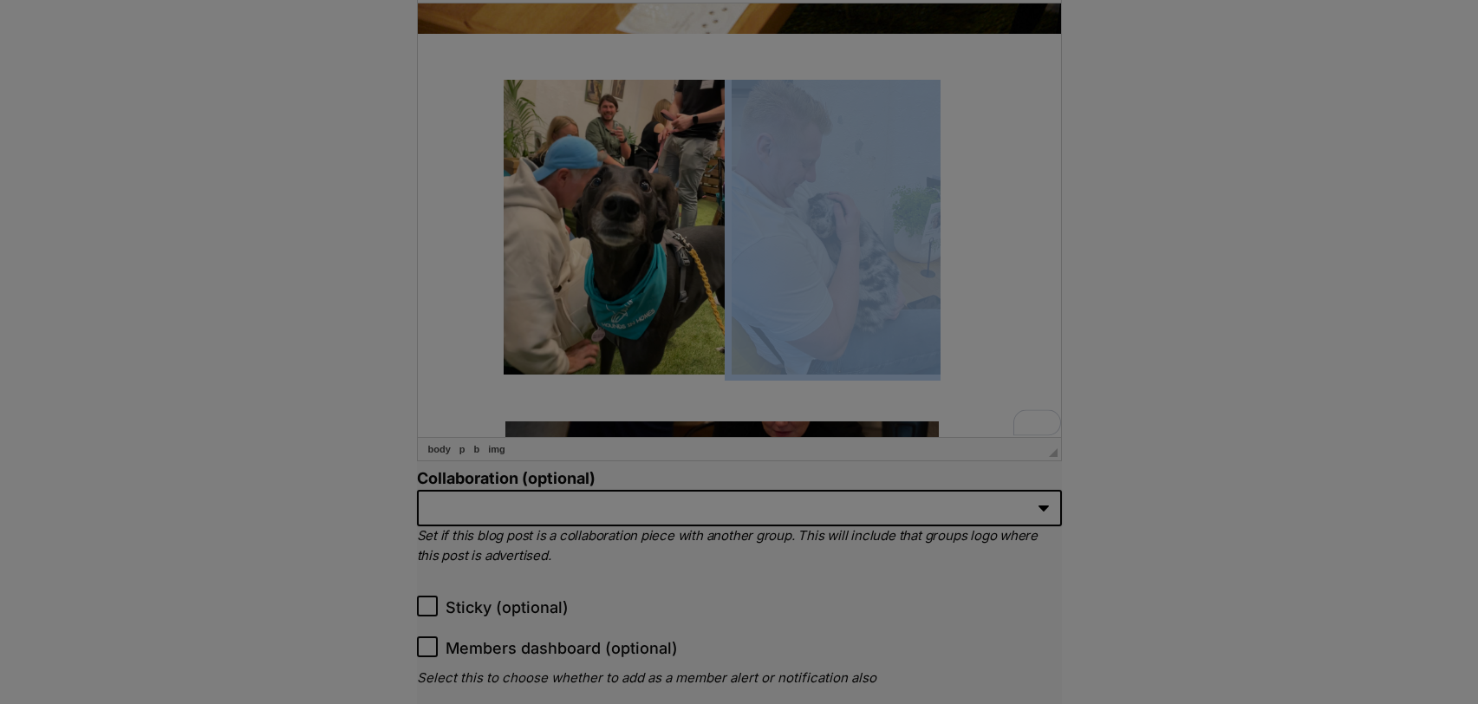
type input "[URL][DOMAIN_NAME]"
type input "A person snuggling a small puppy"
type input "241"
type input "340"
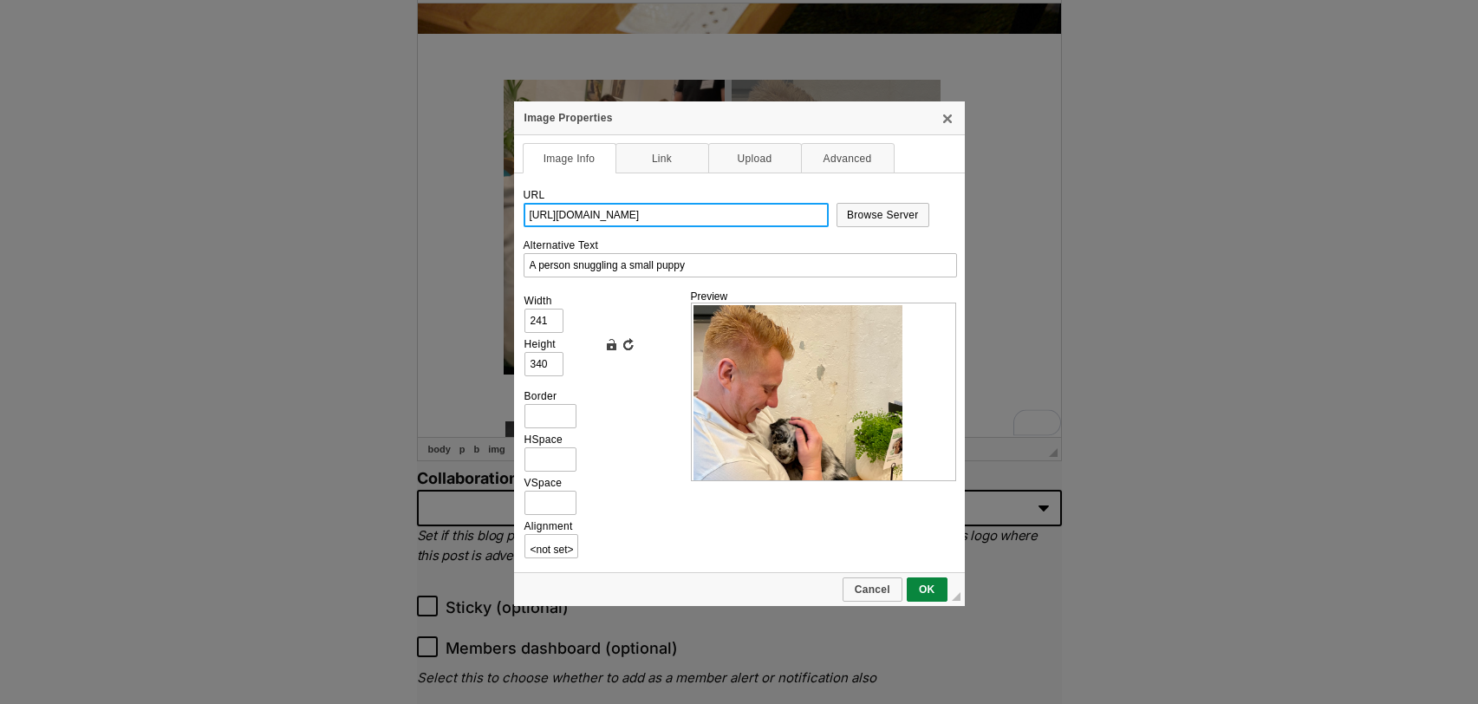
scroll to position [0, 101]
click at [858, 588] on span "Cancel" at bounding box center [872, 589] width 56 height 12
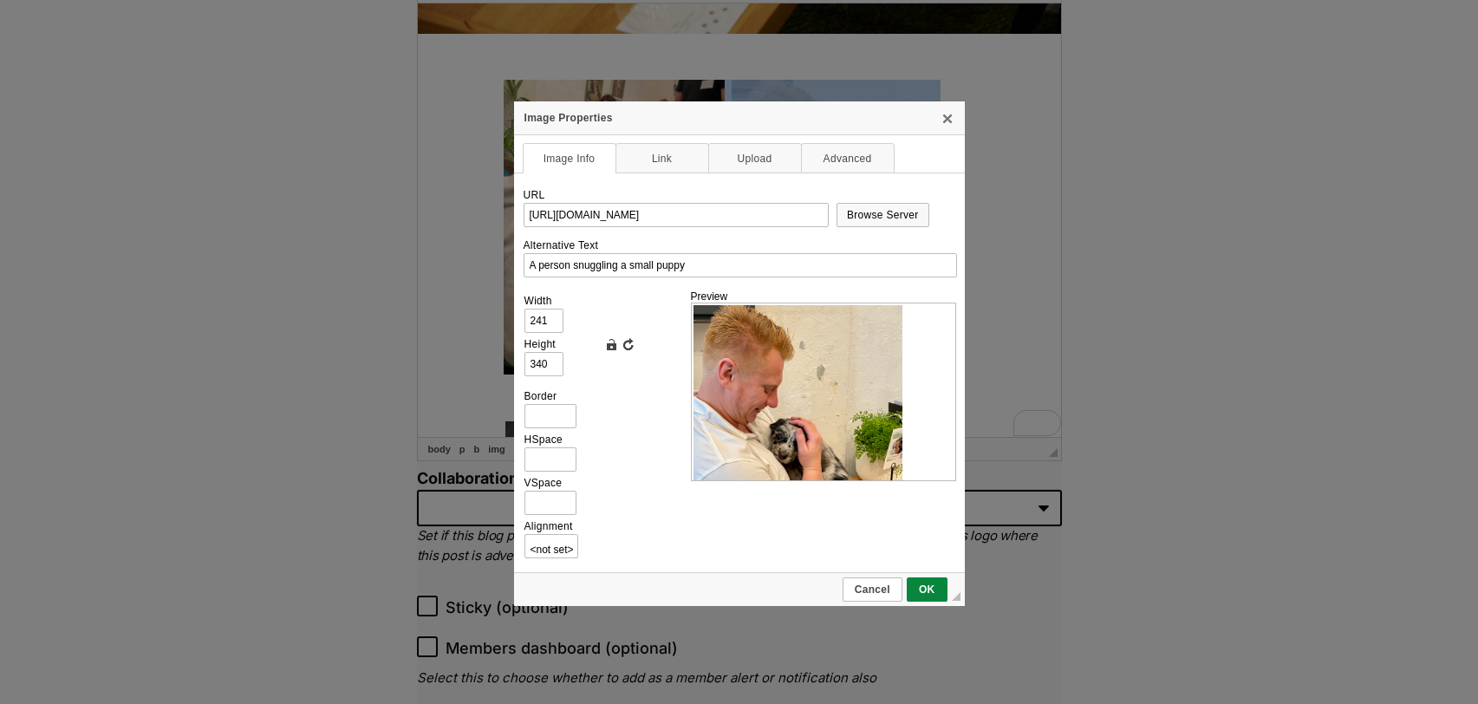
scroll to position [0, 0]
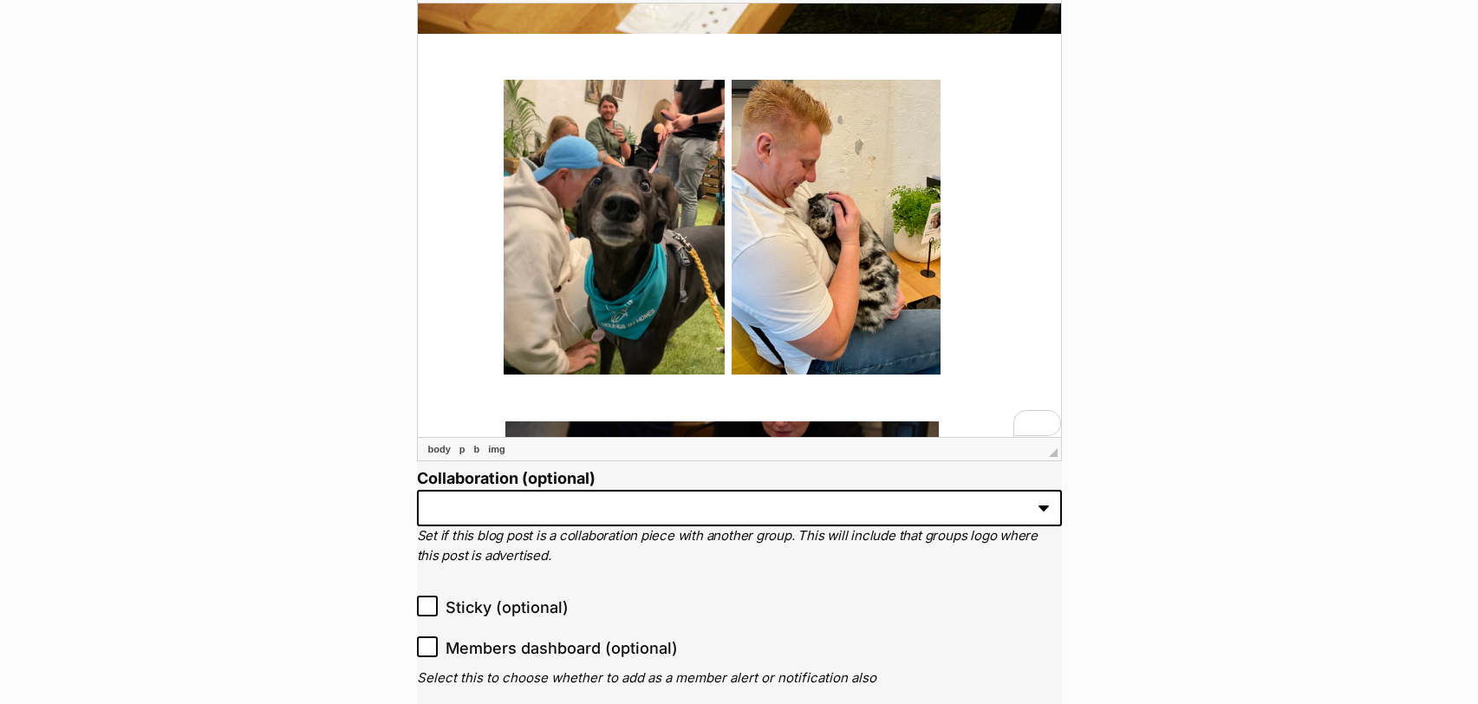
click at [704, 241] on img "To enrich screen reader interactions, please activate Accessibility in Grammarl…" at bounding box center [613, 226] width 221 height 295
click at [657, 224] on img "To enrich screen reader interactions, please activate Accessibility in Grammarl…" at bounding box center [613, 226] width 221 height 295
type input "[URL][DOMAIN_NAME]"
type input "An adorable black greyhound"
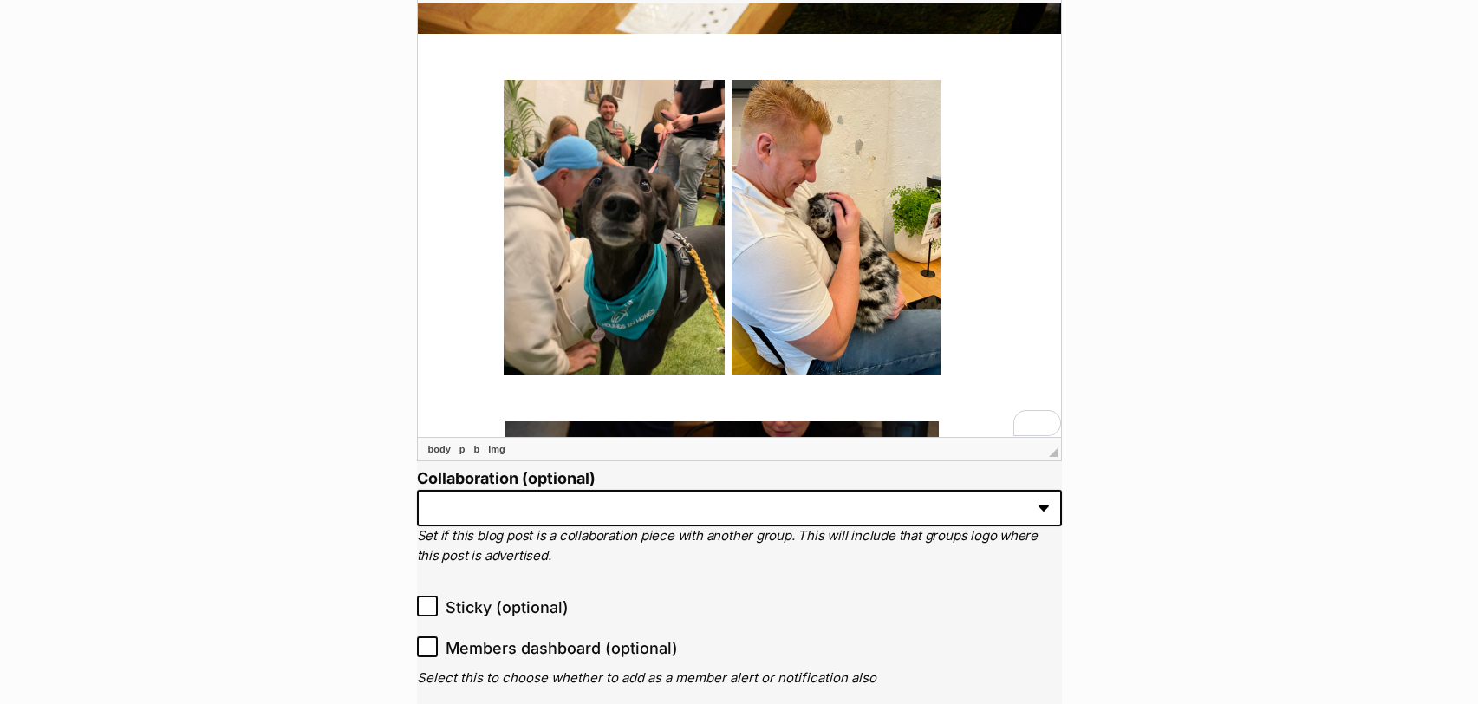
type input "255"
type input "340"
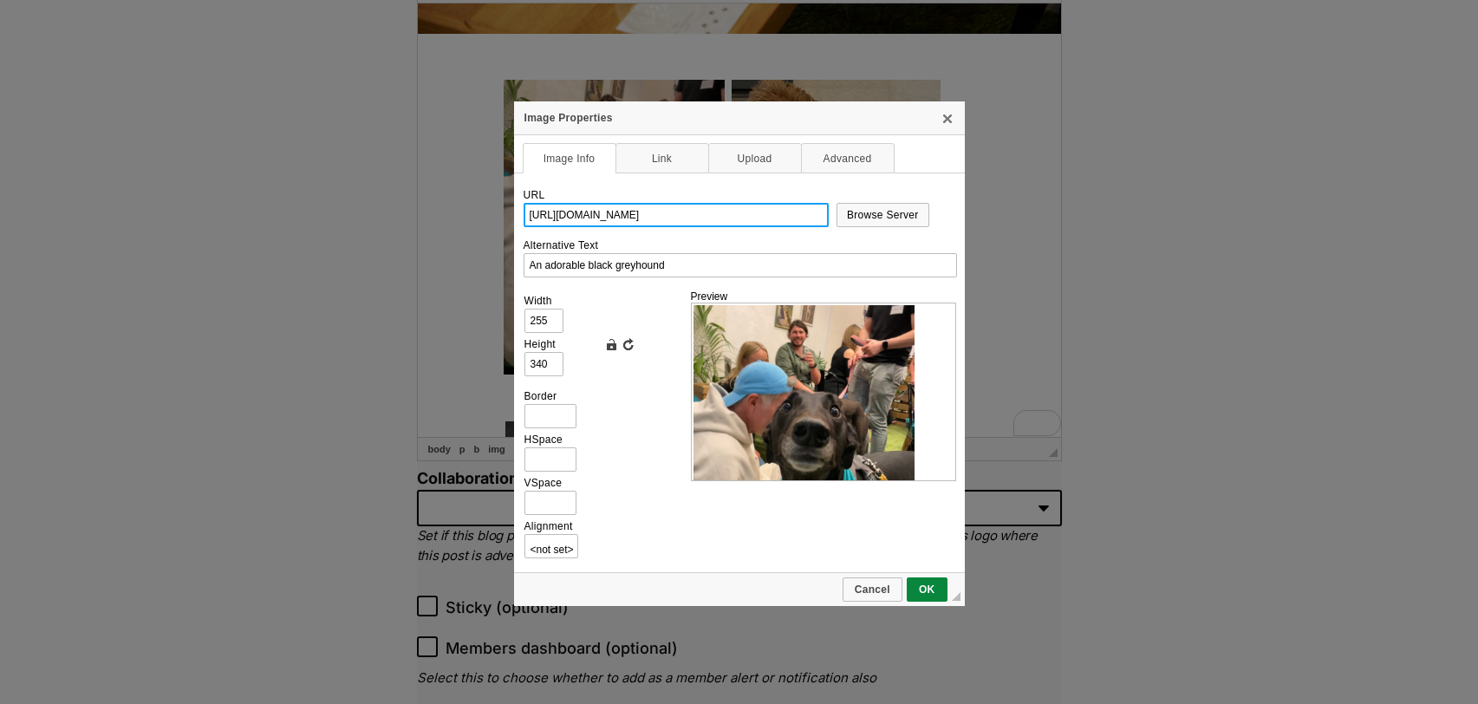
scroll to position [0, 101]
click at [552, 318] on input "255" at bounding box center [543, 321] width 39 height 24
type input "5"
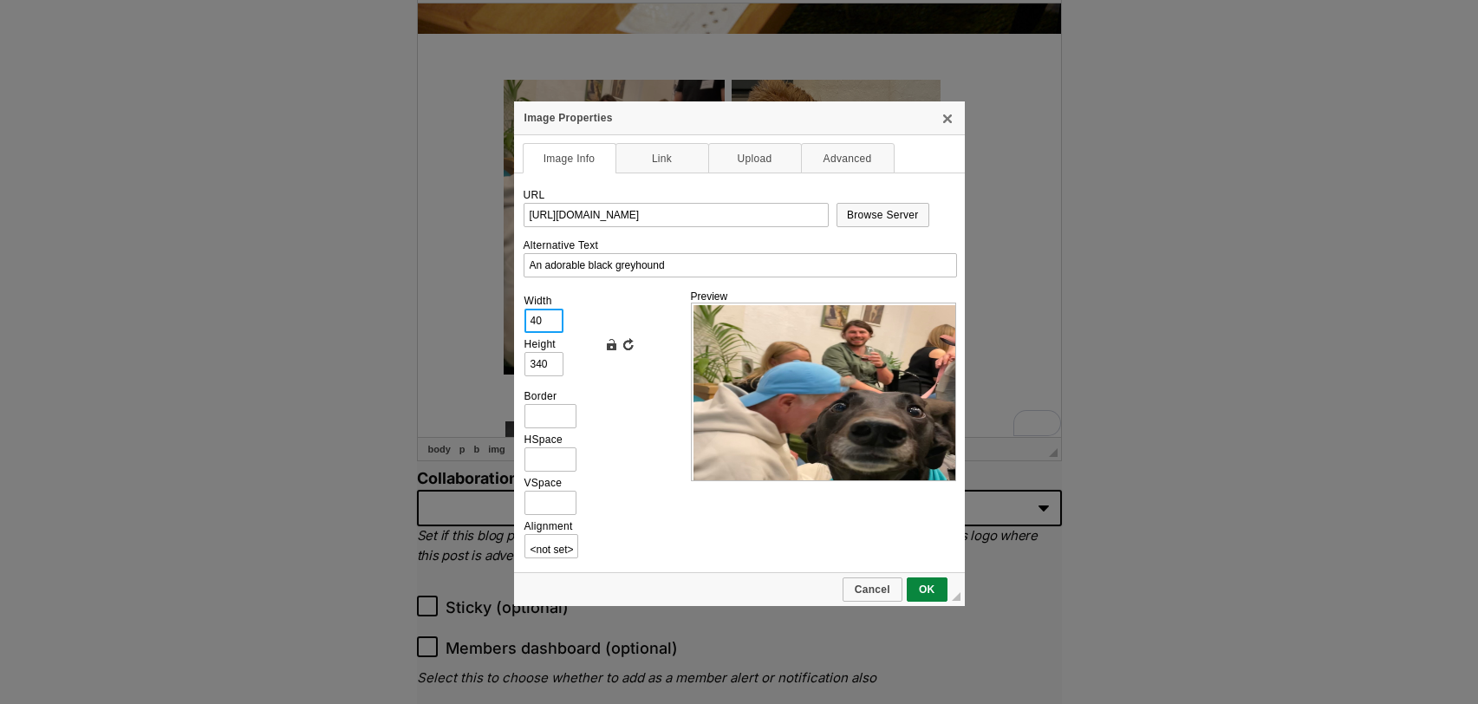
type input "4"
type input "390"
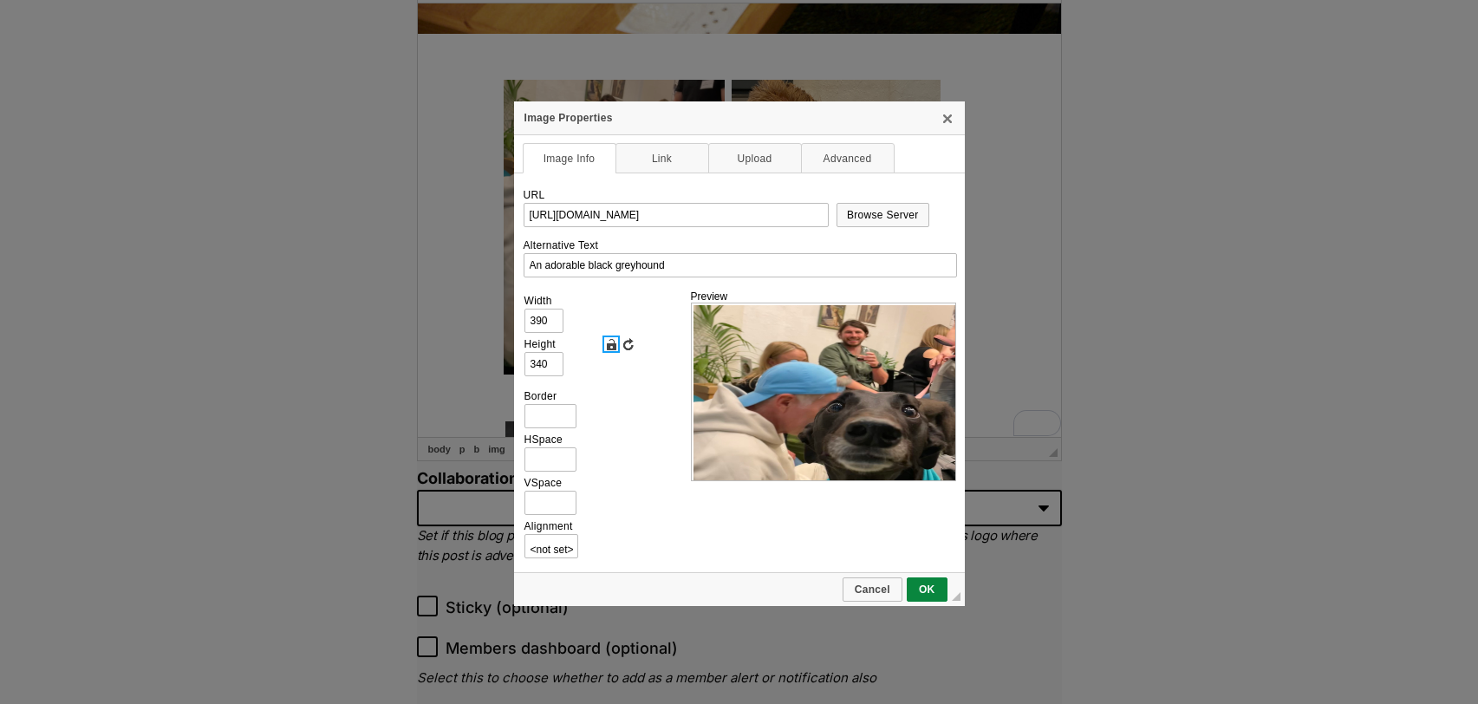
click at [612, 340] on link "Lock Ratio" at bounding box center [610, 343] width 17 height 17
type input "520"
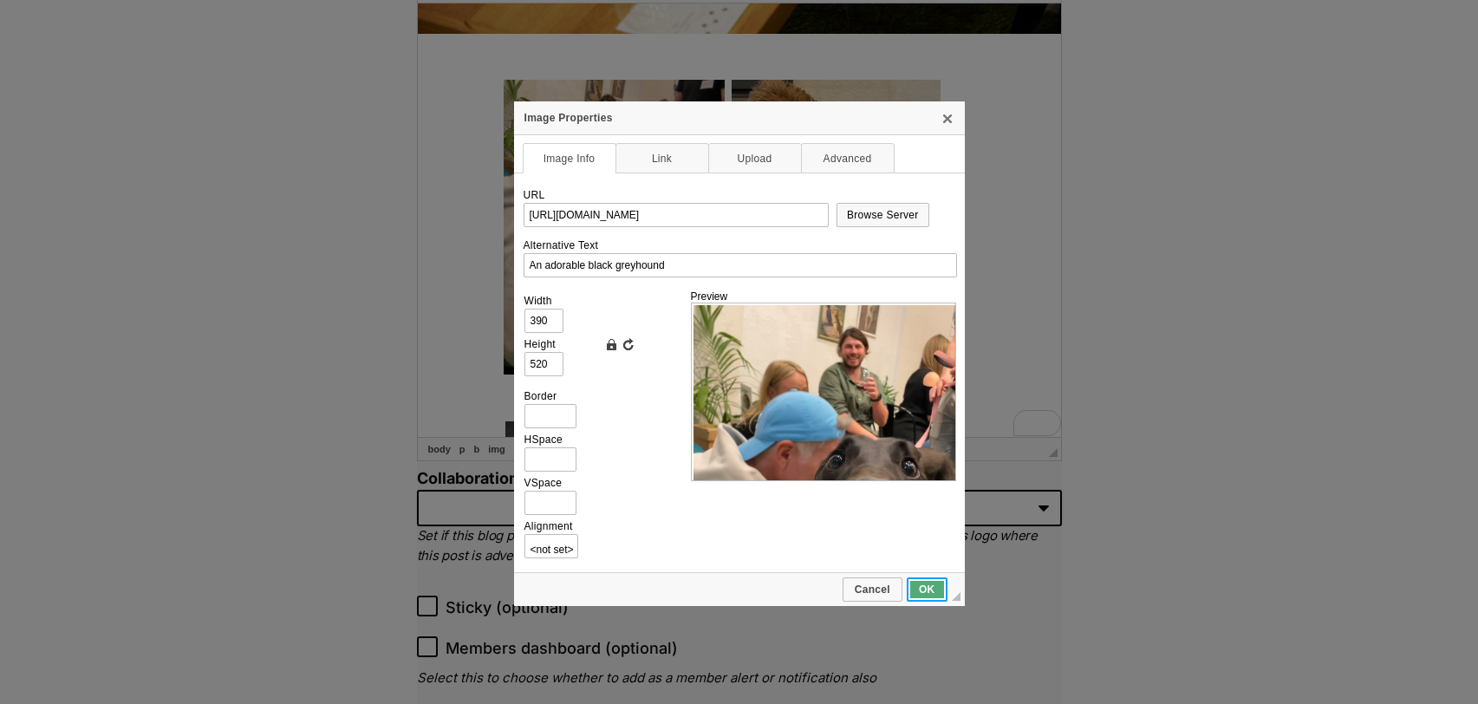
click at [929, 586] on span "OK" at bounding box center [926, 589] width 37 height 12
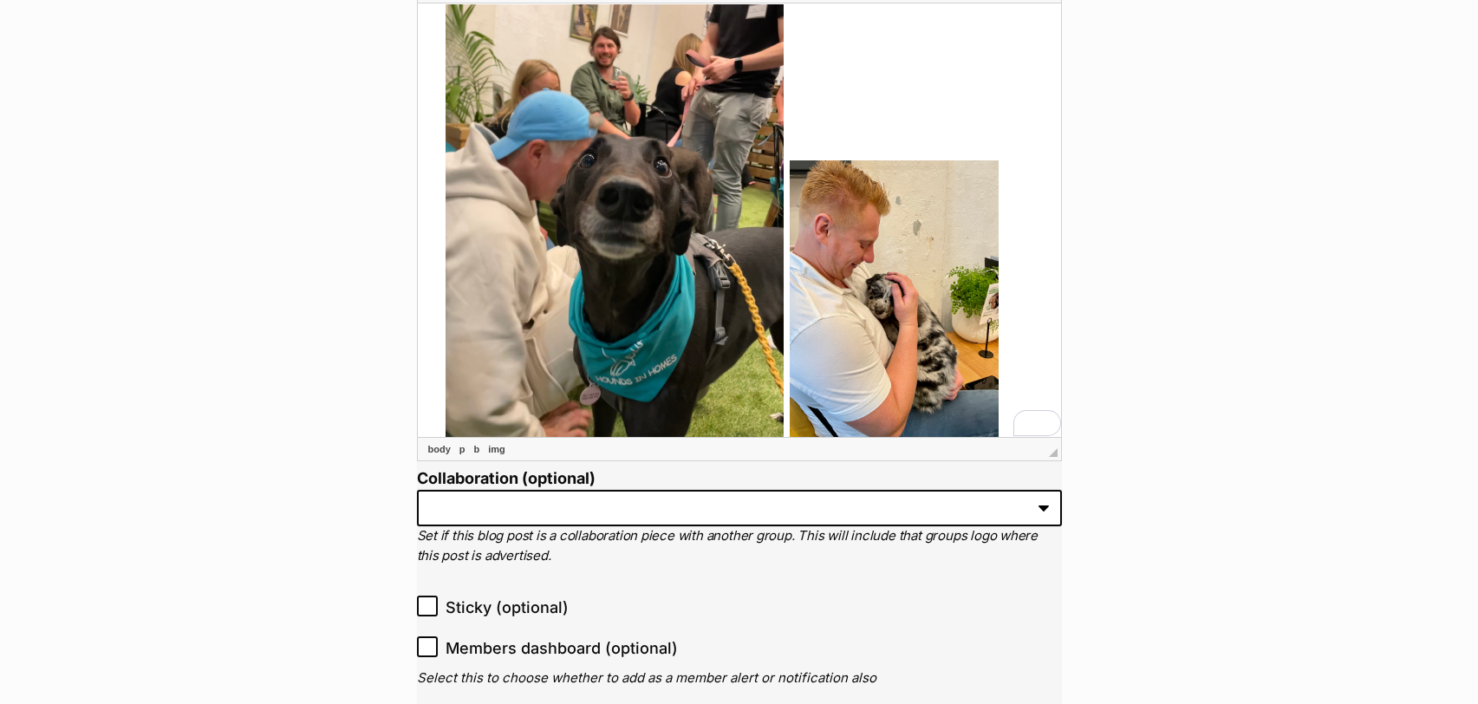
scroll to position [926, 17]
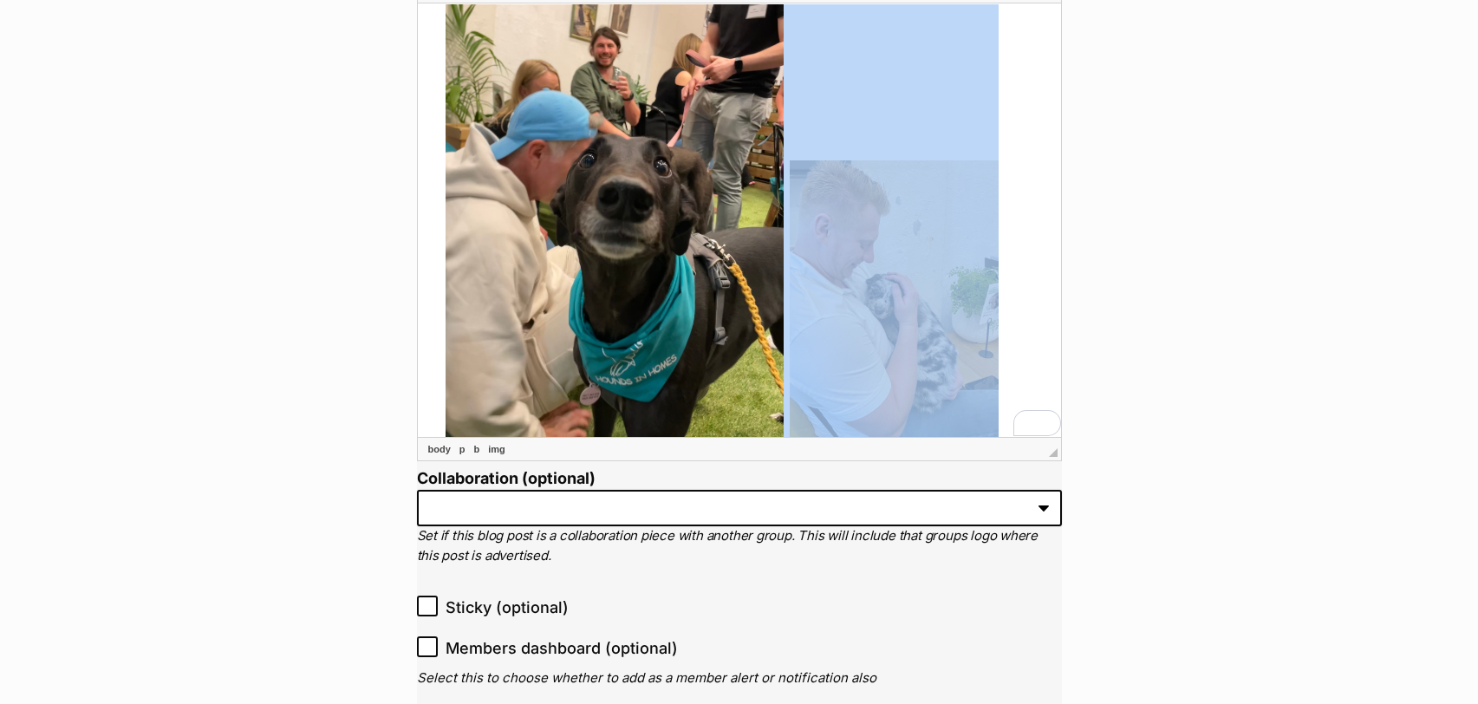
click at [897, 342] on img "To enrich screen reader interactions, please activate Accessibility in Grammarl…" at bounding box center [893, 306] width 209 height 295
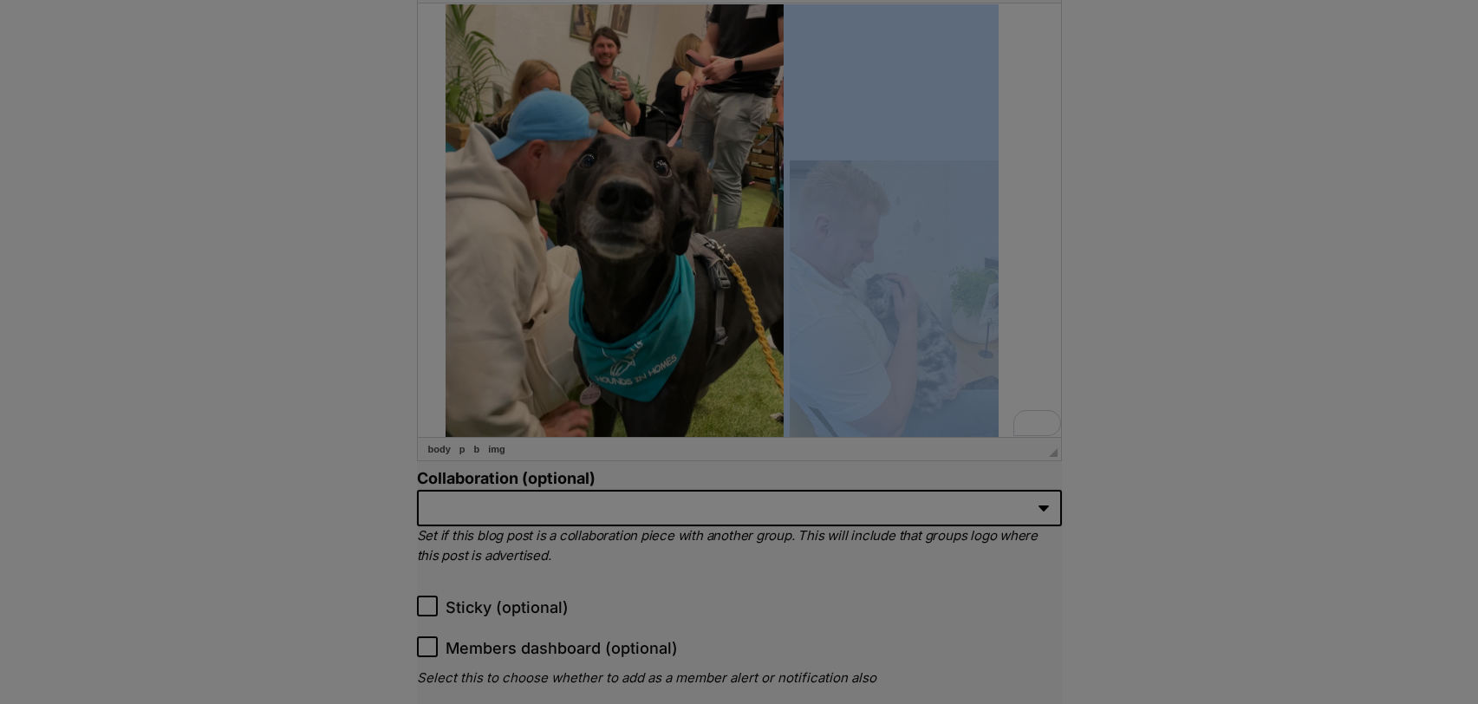
type input "https://d339b5nop2tkmp.cloudfront.net/uploads/pictures/2782/content_IMG_2687.png"
type input "A person snuggling a small puppy"
type input "241"
type input "340"
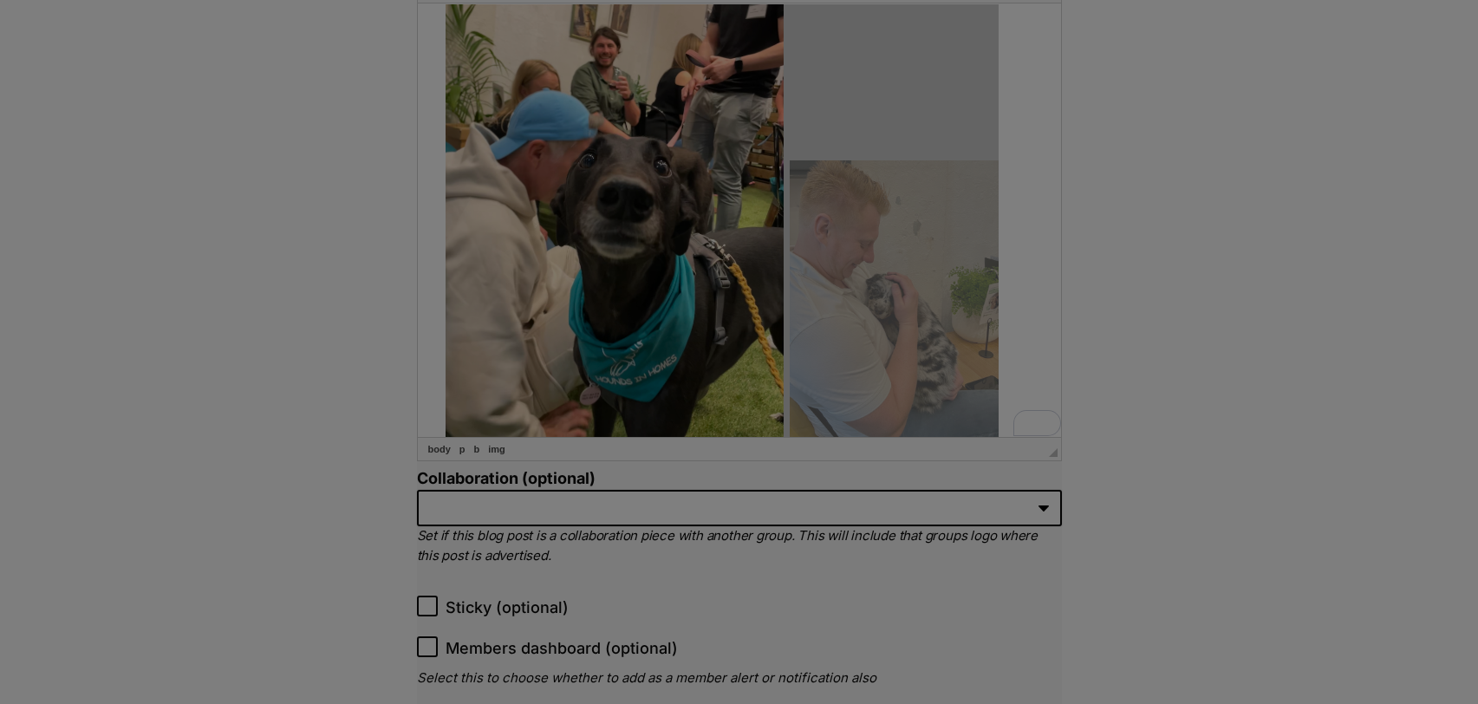
scroll to position [0, 101]
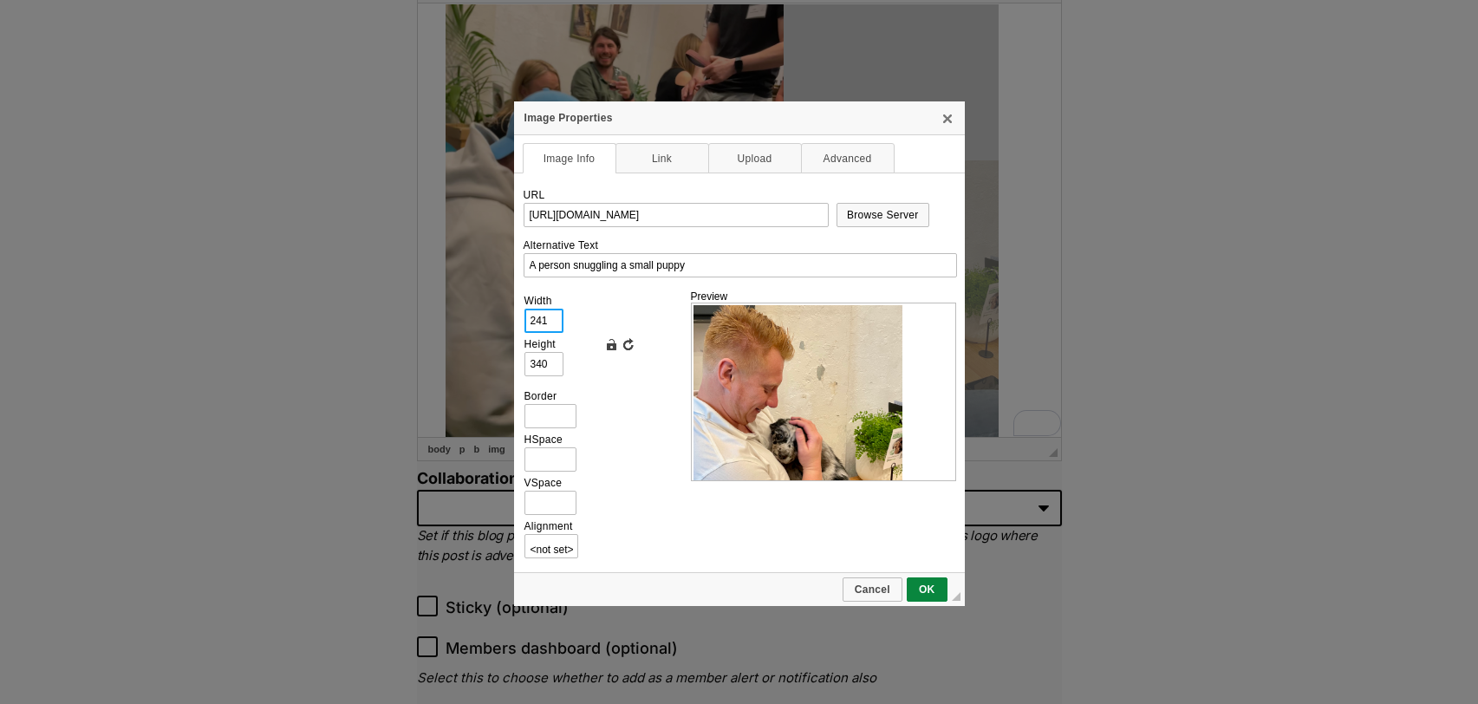
click at [542, 313] on input "241" at bounding box center [543, 321] width 39 height 24
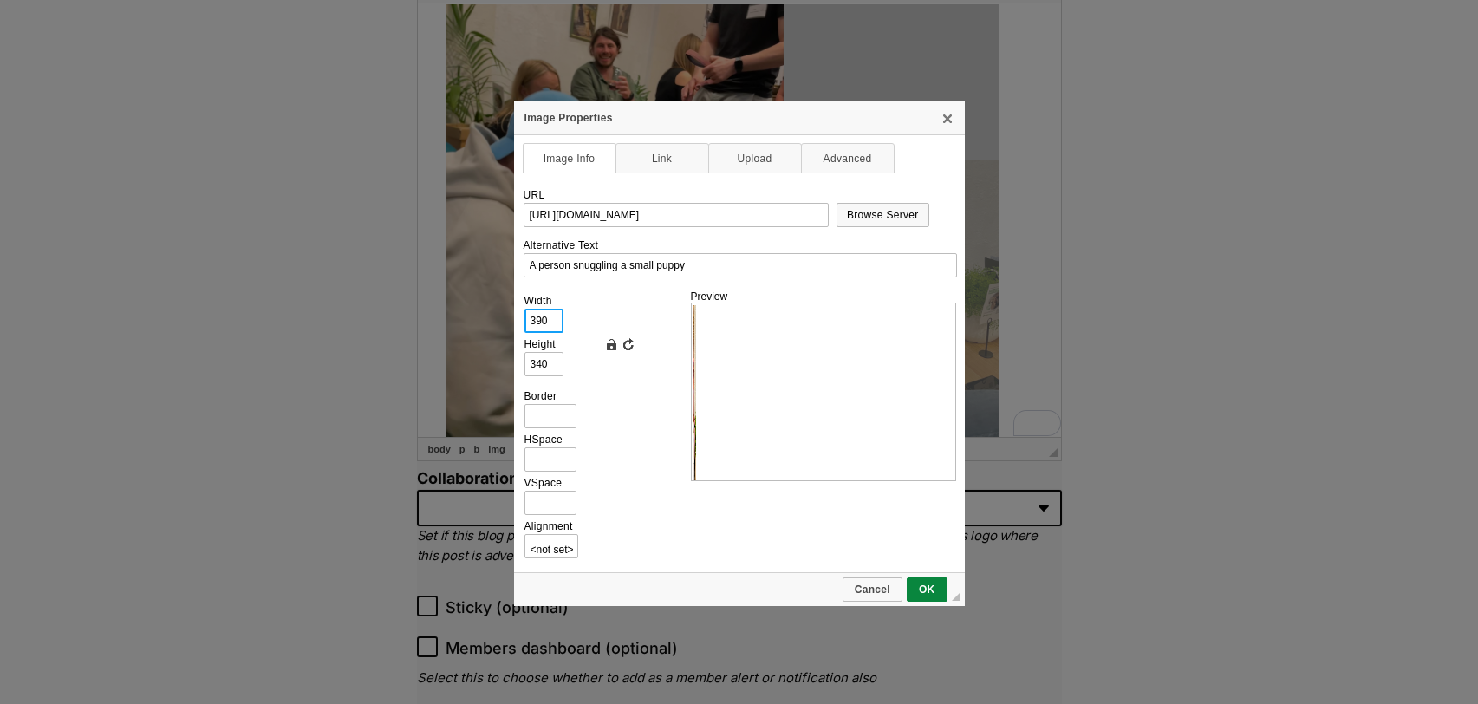
type input "390"
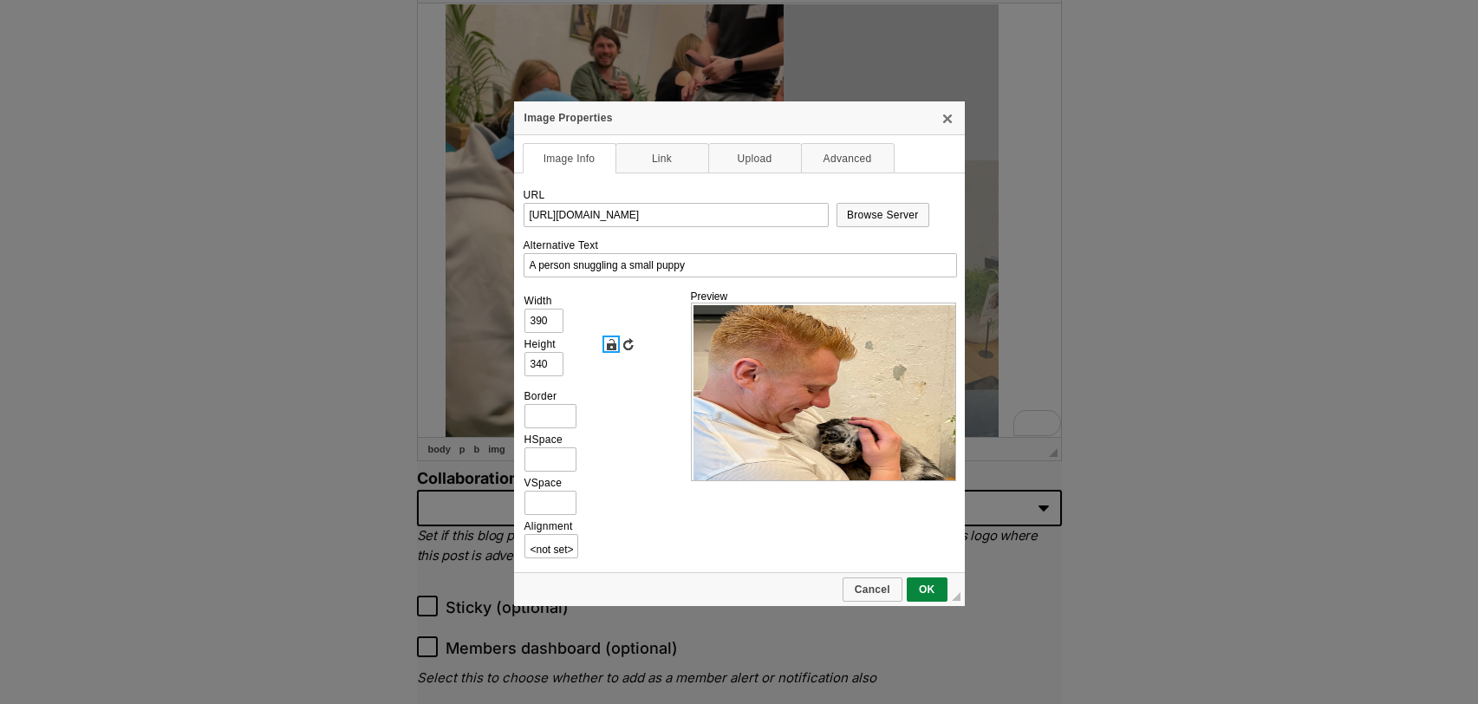
click at [609, 344] on link "Lock Ratio" at bounding box center [610, 343] width 17 height 17
type input "549"
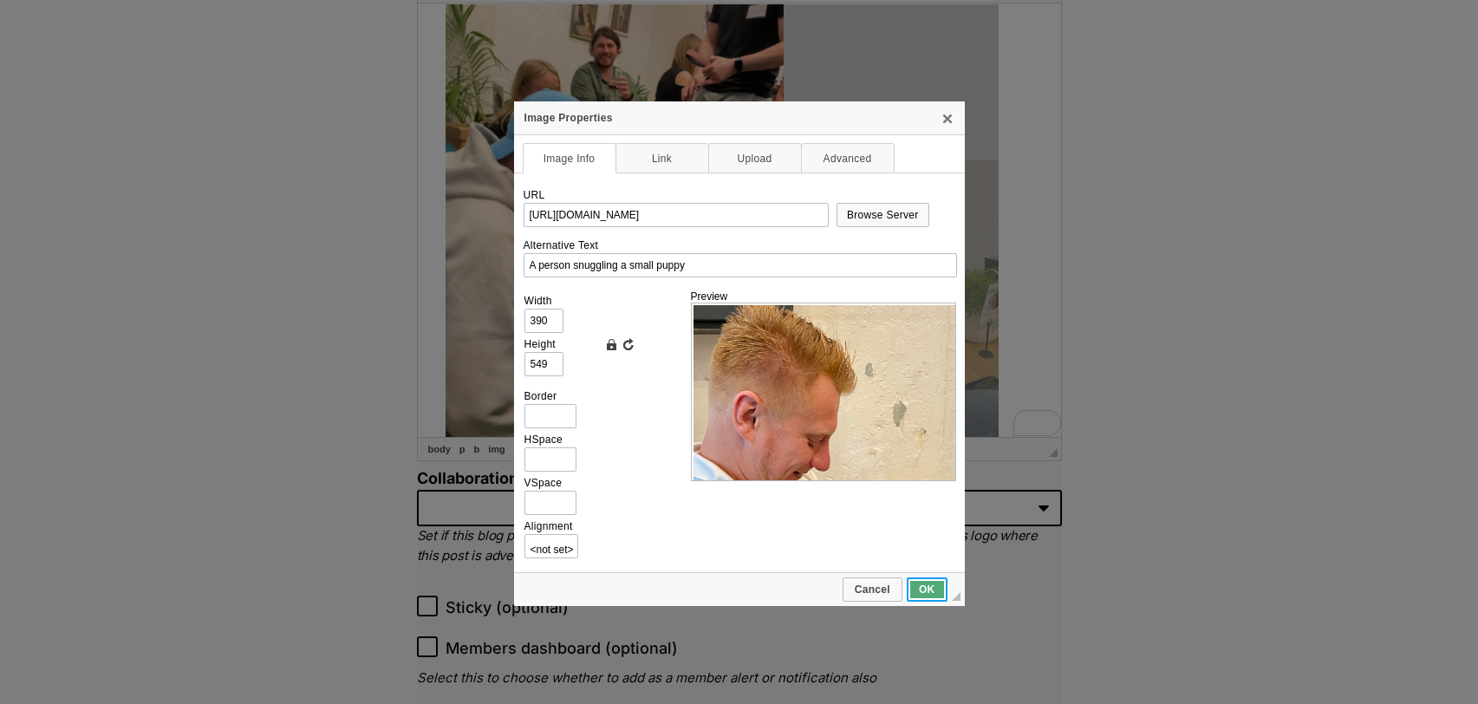
click at [922, 591] on link "OK" at bounding box center [927, 589] width 41 height 24
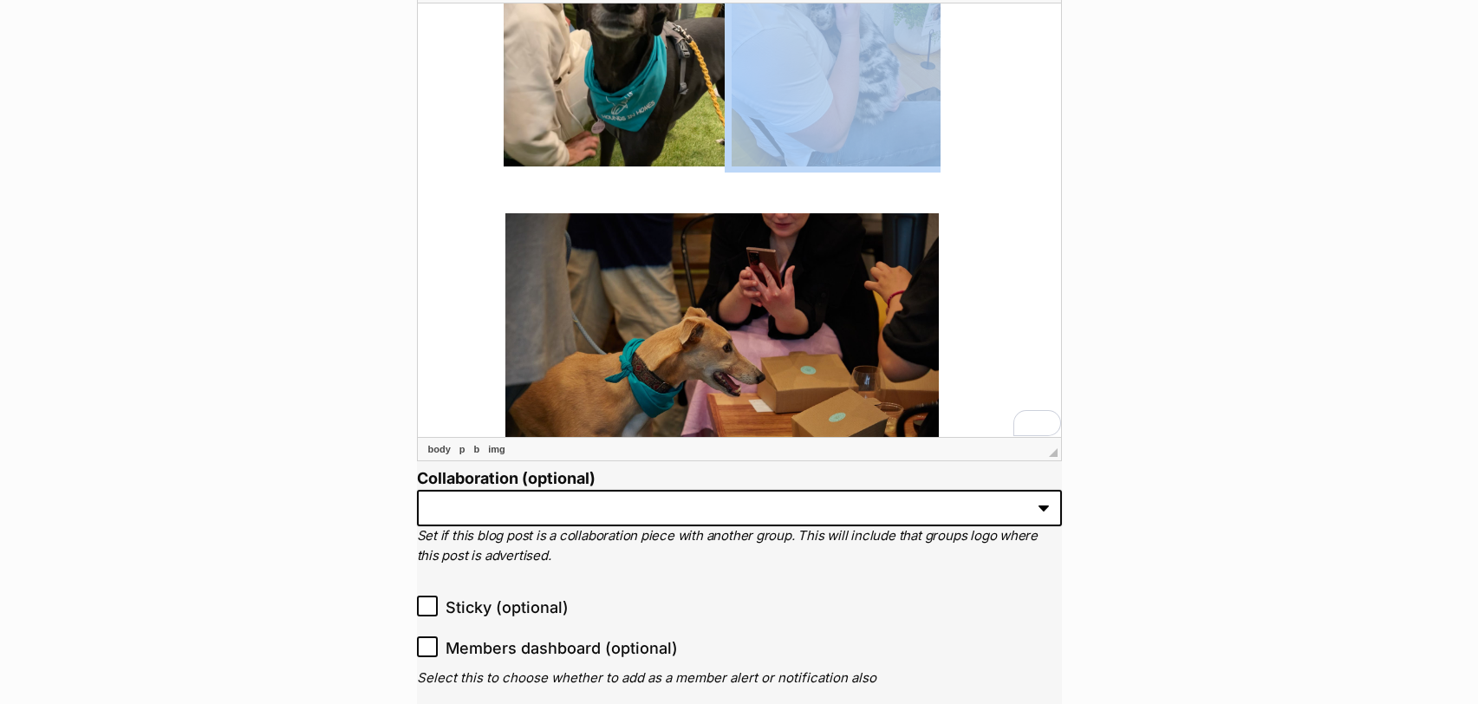
click at [777, 149] on img "To enrich screen reader interactions, please activate Accessibility in Grammarl…" at bounding box center [835, 18] width 209 height 295
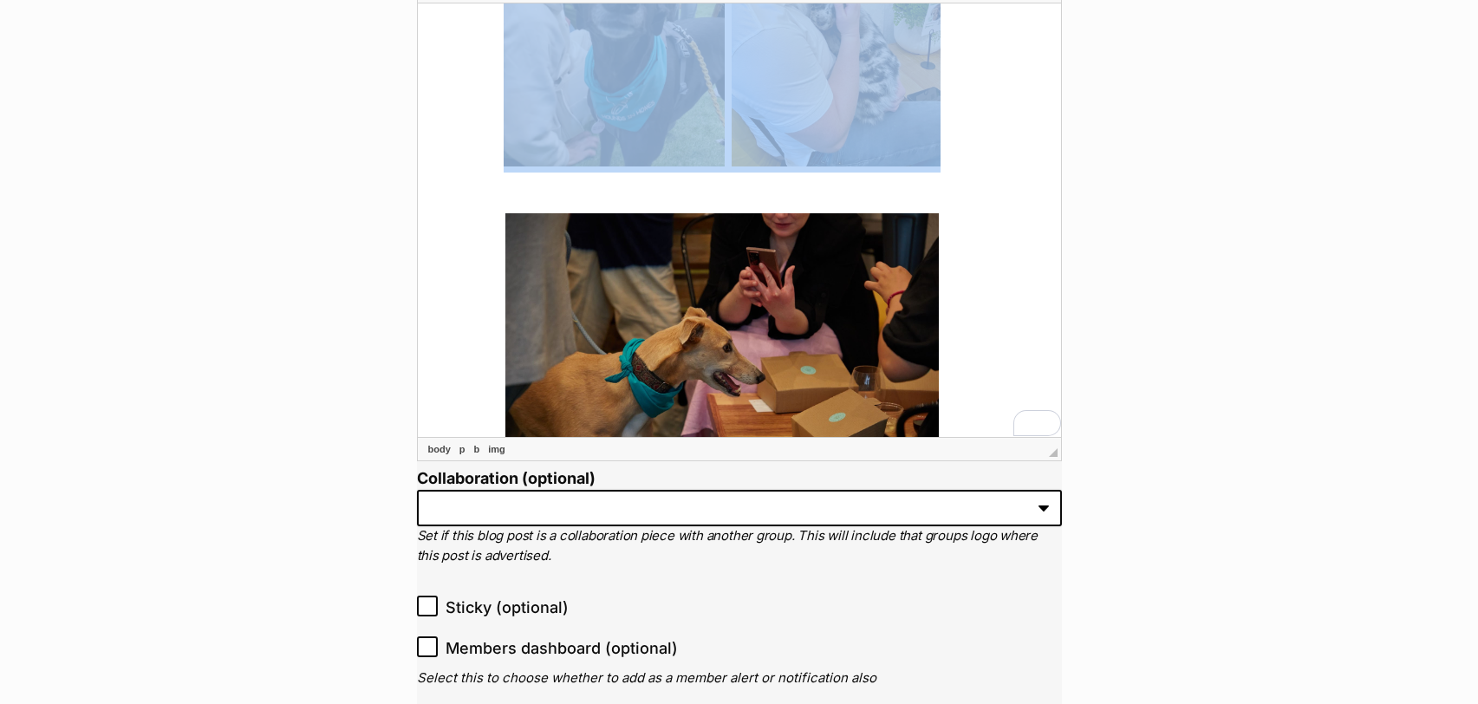
drag, startPoint x: 966, startPoint y: 92, endPoint x: 572, endPoint y: 92, distance: 394.4
click at [572, 92] on p "To enrich screen reader interactions, please activate Accessibility in Grammarl…" at bounding box center [721, 21] width 608 height 301
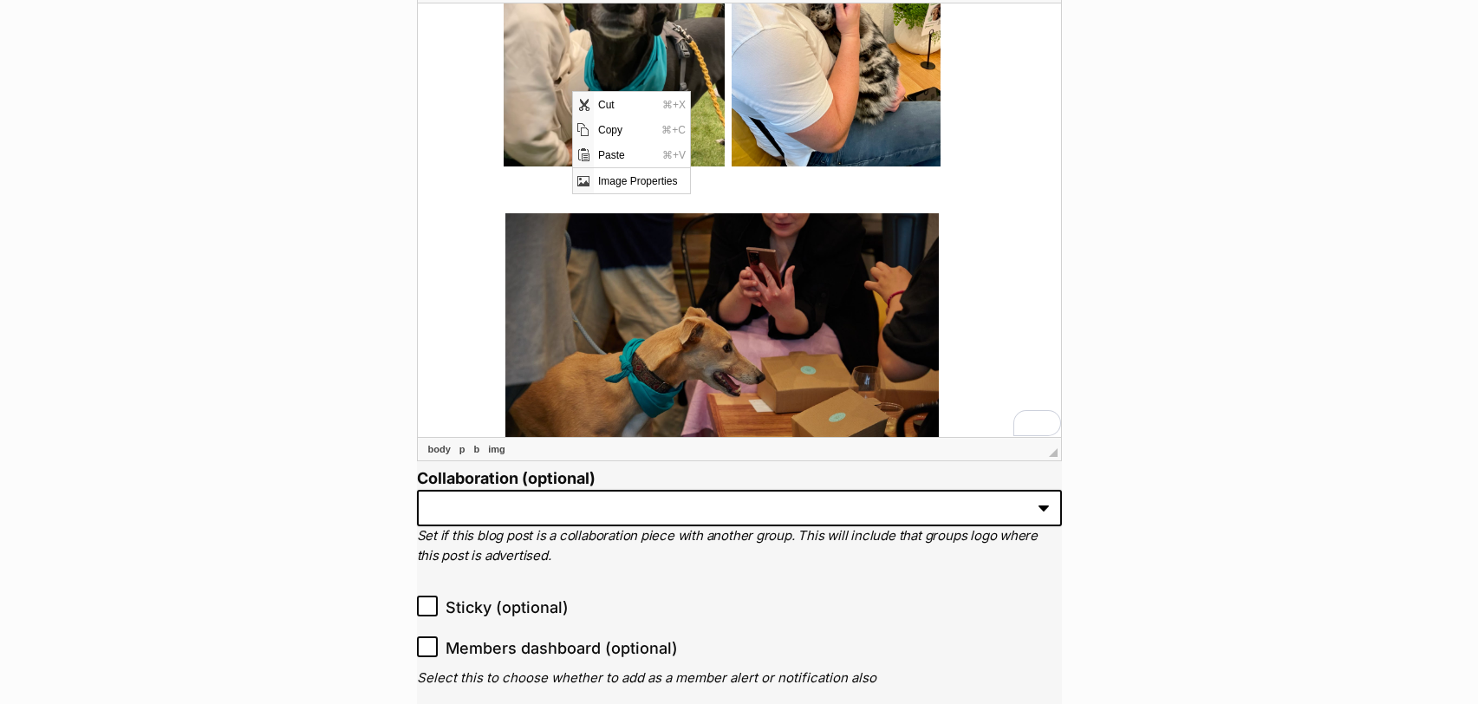
click at [572, 72] on img "To enrich screen reader interactions, please activate Accessibility in Grammarl…" at bounding box center [613, 18] width 221 height 295
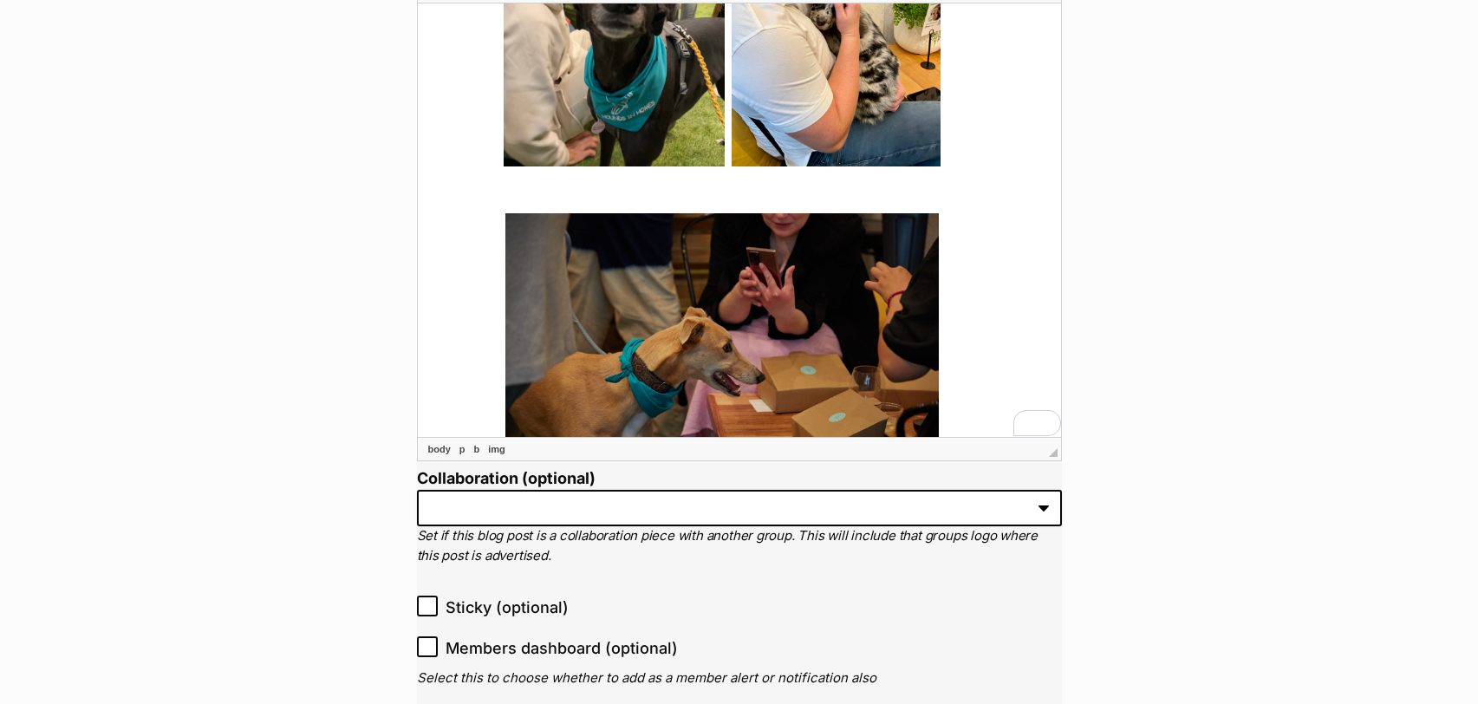
click at [593, 326] on img "To enrich screen reader interactions, please activate Accessibility in Grammarl…" at bounding box center [720, 356] width 433 height 289
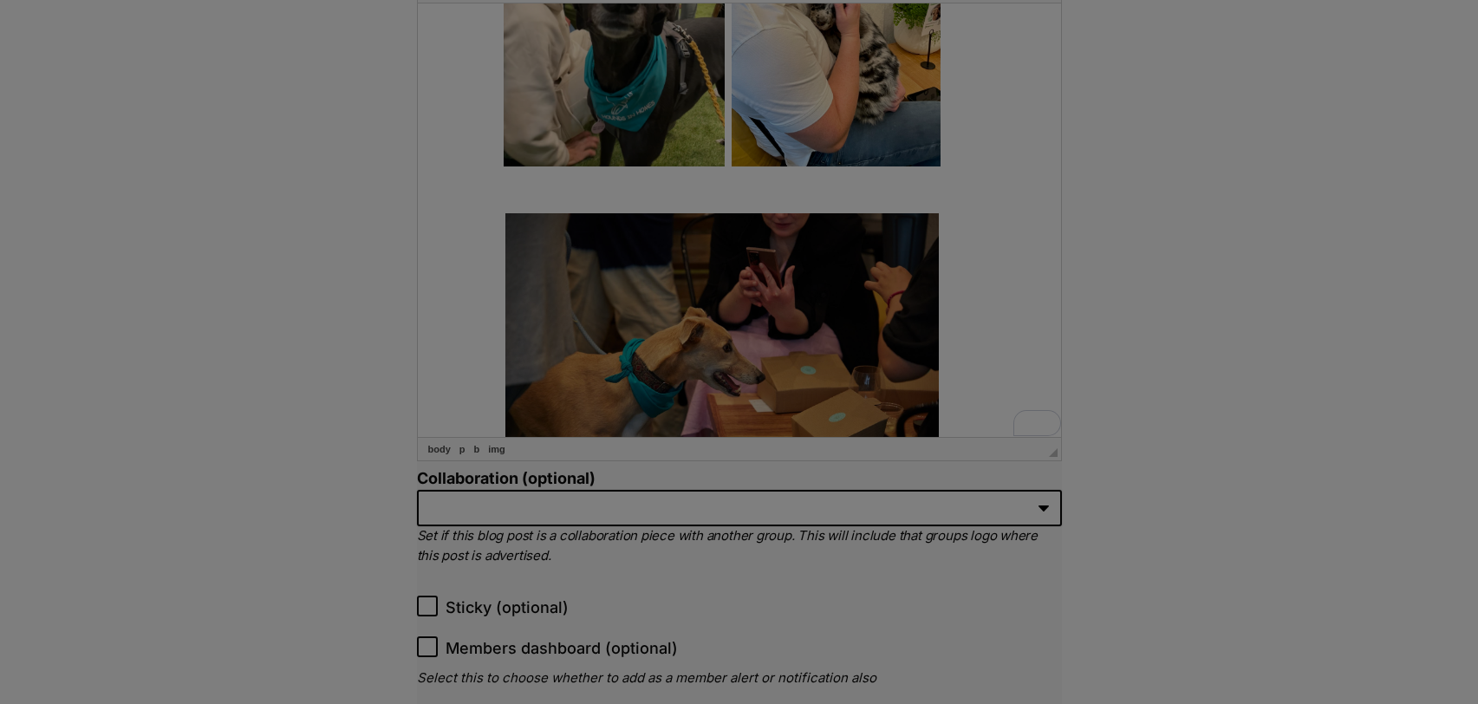
type input "https://res.cloudinary.com/petrescue/image/upload/v1679375627/jn8vfdpnsi3udzhv2…"
type input "A happy greyhound at the event"
type input "500"
type input "333"
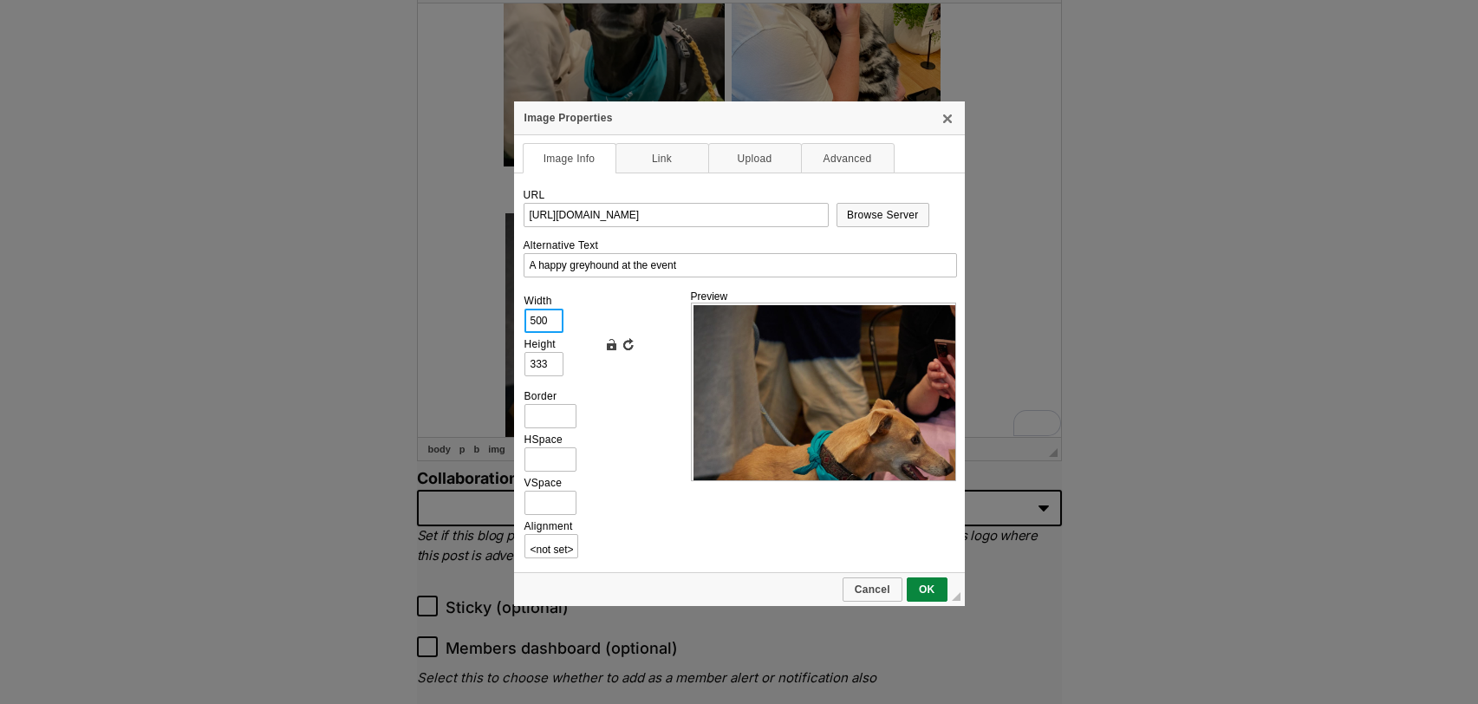
click at [549, 319] on input "500" at bounding box center [543, 321] width 39 height 24
click at [862, 579] on link "Cancel" at bounding box center [872, 589] width 60 height 24
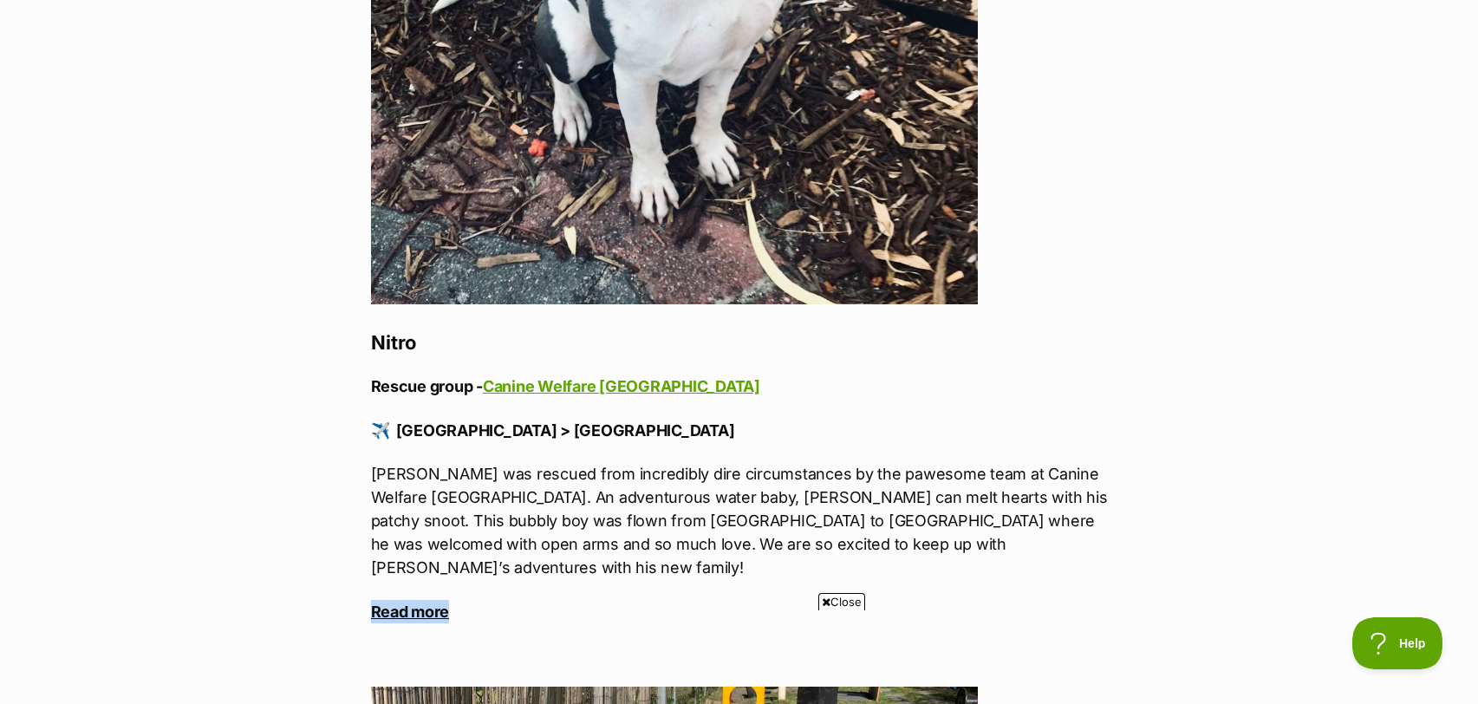
scroll to position [1184, 0]
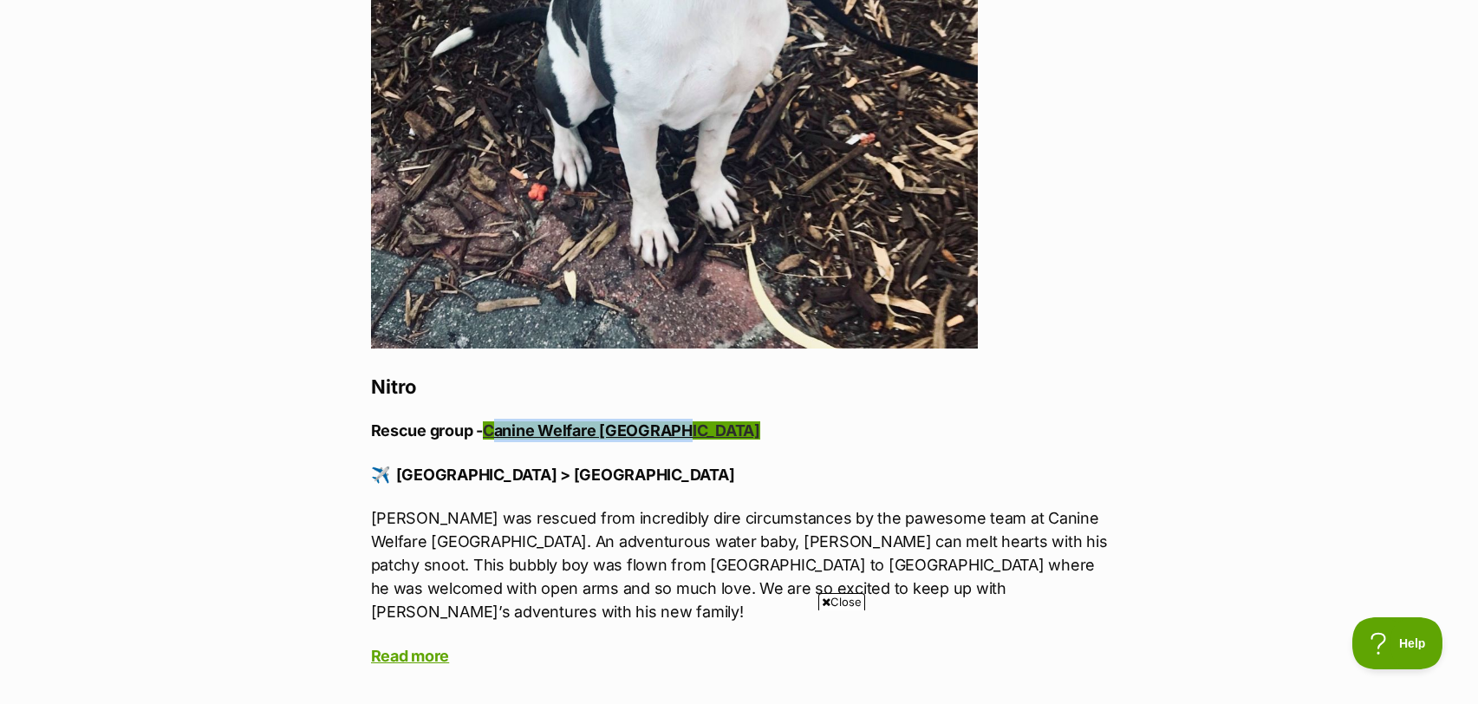
drag, startPoint x: 685, startPoint y: 434, endPoint x: 499, endPoint y: 428, distance: 185.6
click at [499, 428] on p "Rescue group - Canine Welfare Australia" at bounding box center [739, 430] width 737 height 23
copy link "anine Welfare Australia"
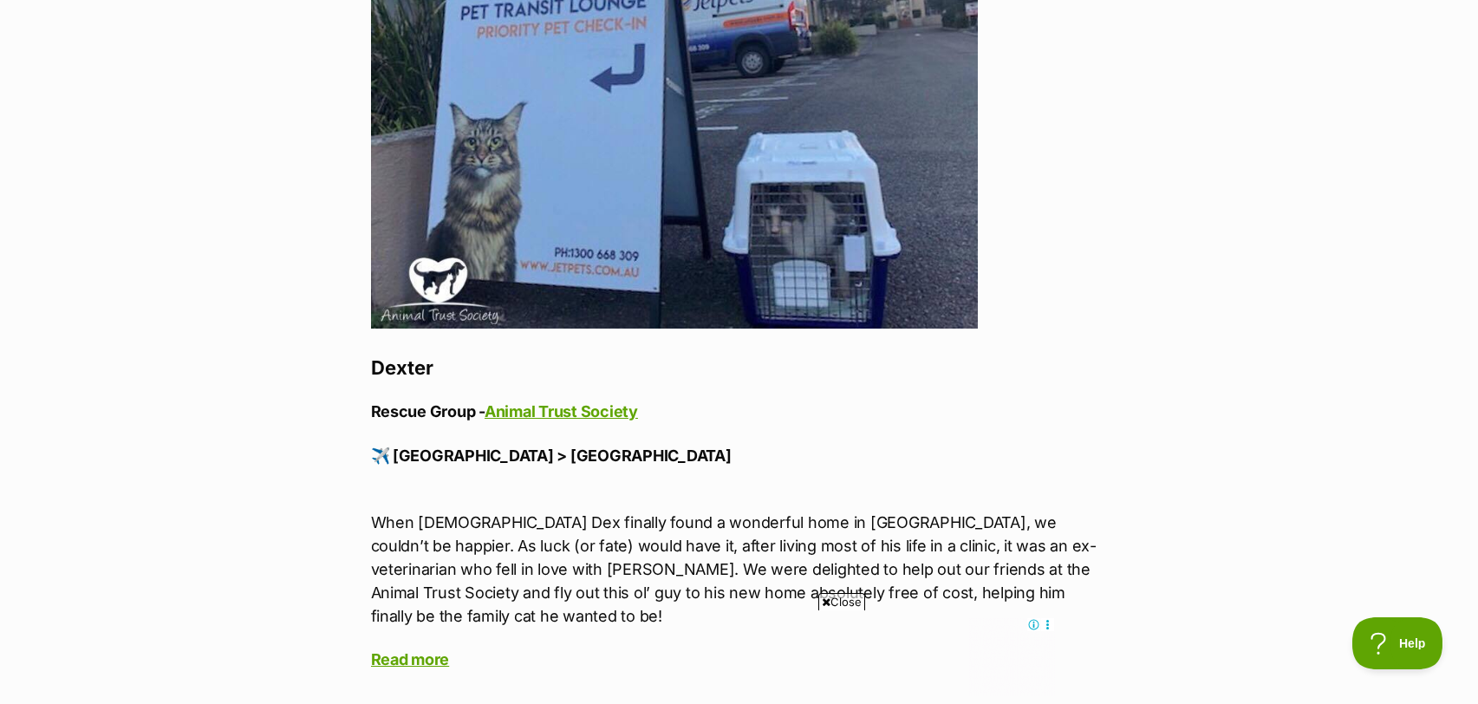
scroll to position [3871, 0]
click at [416, 649] on a=AZUIk-3oRbtN5oLaJiRBcFQ9XlkrK7DlOM0qLOuFc5es4MQJos4qzYXVAmqo92E1eo1l8KCESs02Iw7me2AS_-cb-xcUwiFDKS4SBLjWObf3gx_7mKt3NHk7vdDoXPAZP4E&__tn__=%2CO%2CP-R"] "Read more" at bounding box center [410, 658] width 79 height 18
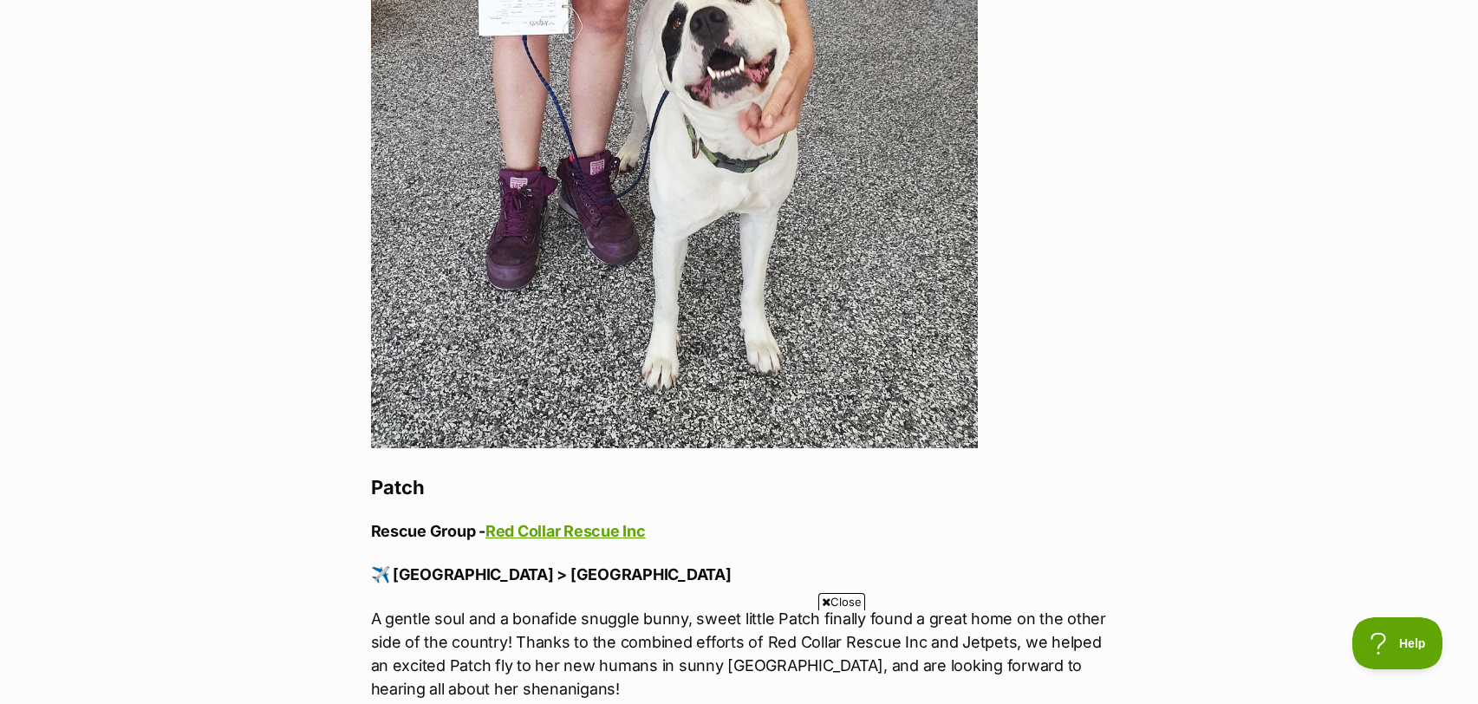
scroll to position [5069, 0]
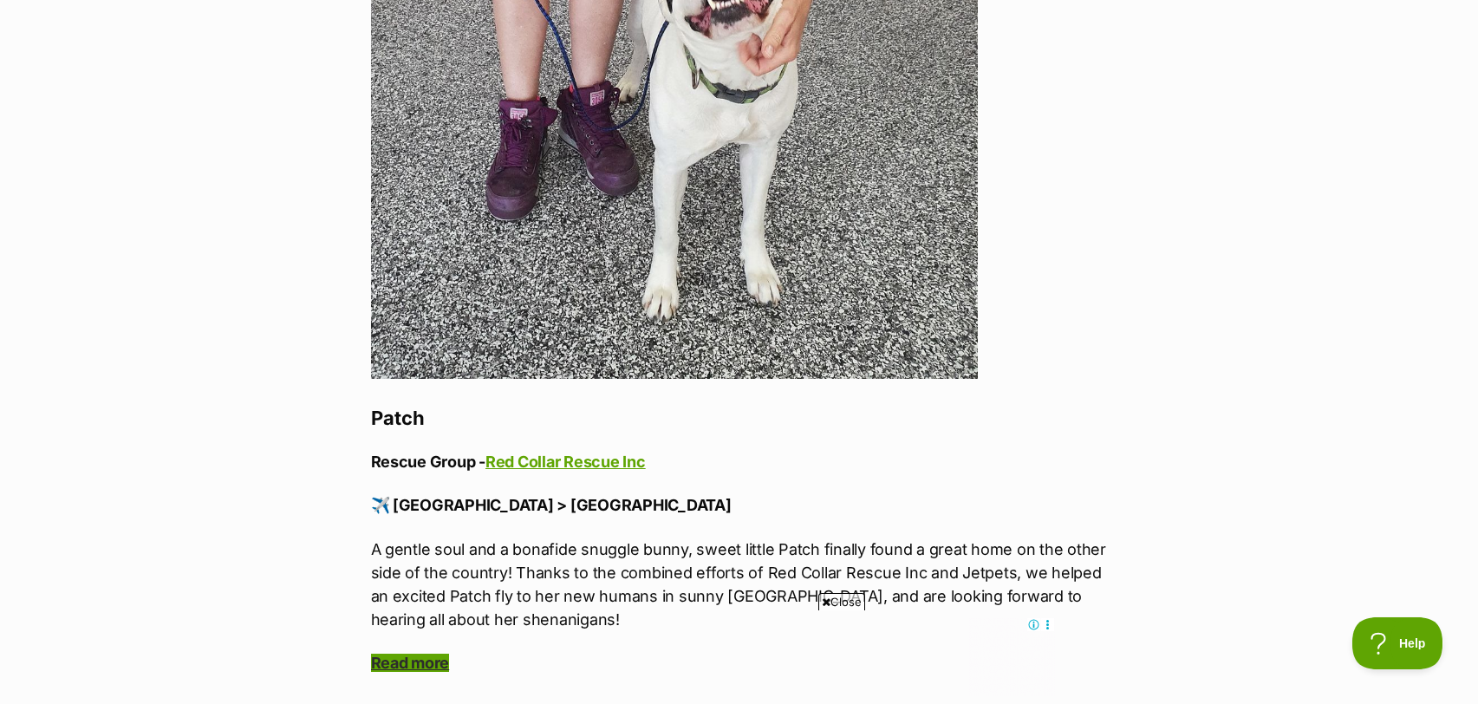
click at [432, 654] on a=AZVMQ4Zyu4CG6nHVW0n6Kavtcyl6d_Rk01IJDVSjin2L2oz0Kmzc15QsQRERNO1z0gxB25coFTekCLBaVJOcgvh-FrN2jSmaRPAtpsDyCiyEt3d0_4Uwv8JY2QecwWeB1f8&__tn__=%2CO%2CP-R"] "Read more" at bounding box center [410, 663] width 79 height 18
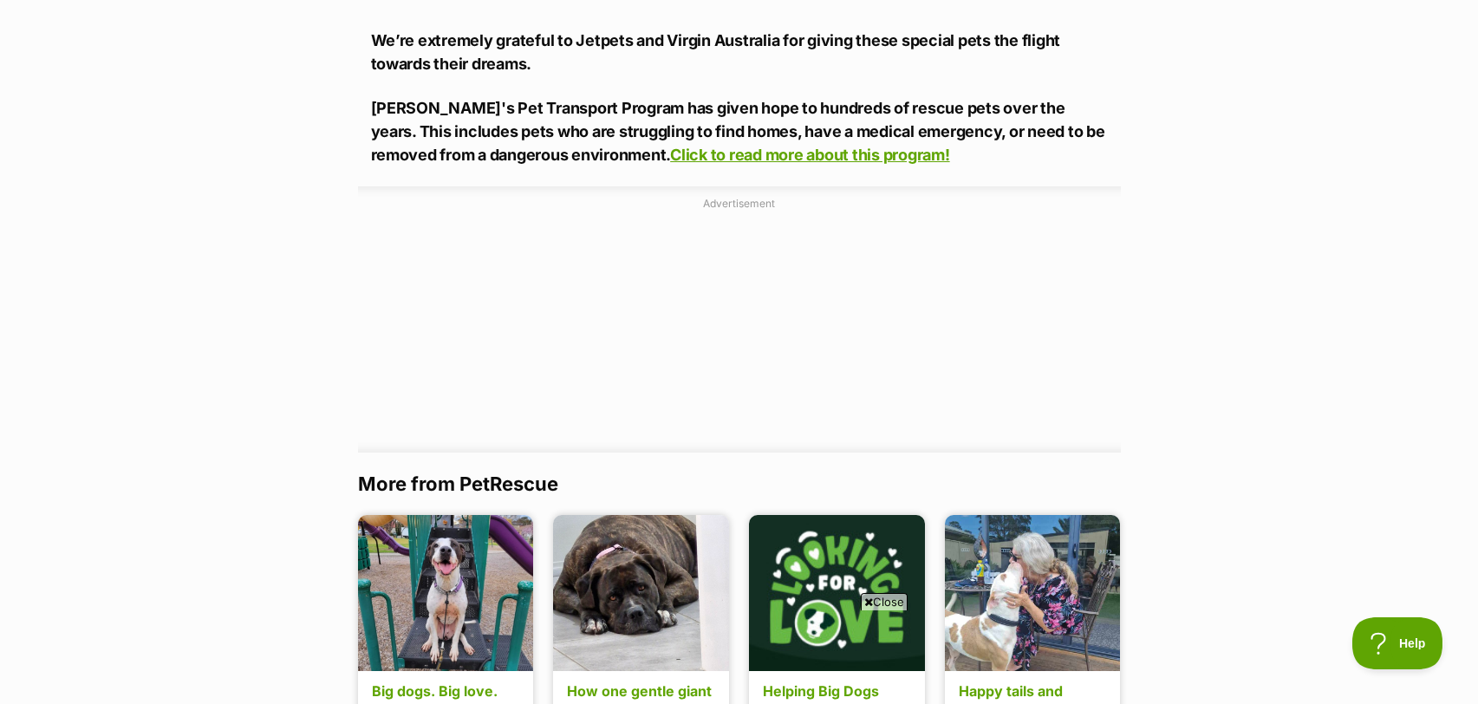
scroll to position [6059, 0]
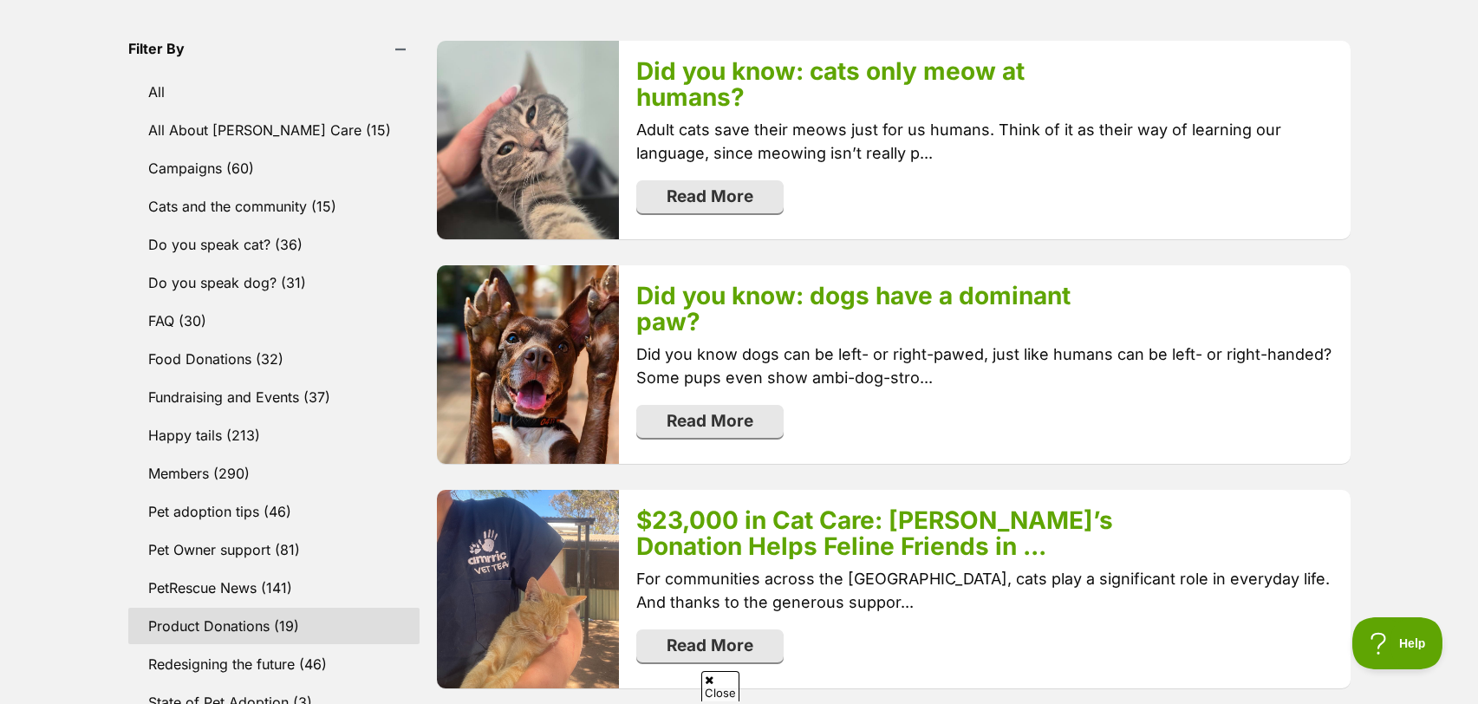
click at [208, 625] on link "Product Donations (19)" at bounding box center [274, 626] width 292 height 36
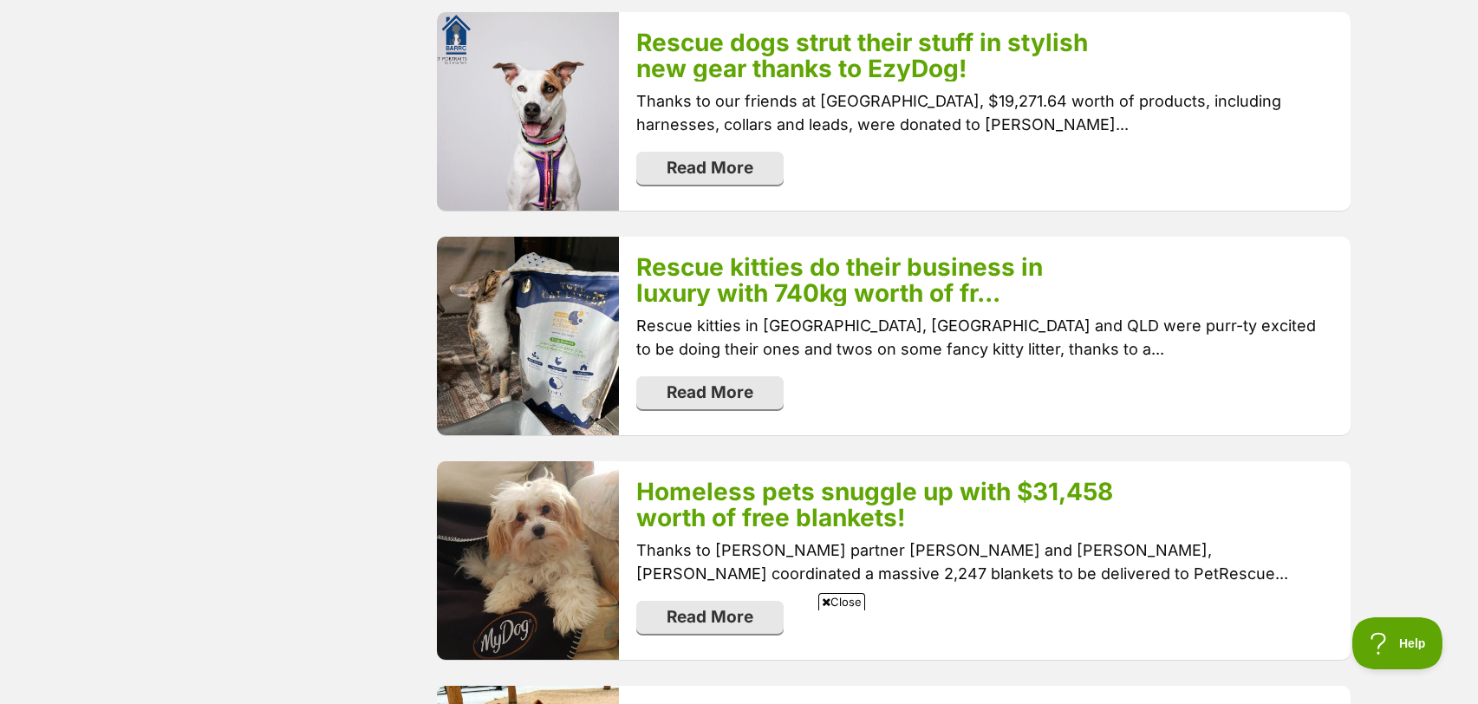
scroll to position [2397, 0]
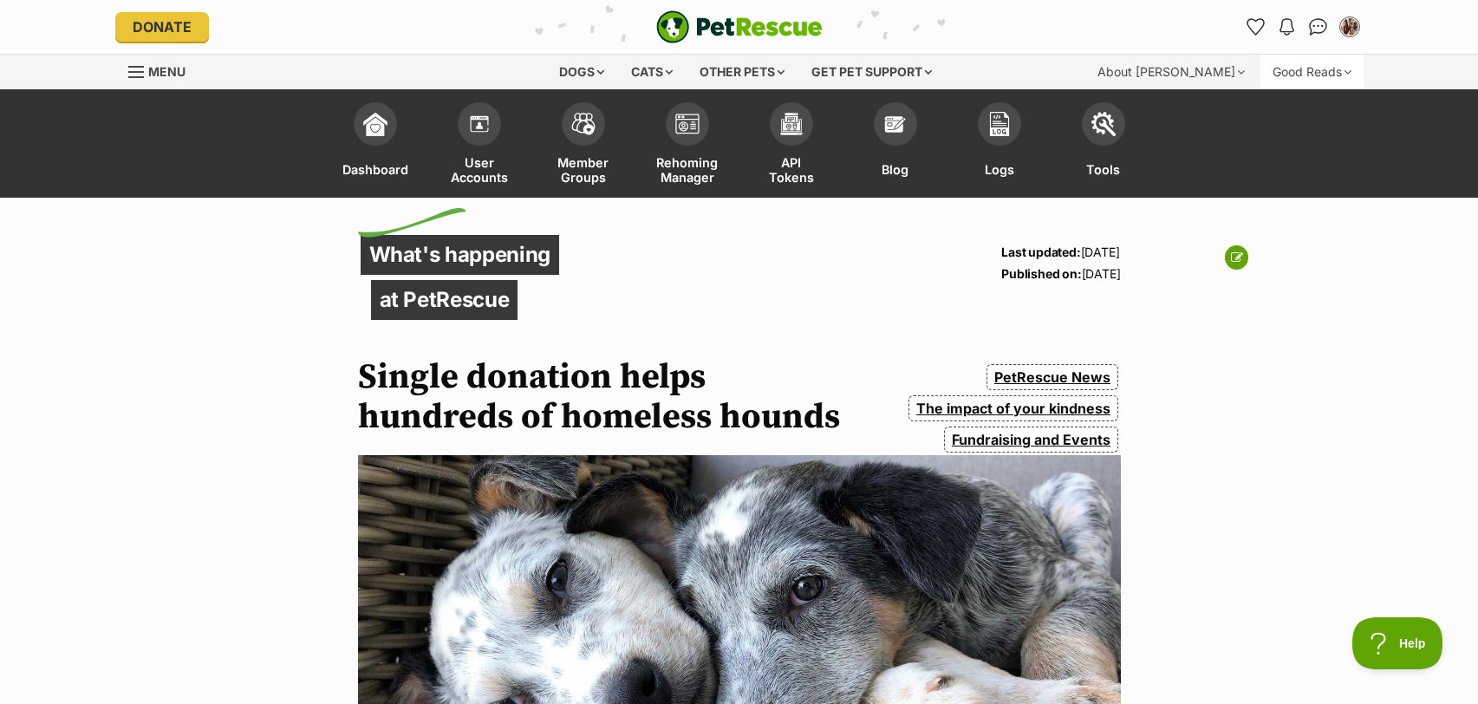
click at [1274, 68] on div "Good Reads" at bounding box center [1311, 72] width 103 height 35
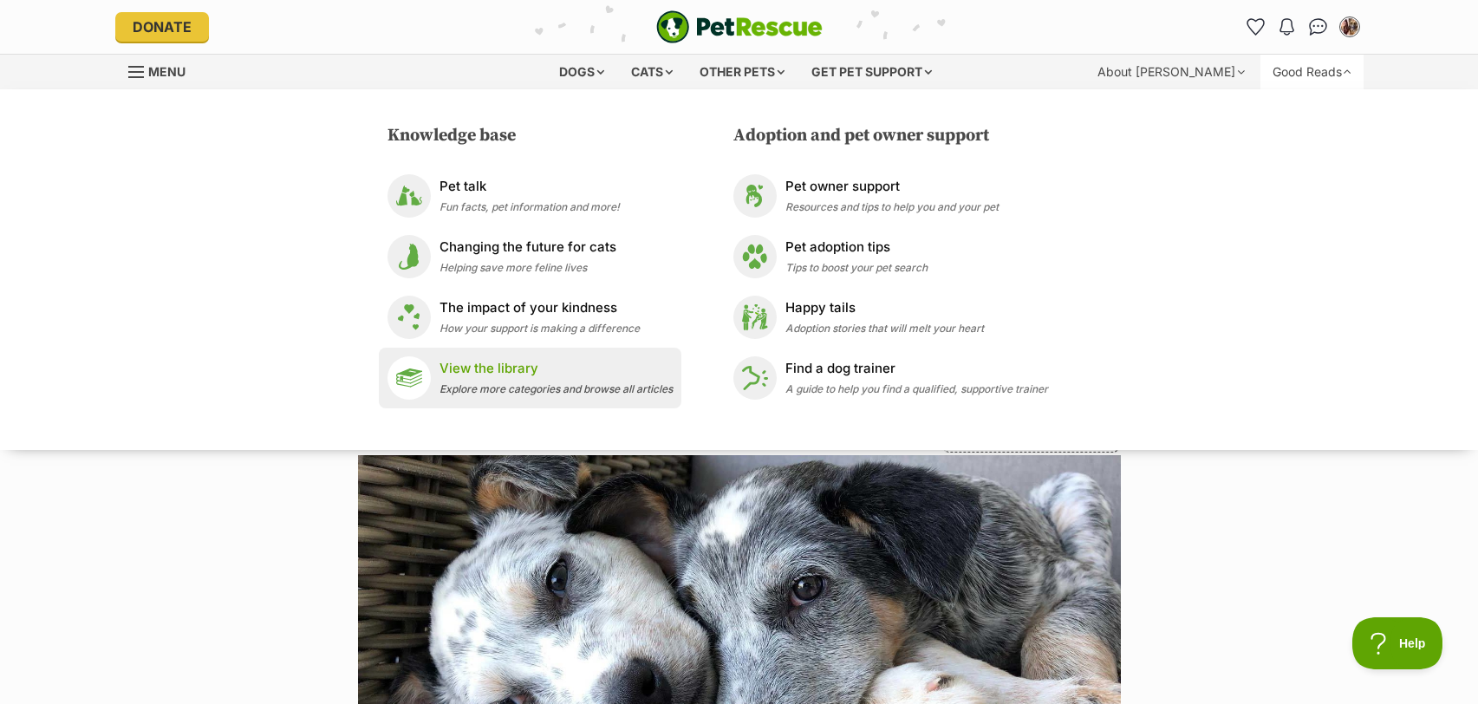
click at [575, 380] on div "View the library Explore more categories and browse all articles" at bounding box center [555, 377] width 233 height 37
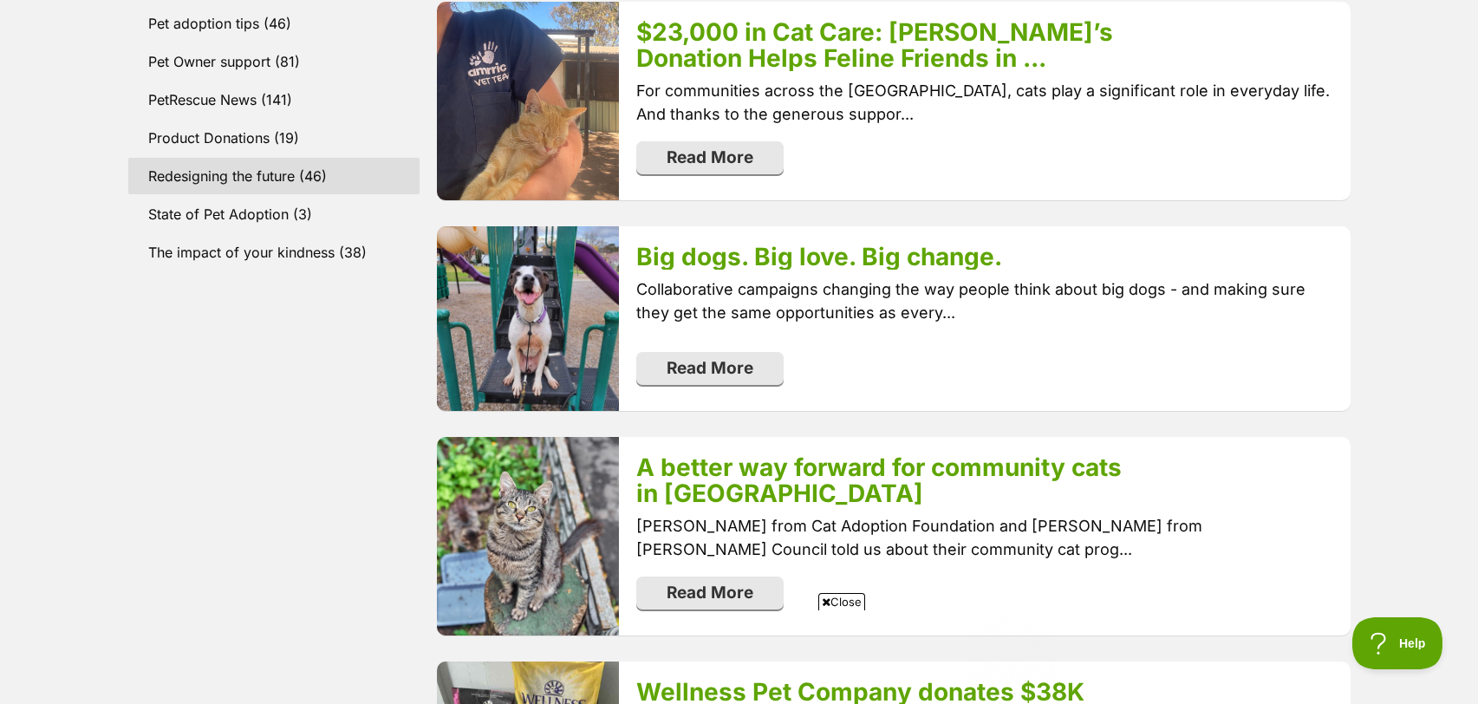
click at [227, 169] on link "Redesigning the future (46)" at bounding box center [274, 176] width 292 height 36
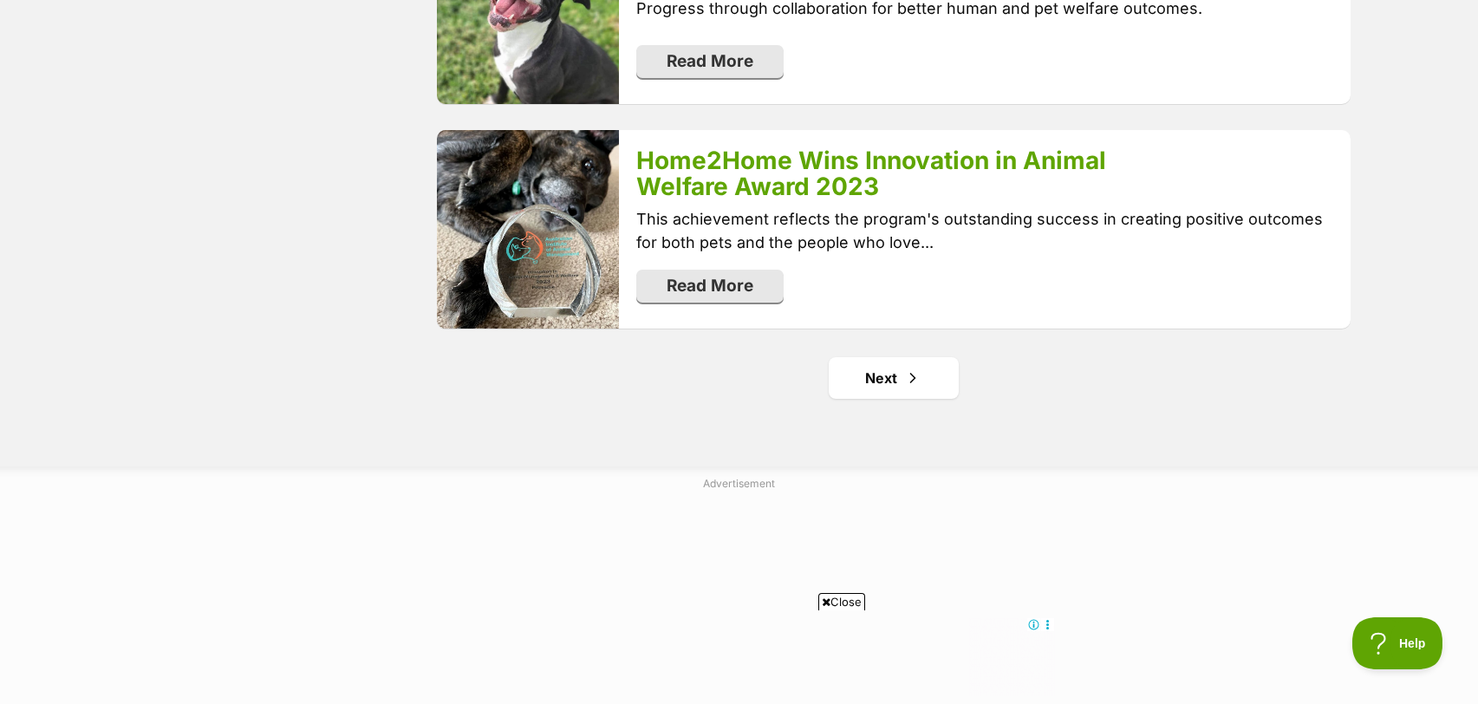
scroll to position [3757, 0]
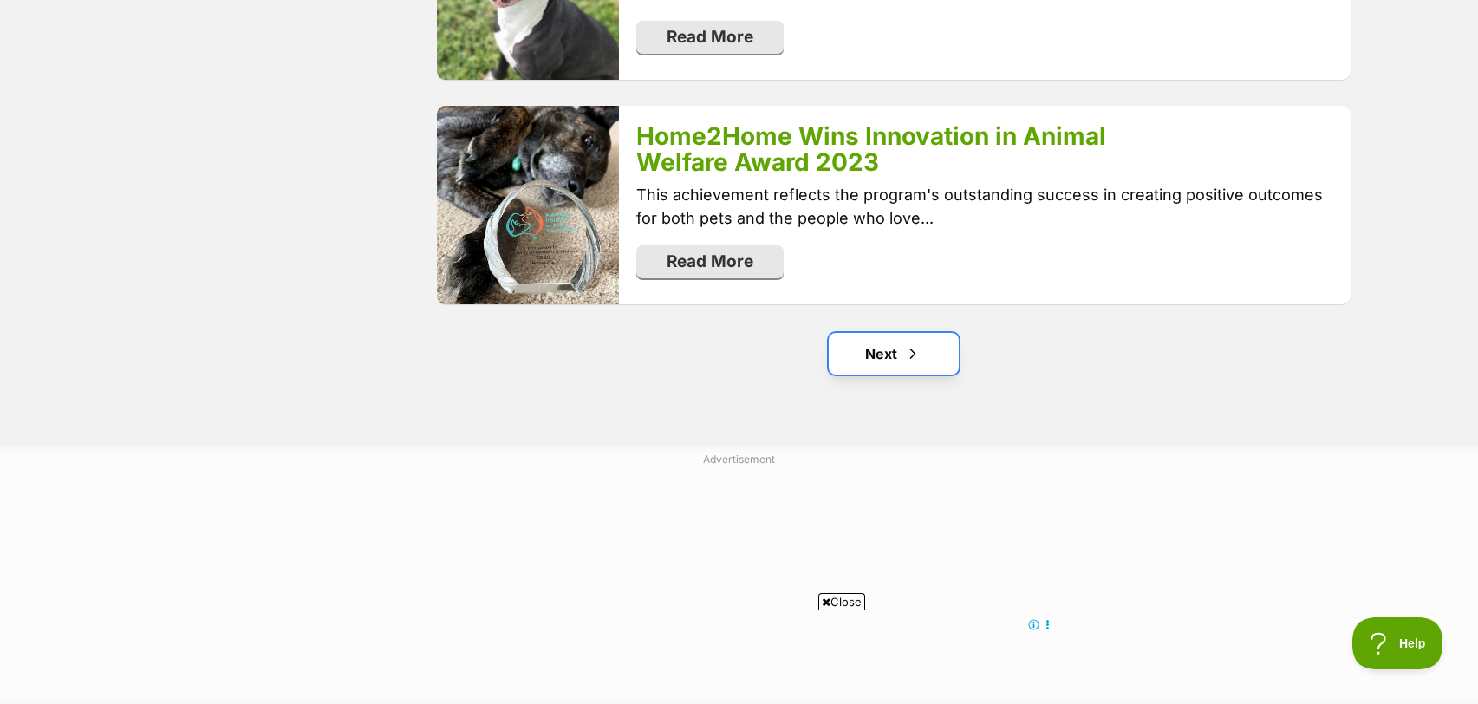
click at [879, 355] on link "Next" at bounding box center [894, 354] width 130 height 42
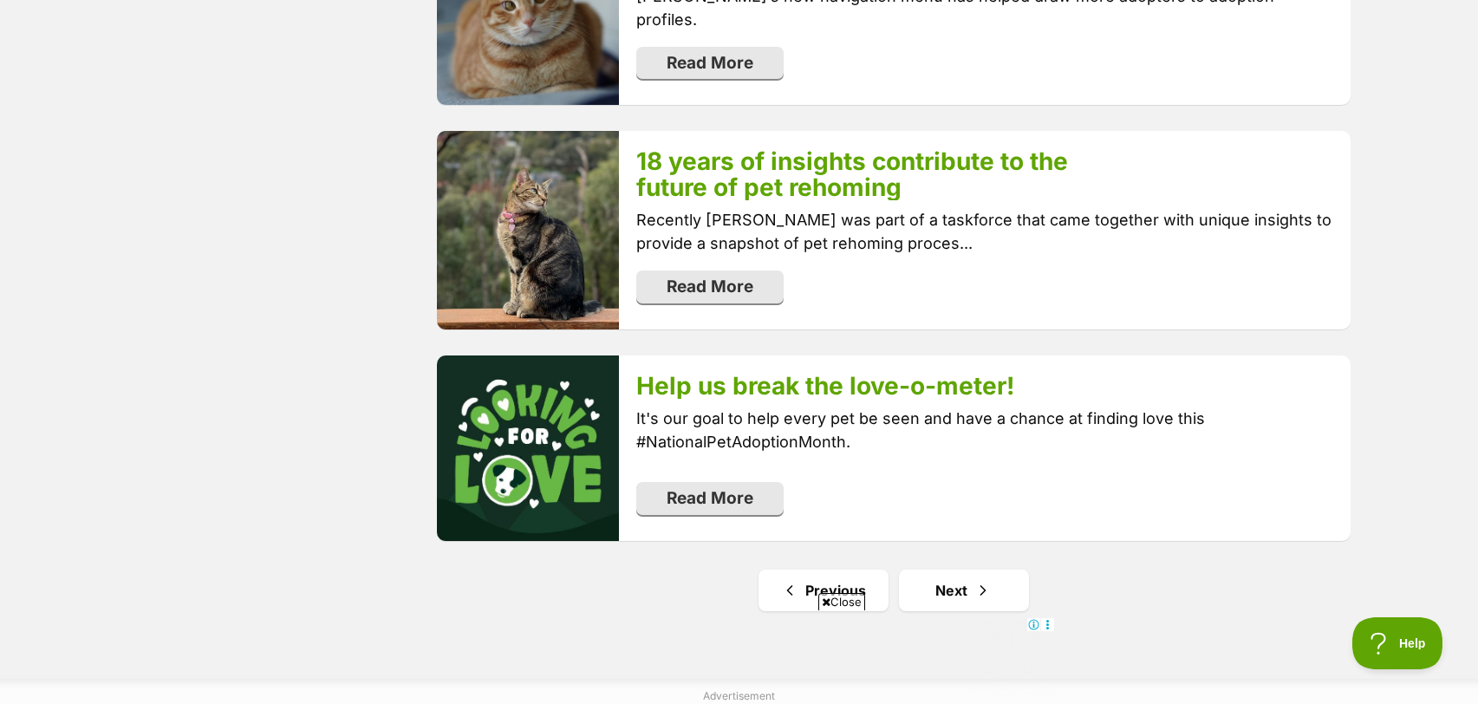
scroll to position [3447, 0]
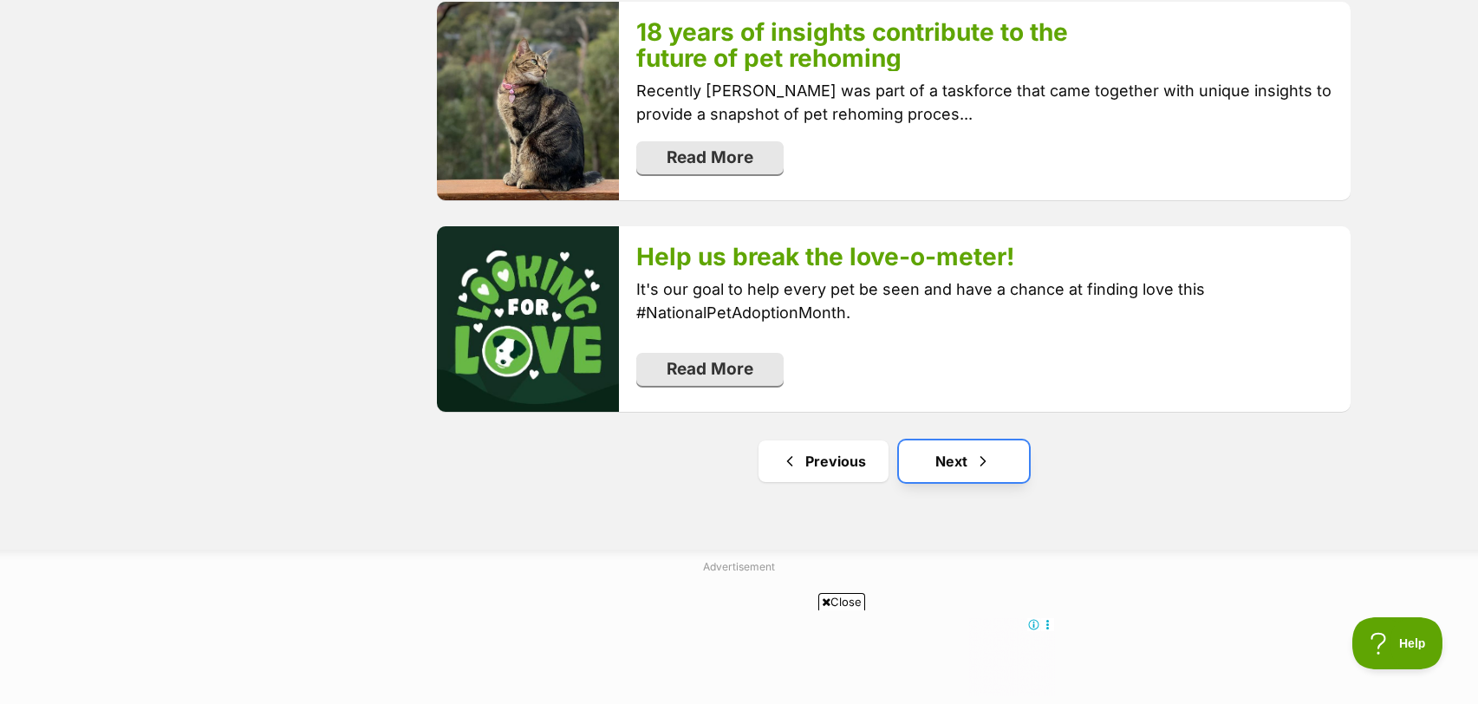
click at [979, 451] on span "Next page" at bounding box center [982, 461] width 17 height 21
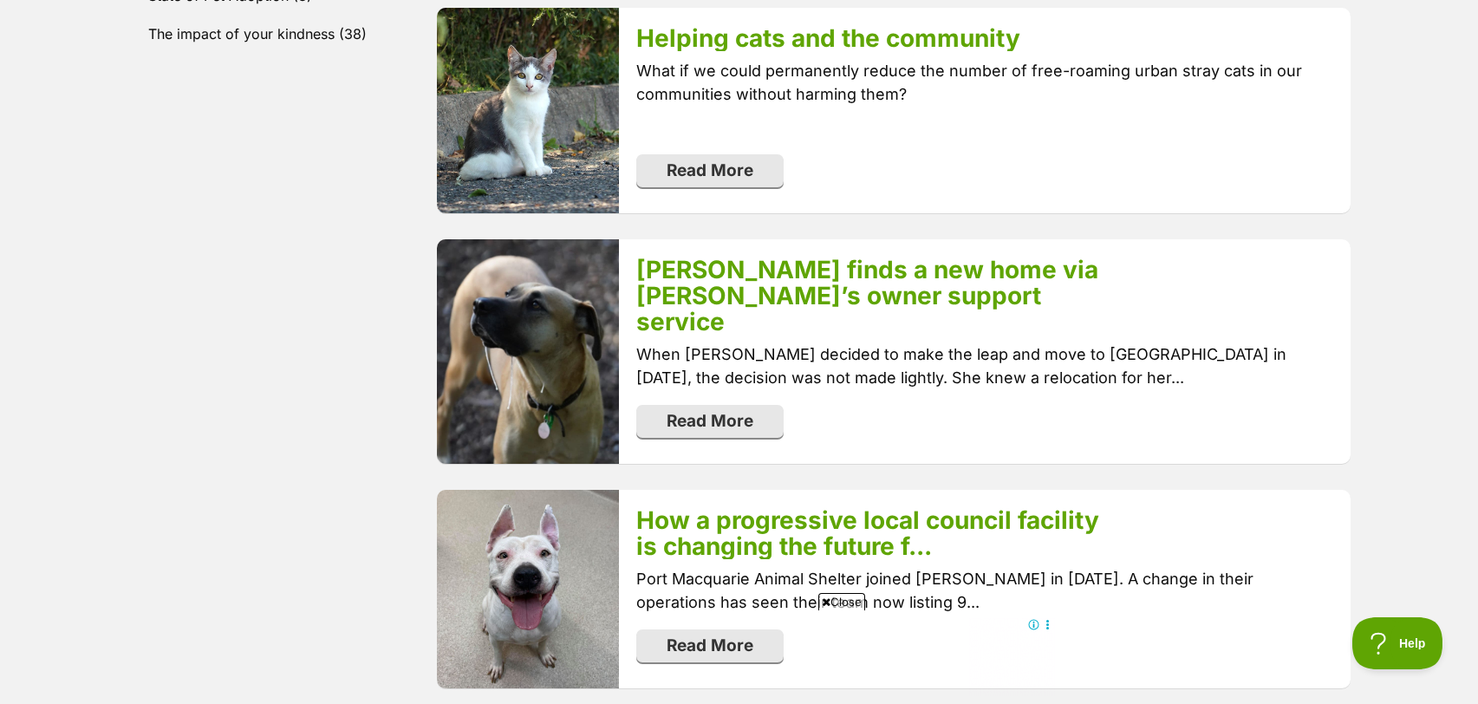
scroll to position [1262, 0]
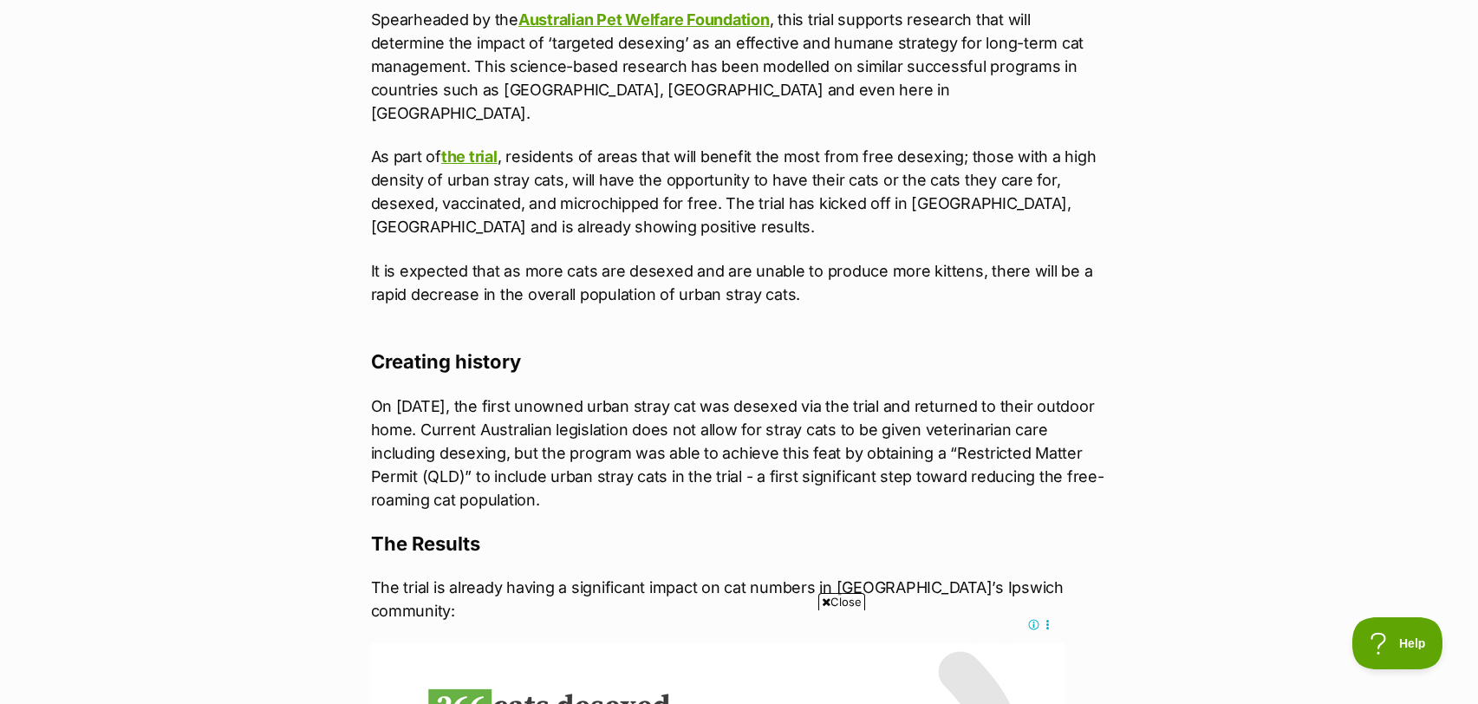
scroll to position [3092, 0]
